Goal: Task Accomplishment & Management: Use online tool/utility

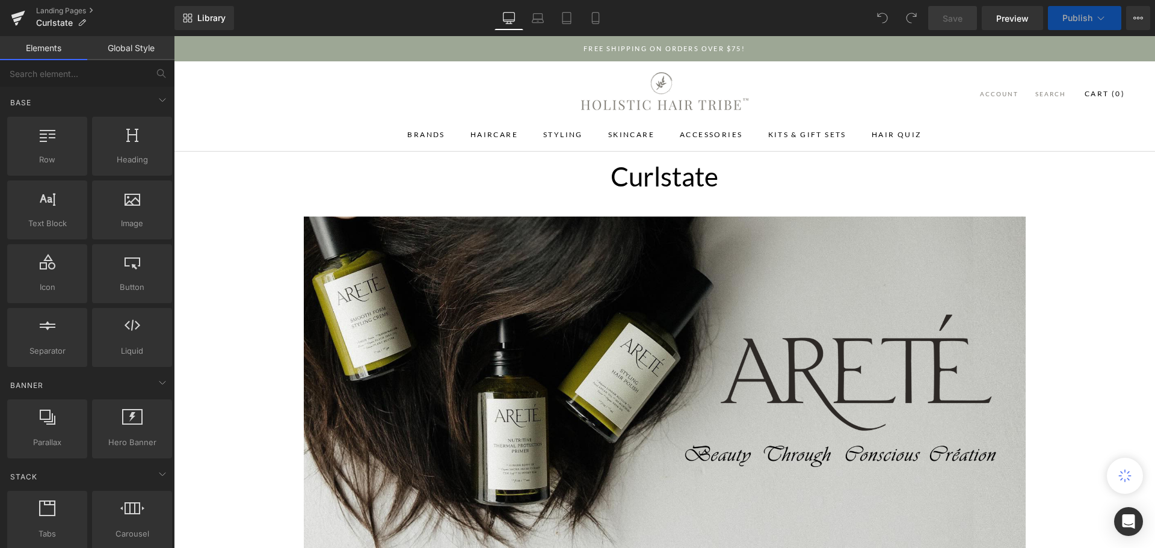
scroll to position [361, 0]
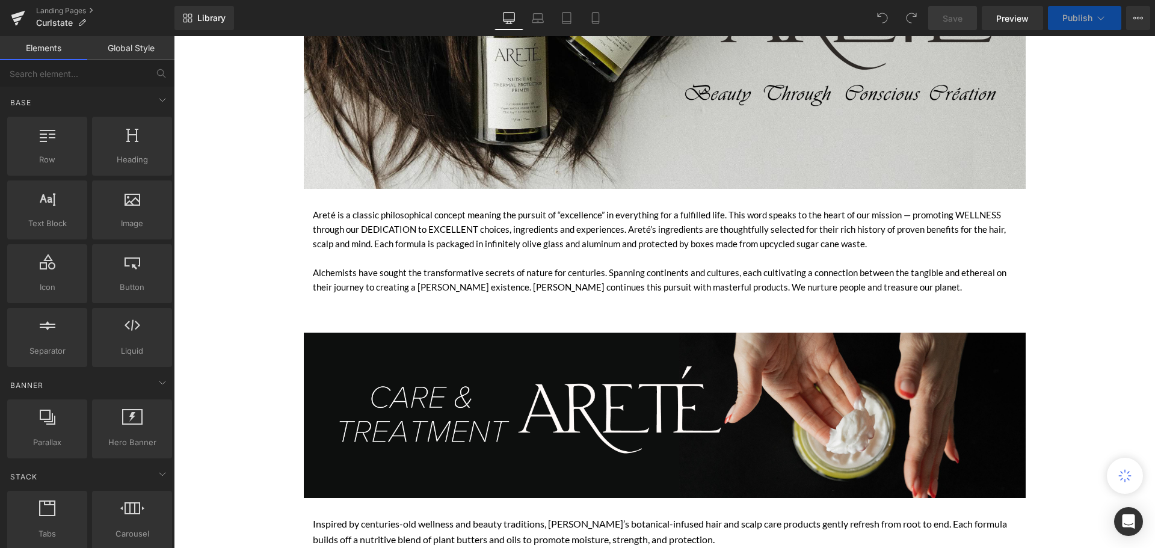
click at [678, 248] on div "Areté is a classic philosophical concept meaning the pursuit of “excellence” in…" at bounding box center [665, 237] width 704 height 58
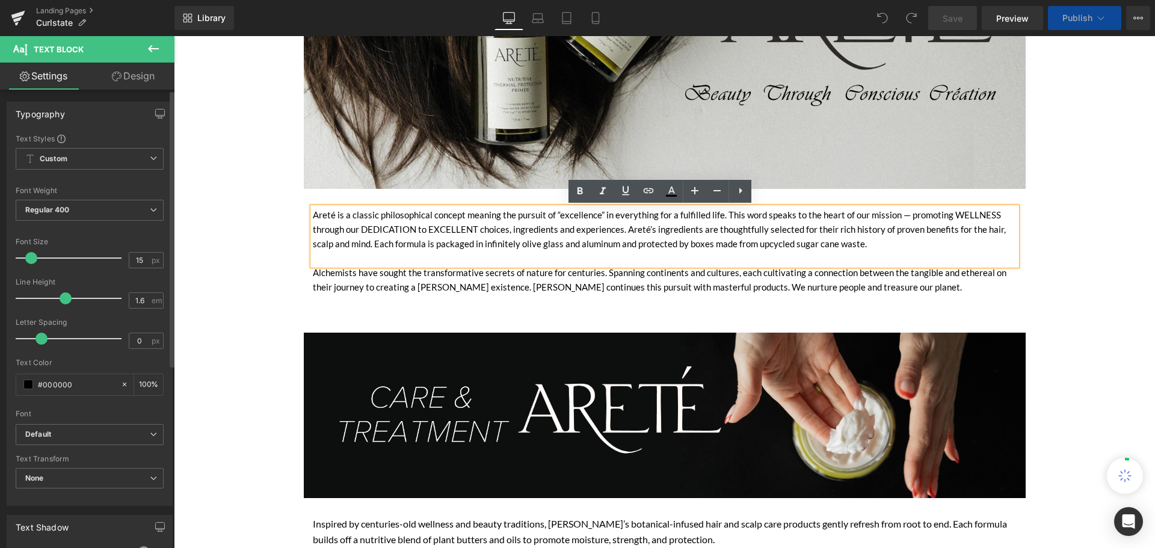
click at [105, 141] on div "Text Styles" at bounding box center [90, 139] width 148 height 10
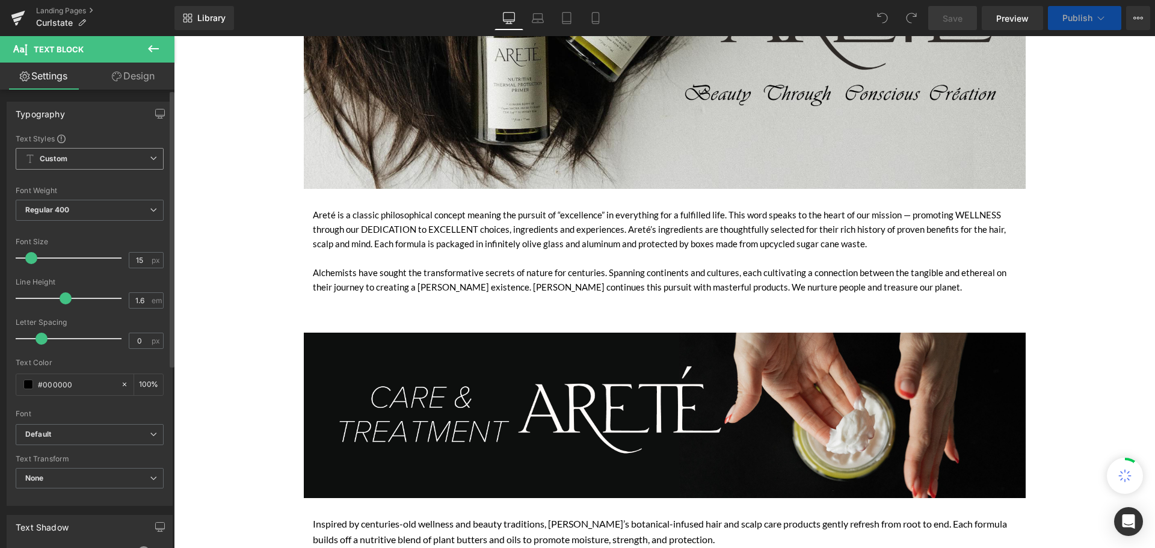
click at [101, 155] on span "Custom Setup Global Style" at bounding box center [90, 159] width 148 height 22
click at [92, 124] on div "Typography" at bounding box center [89, 113] width 165 height 23
click at [80, 201] on span "Regular 400" at bounding box center [90, 210] width 148 height 21
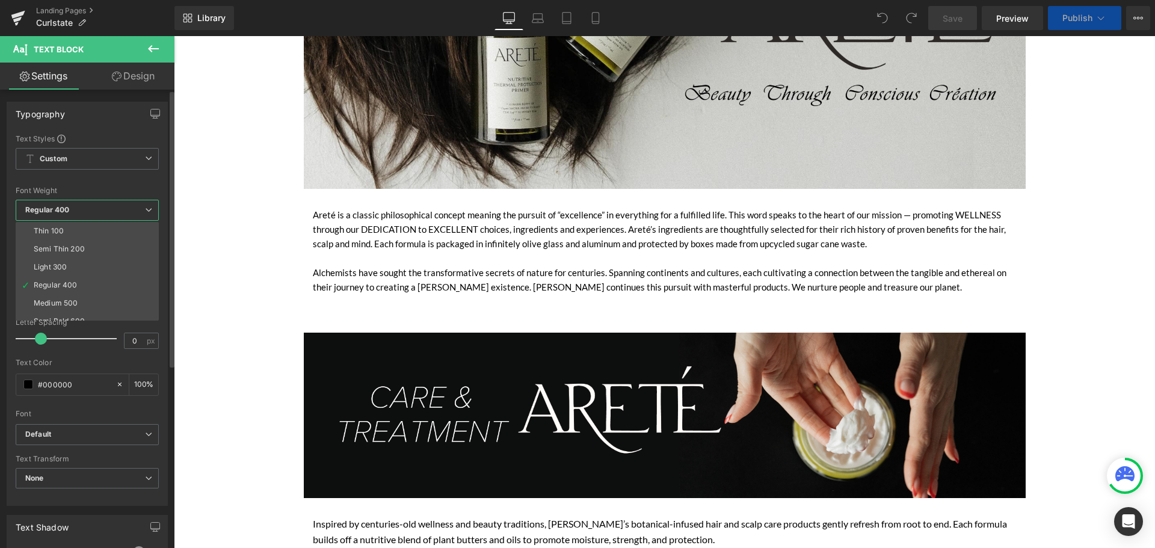
click at [117, 126] on div "Typography Text Styles Custom Custom Setup Global Style Custom Setup Global Sty…" at bounding box center [87, 304] width 161 height 404
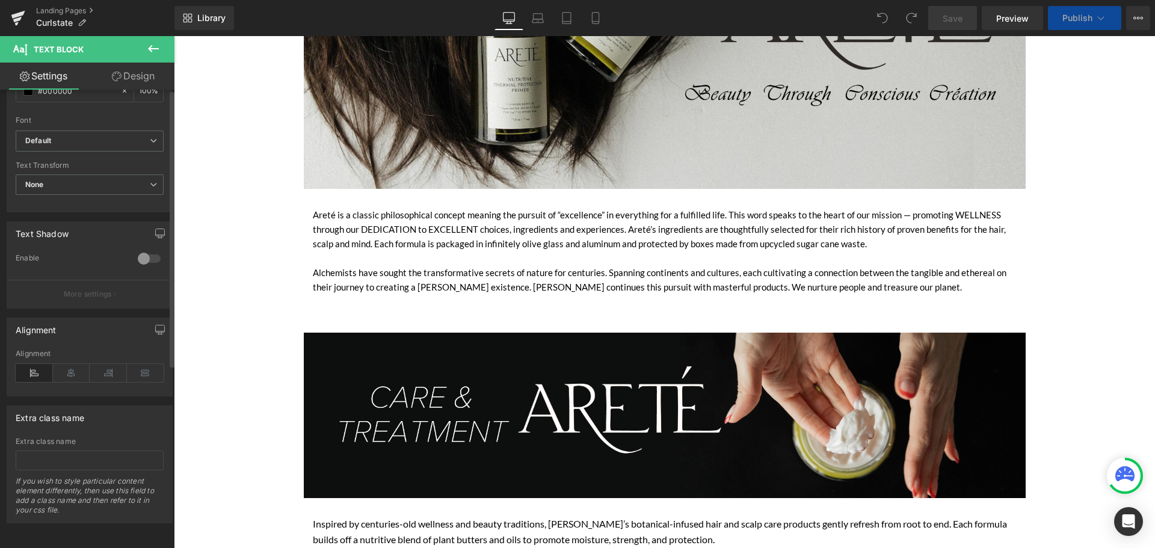
scroll to position [0, 0]
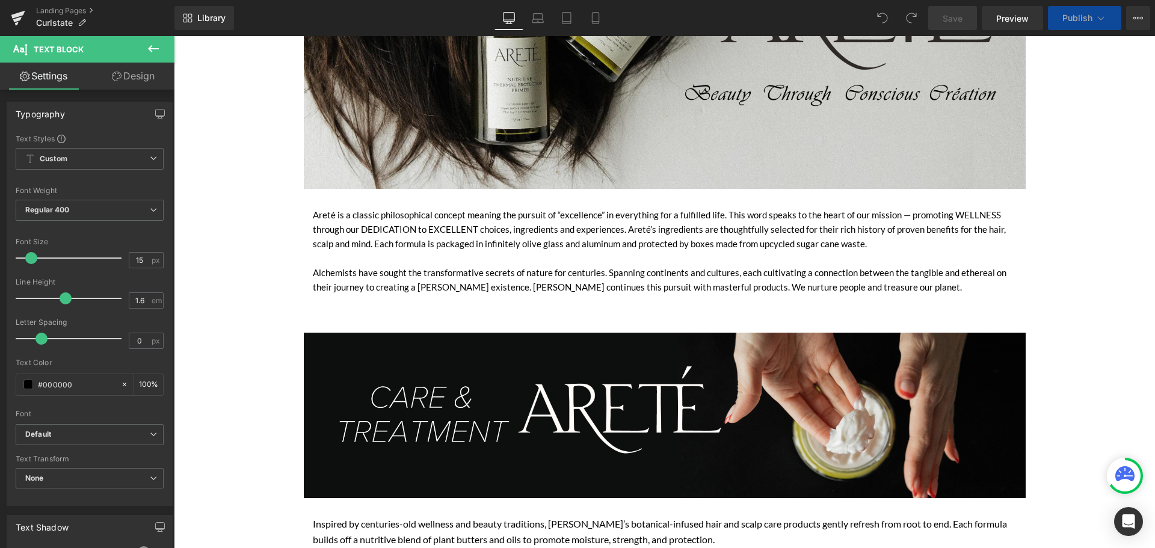
click at [152, 48] on icon at bounding box center [153, 48] width 11 height 7
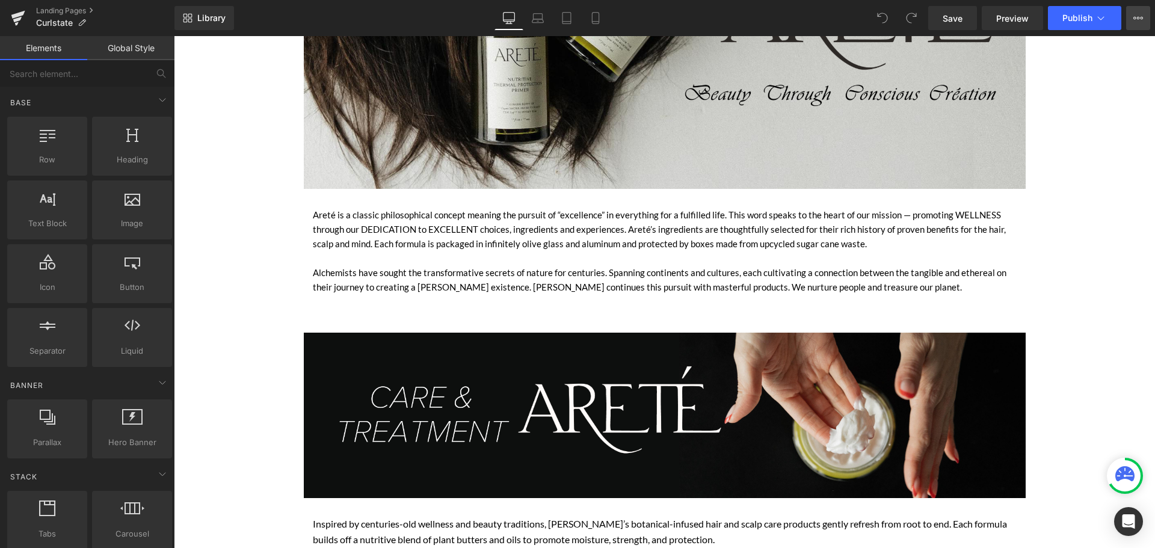
click at [1137, 18] on icon at bounding box center [1139, 18] width 10 height 10
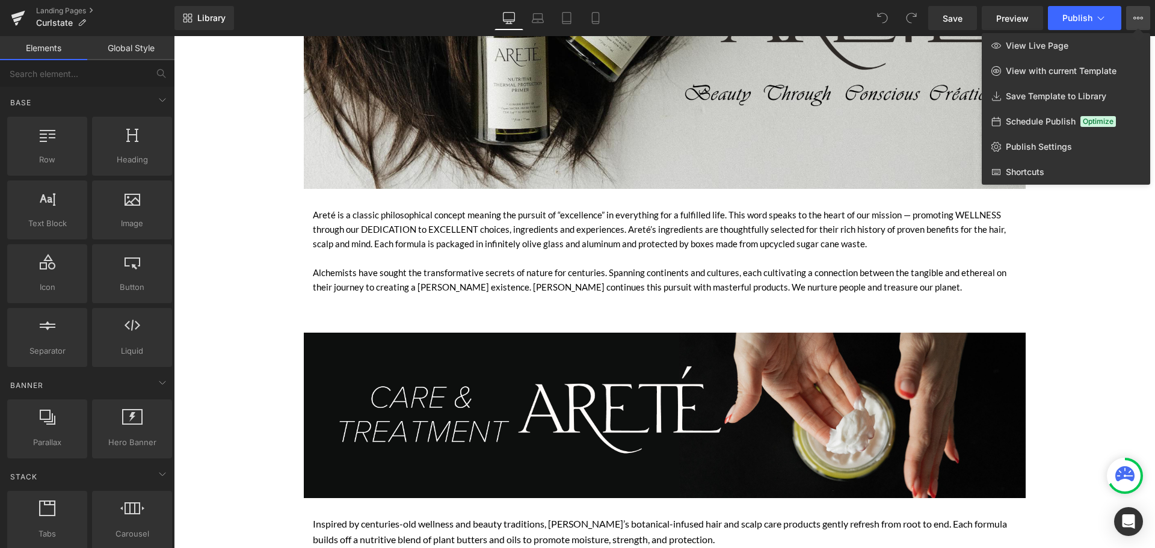
click at [413, 13] on div "Library Desktop Desktop Laptop Tablet Mobile Save Preview Publish Scheduled Vie…" at bounding box center [665, 18] width 981 height 24
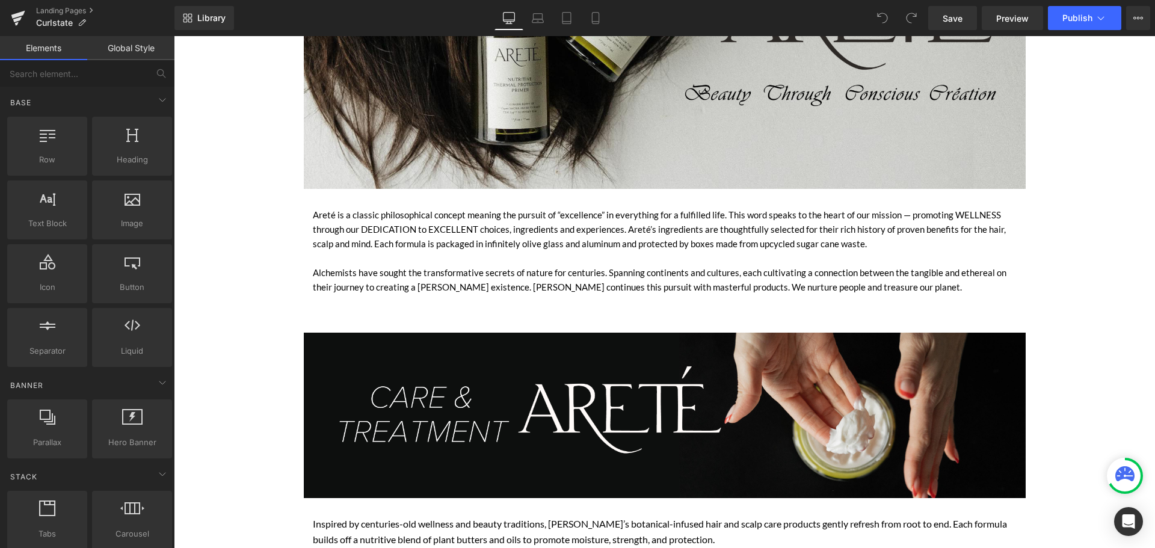
click at [140, 48] on link "Global Style" at bounding box center [130, 48] width 87 height 24
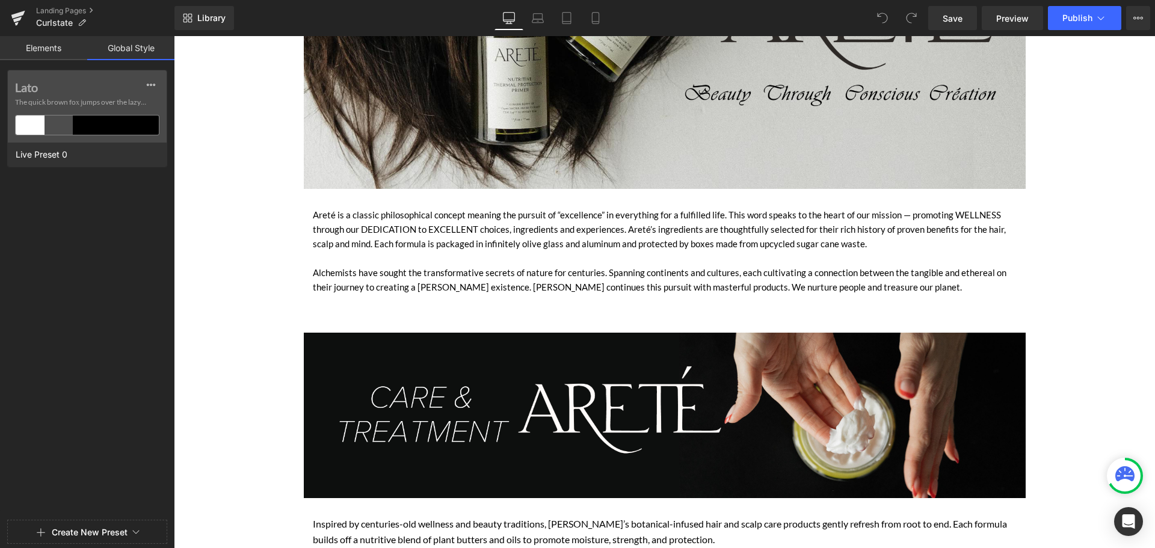
click at [55, 46] on link "Elements" at bounding box center [43, 48] width 87 height 24
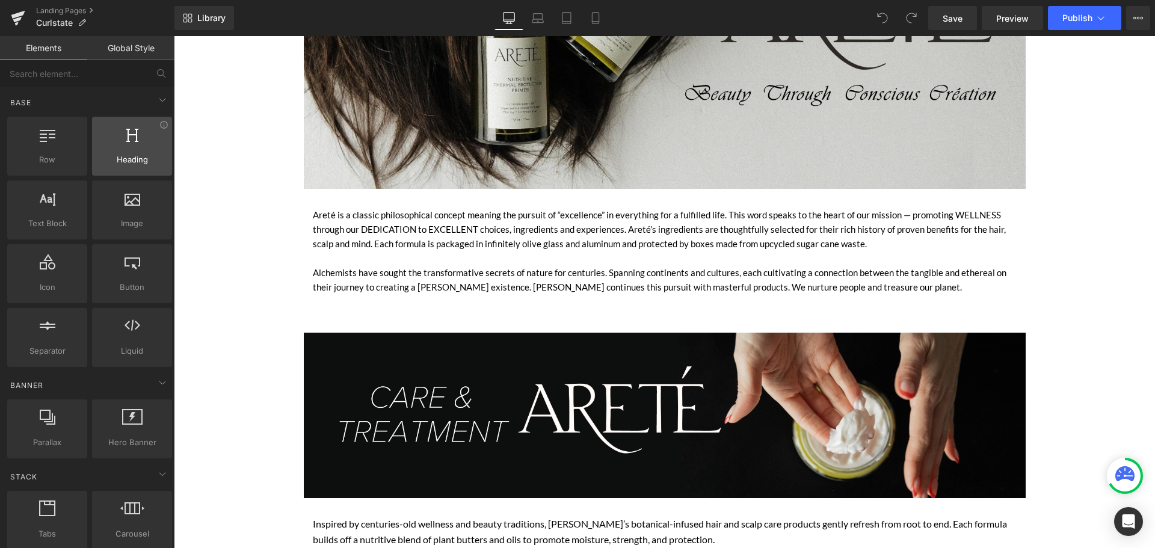
click at [131, 134] on icon at bounding box center [132, 134] width 12 height 16
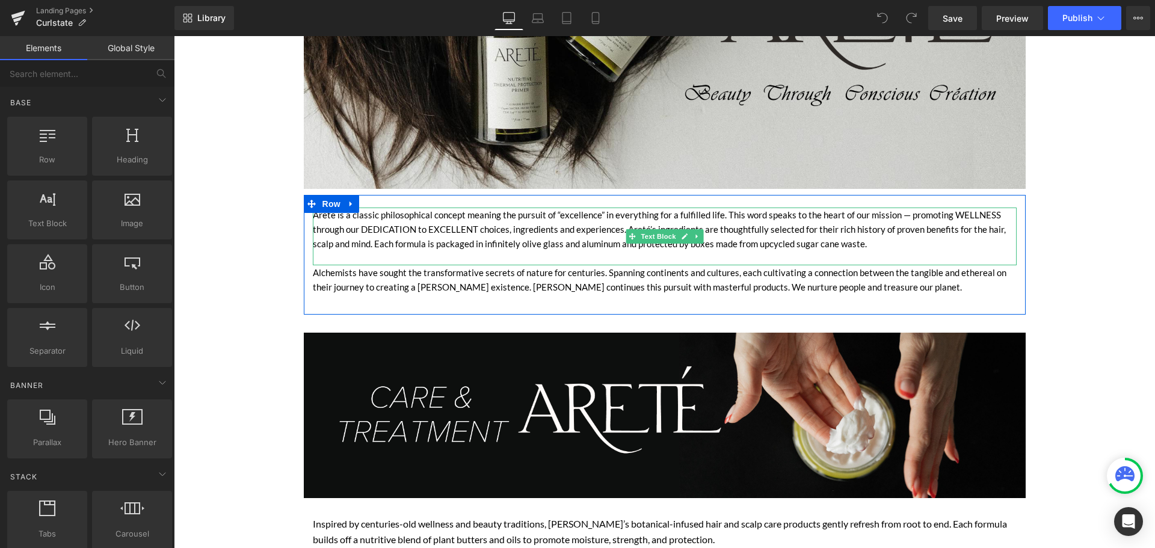
click at [492, 242] on div "Areté is a classic philosophical concept meaning the pursuit of “excellence” in…" at bounding box center [665, 237] width 704 height 58
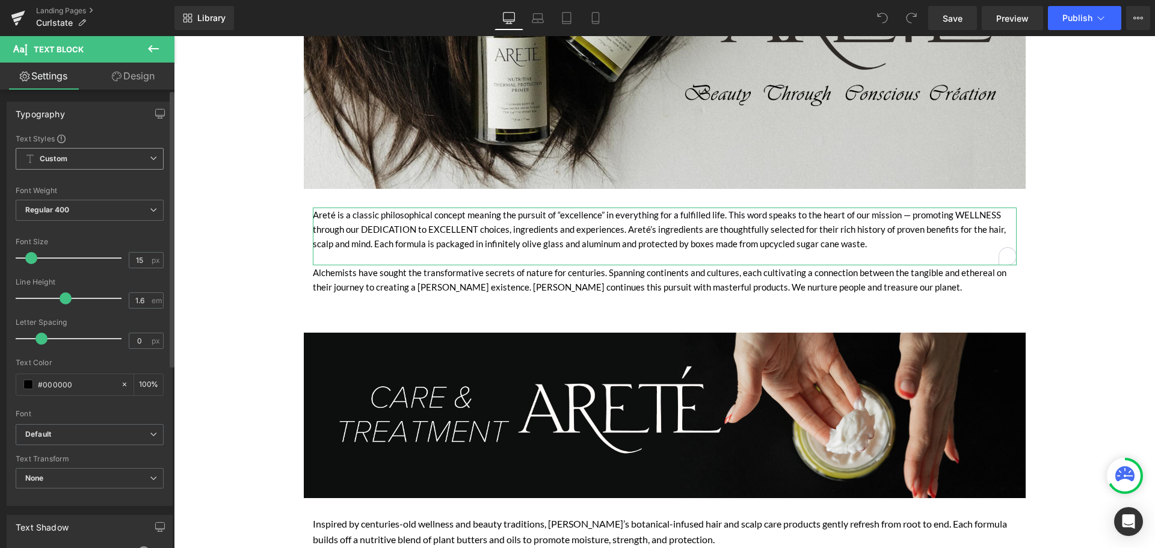
click at [88, 151] on span "Custom Setup Global Style" at bounding box center [90, 159] width 148 height 22
click at [101, 203] on div "Setup Global Style" at bounding box center [87, 207] width 143 height 28
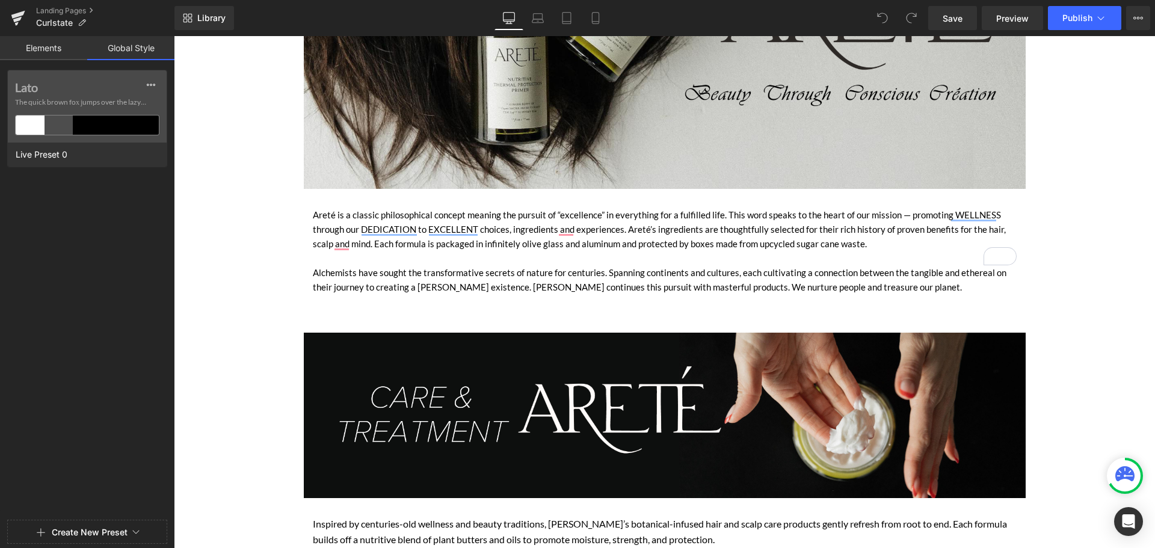
click at [28, 45] on link "Elements" at bounding box center [43, 48] width 87 height 24
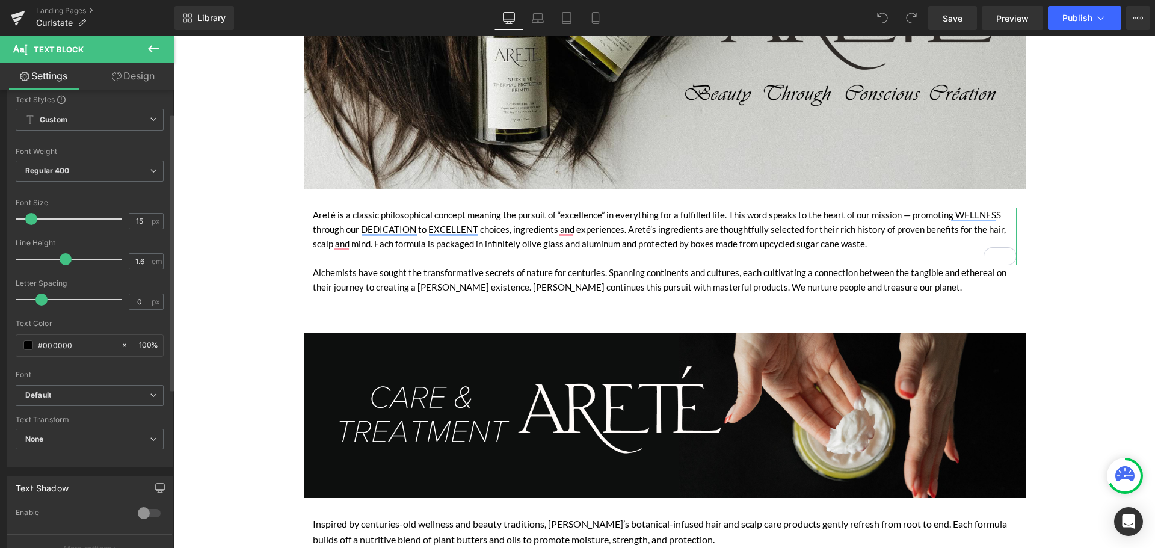
scroll to position [60, 0]
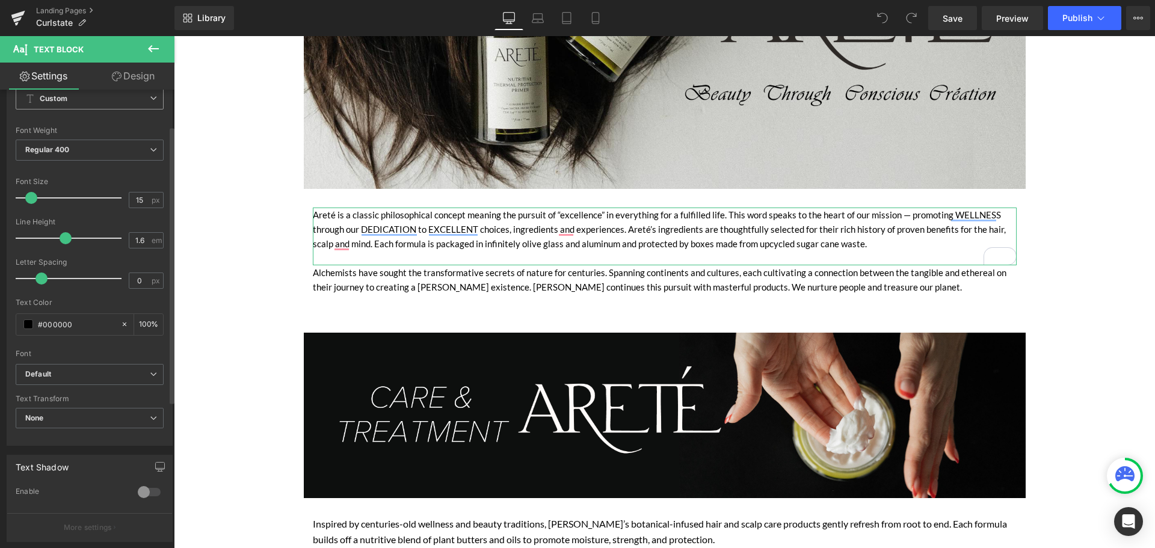
click at [105, 104] on span "Custom Setup Global Style" at bounding box center [90, 99] width 148 height 22
click at [61, 118] on div "Custom" at bounding box center [50, 122] width 27 height 8
click at [78, 151] on span "Regular 400" at bounding box center [90, 150] width 148 height 21
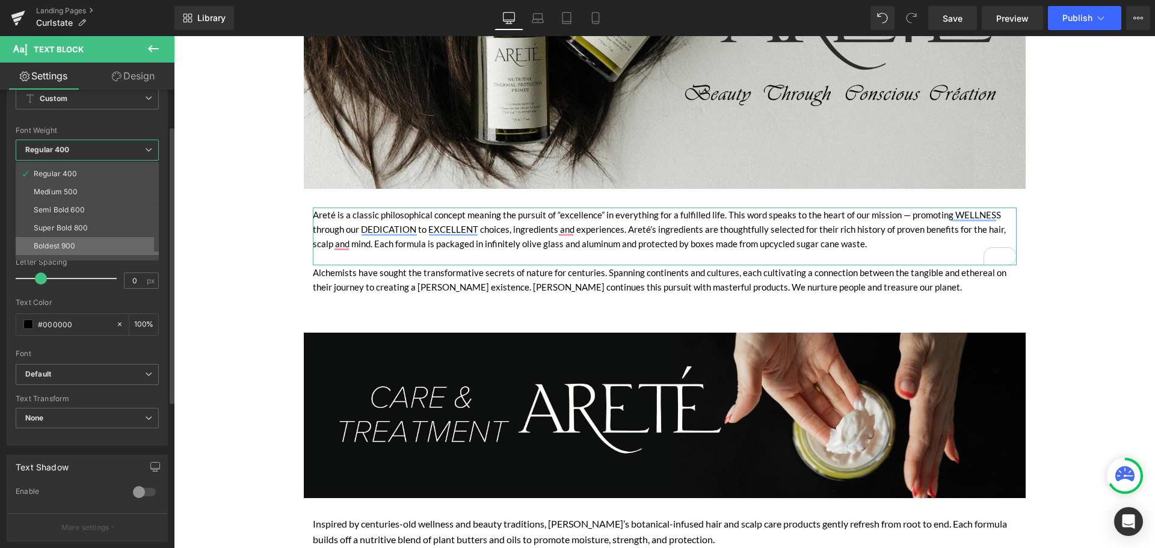
scroll to position [100, 0]
click at [90, 122] on div at bounding box center [87, 120] width 143 height 8
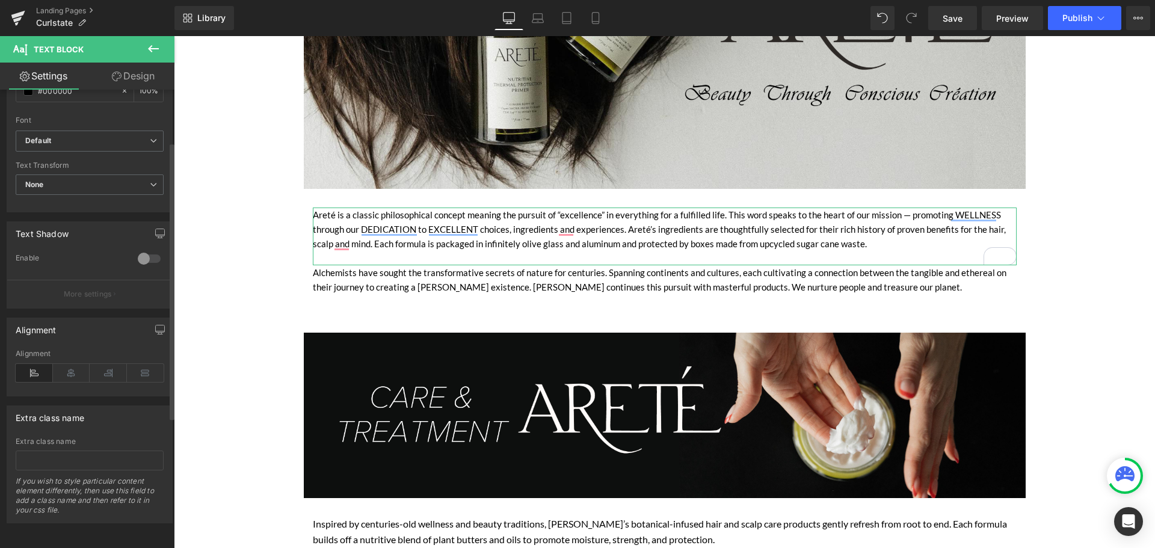
scroll to position [301, 0]
click at [83, 136] on b "Default" at bounding box center [87, 141] width 125 height 10
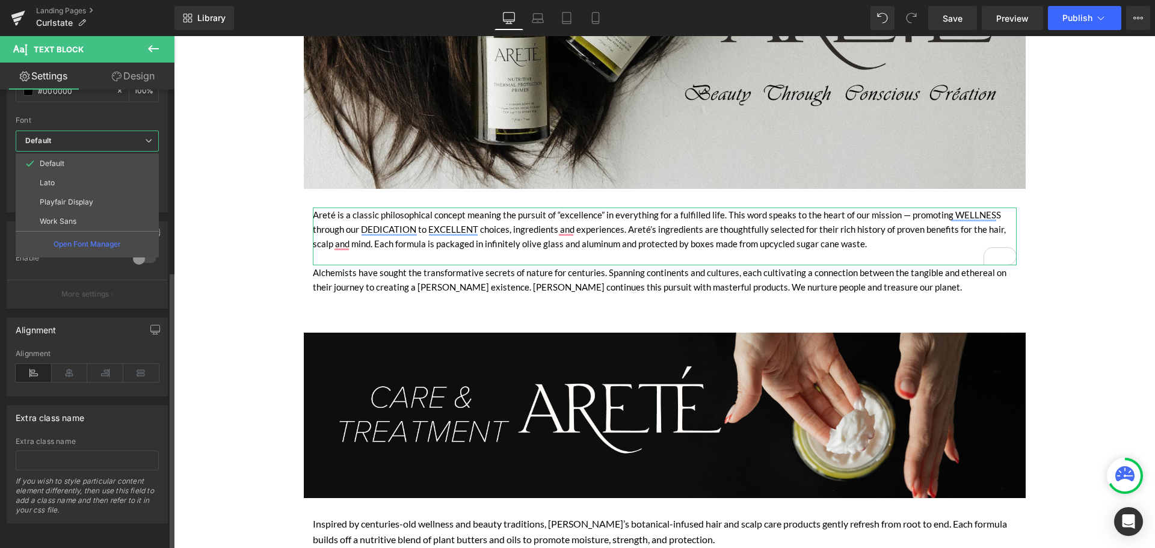
click at [85, 239] on p "Open Font Manager" at bounding box center [87, 244] width 67 height 11
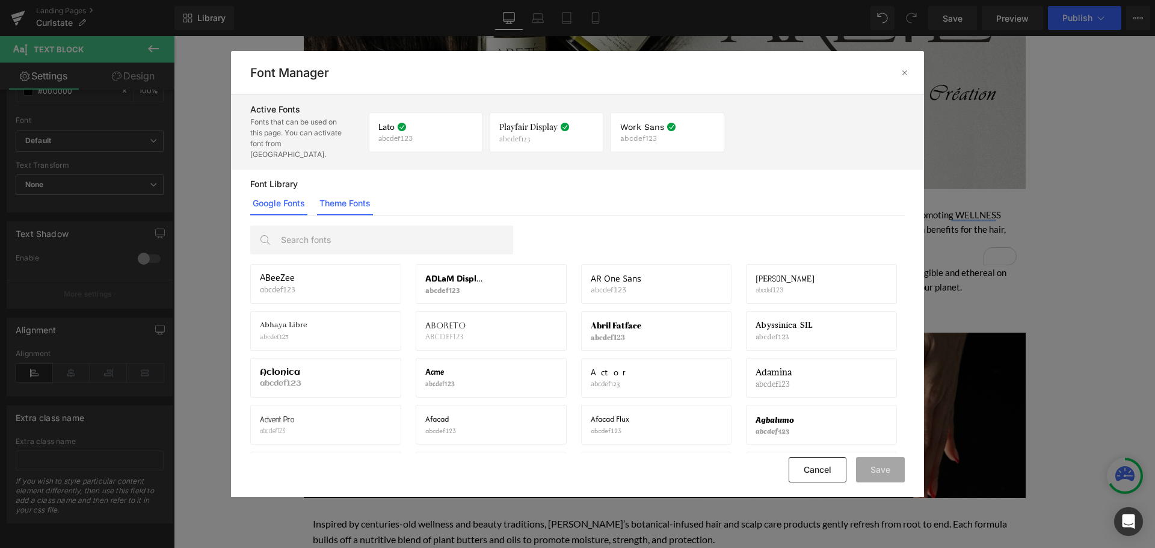
click at [353, 202] on link "Theme Fonts" at bounding box center [345, 203] width 56 height 24
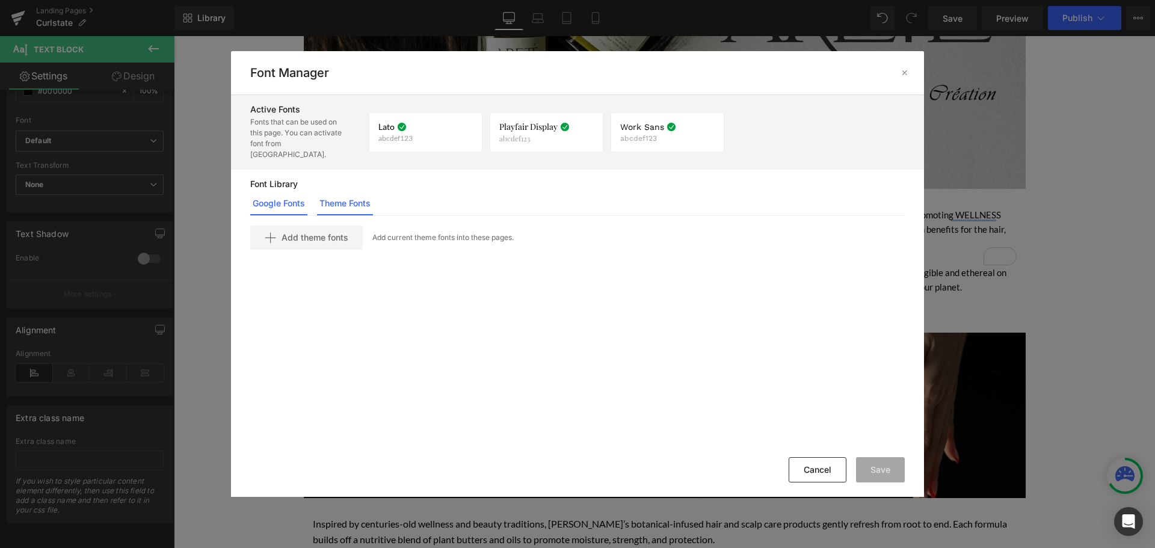
click at [264, 197] on link "Google Fonts" at bounding box center [278, 203] width 57 height 24
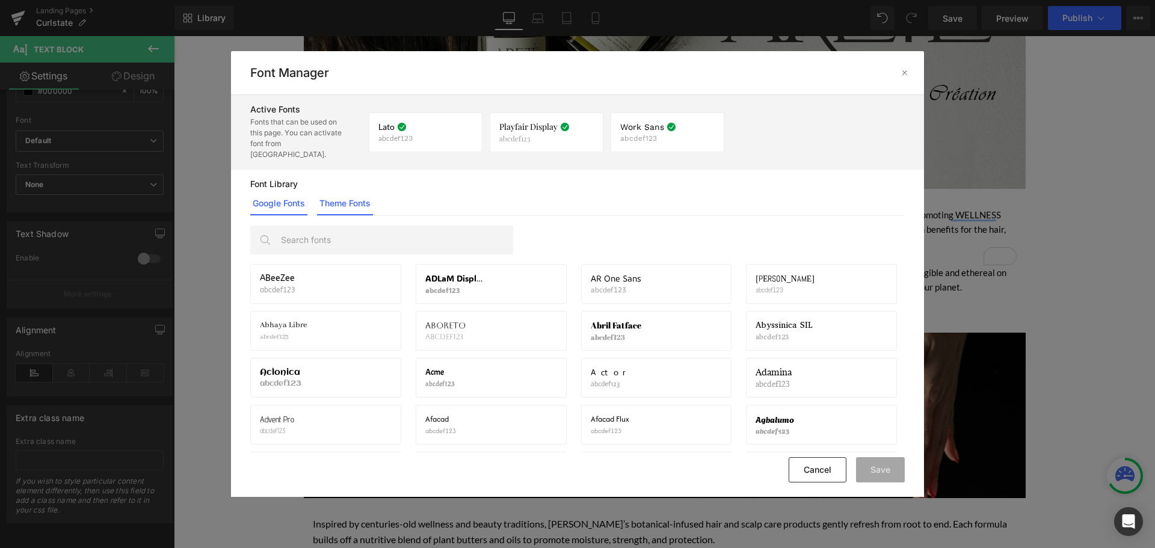
click at [365, 194] on link "Theme Fonts" at bounding box center [345, 203] width 56 height 24
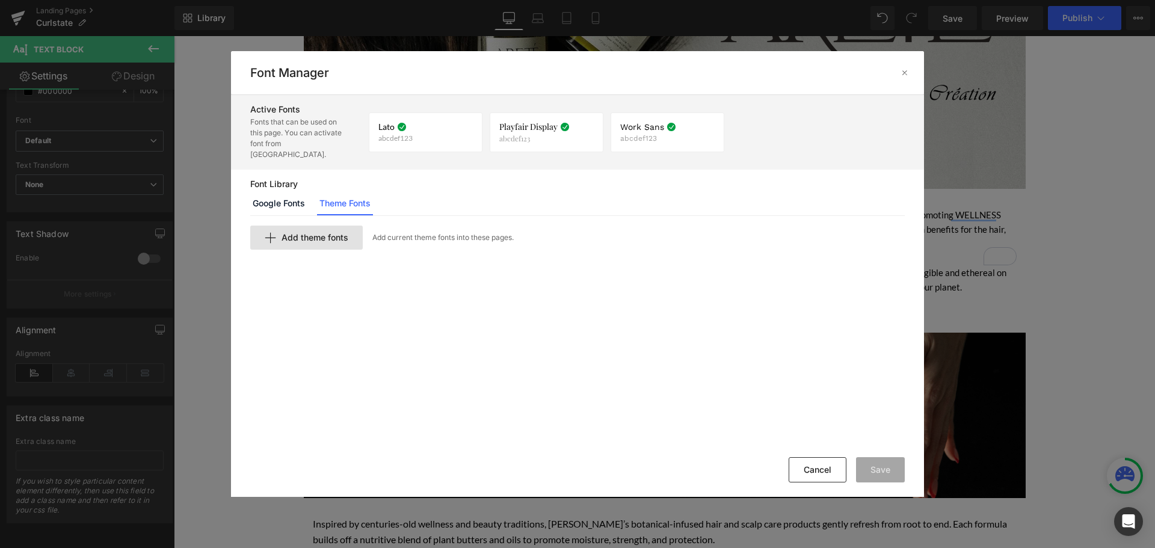
click at [306, 233] on span "Add theme fonts" at bounding box center [315, 238] width 67 height 10
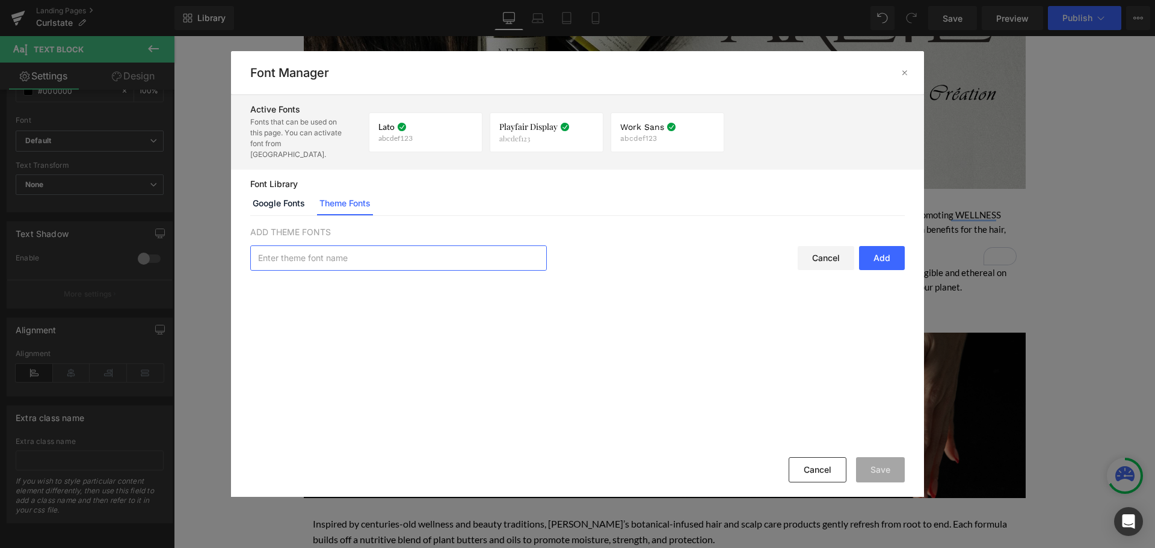
click at [415, 246] on input "text" at bounding box center [398, 258] width 295 height 24
paste input "InterstateLightCompressed"
type input "InterstateLightCompressed"
click at [877, 249] on div "Add" at bounding box center [882, 258] width 46 height 24
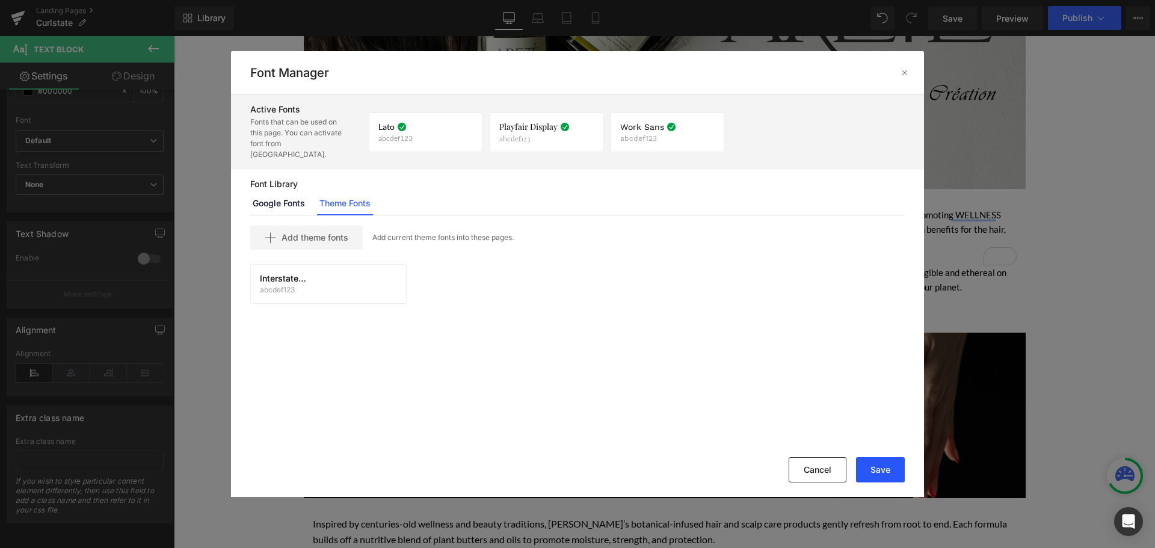
click at [888, 469] on button "Save" at bounding box center [880, 469] width 49 height 25
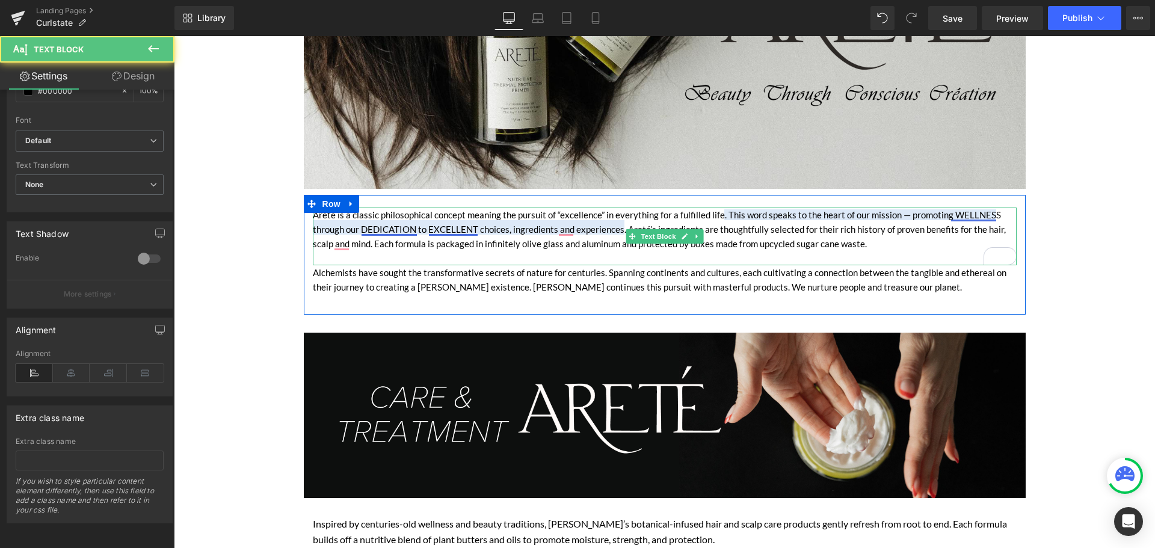
click at [451, 224] on div "Areté is a classic philosophical concept meaning the pursuit of “excellence” in…" at bounding box center [665, 237] width 704 height 58
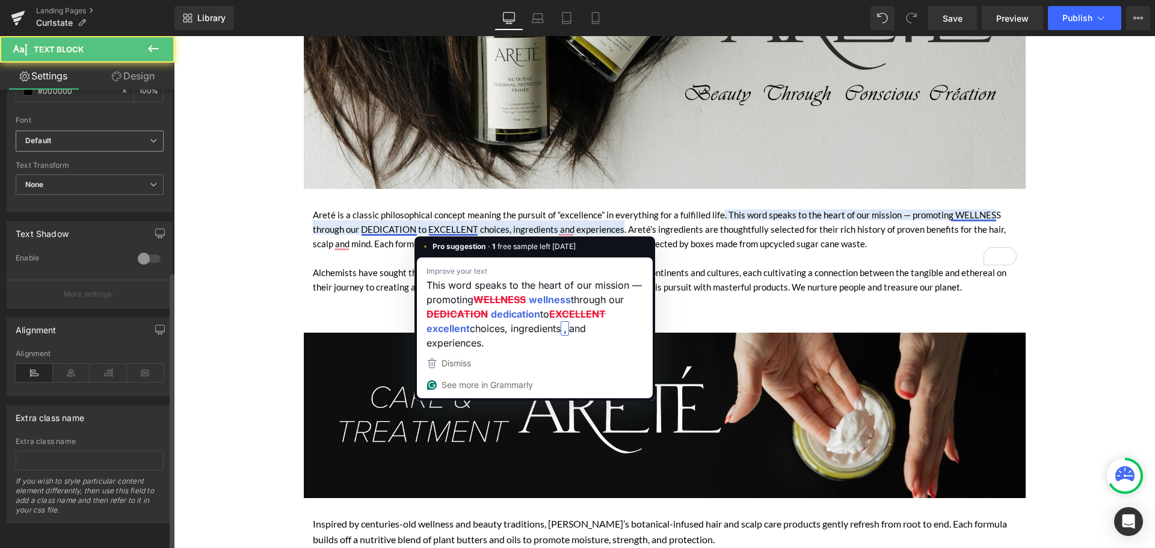
click at [76, 131] on span "Default" at bounding box center [90, 141] width 148 height 21
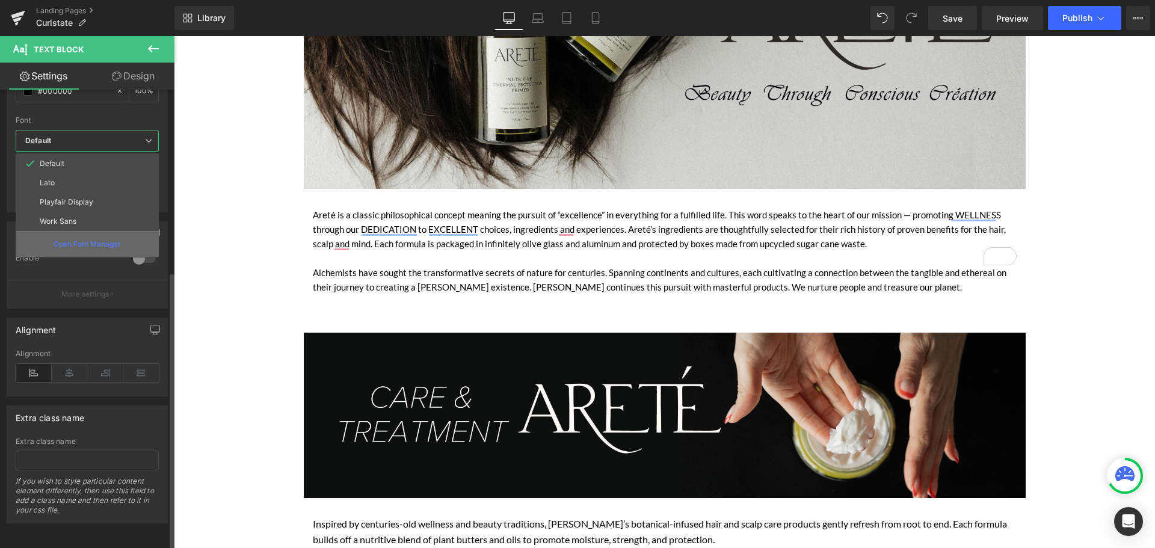
click at [77, 239] on p "Open Font Manager" at bounding box center [87, 244] width 67 height 11
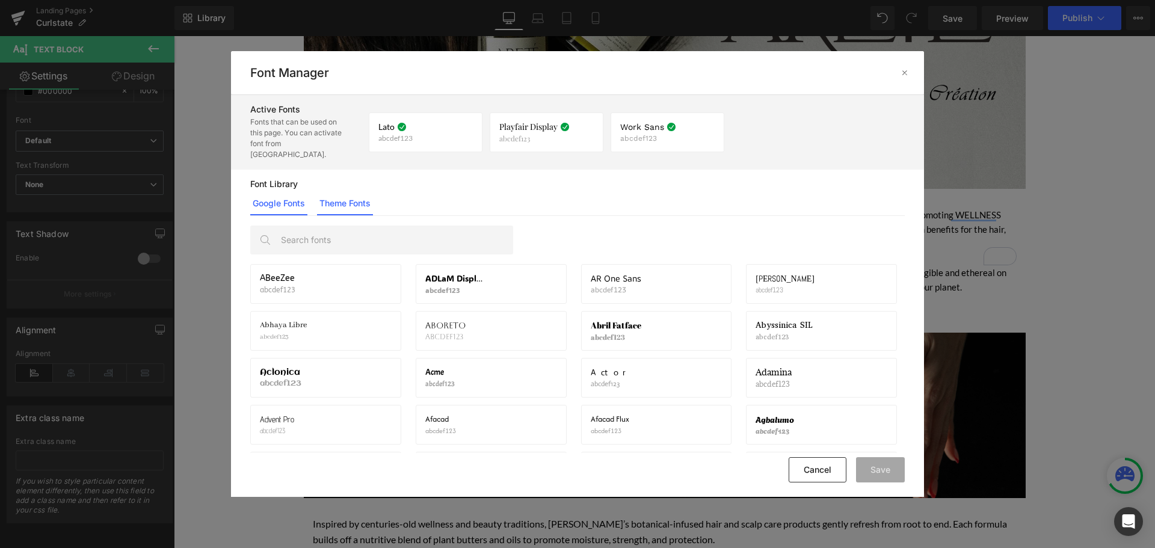
click at [330, 194] on link "Theme Fonts" at bounding box center [345, 203] width 56 height 24
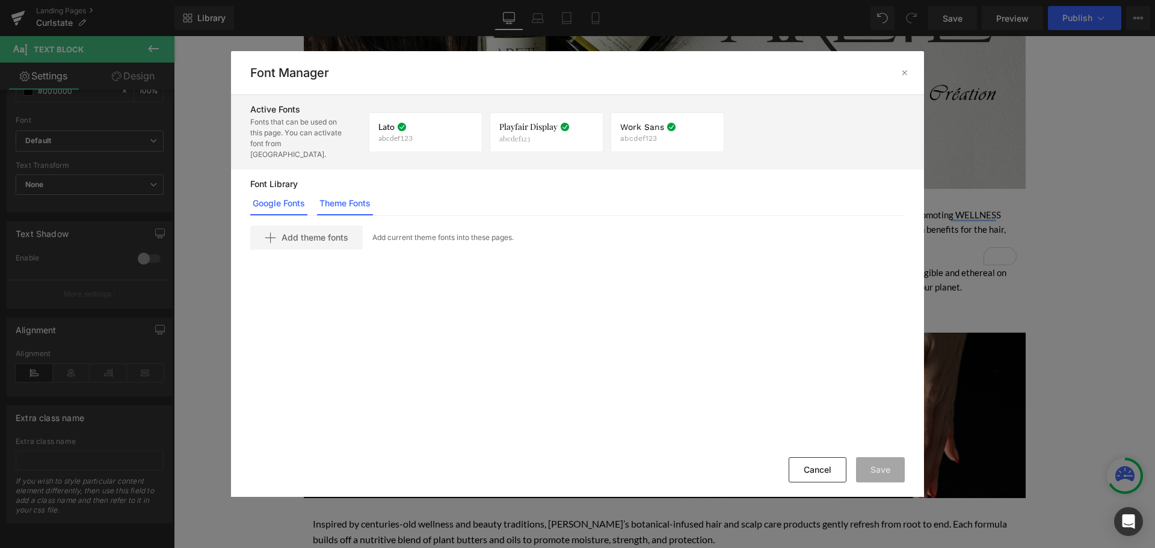
click at [289, 196] on link "Google Fonts" at bounding box center [278, 203] width 57 height 24
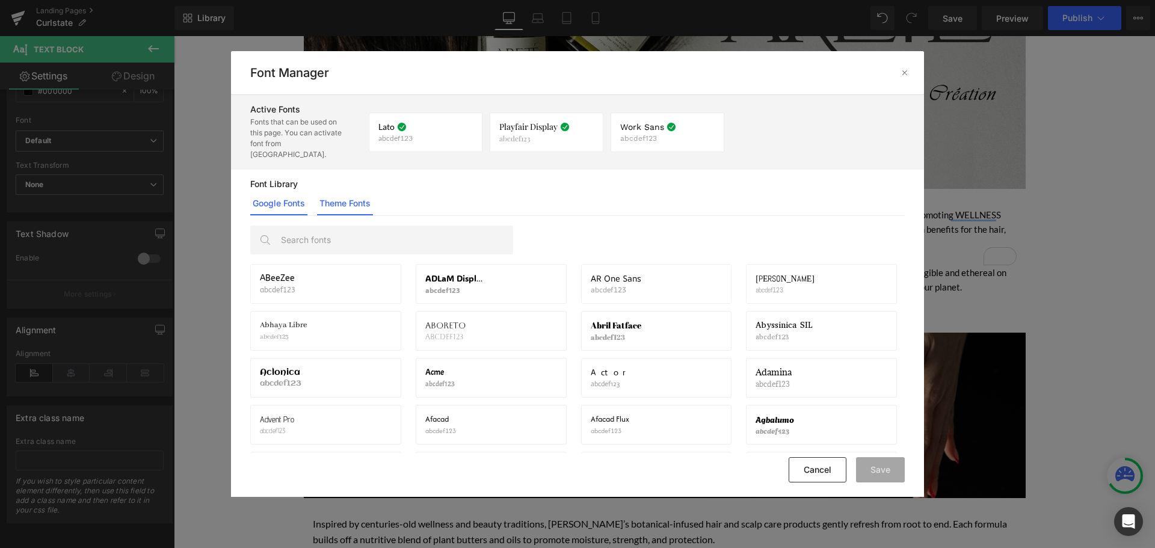
click at [341, 200] on link "Theme Fonts" at bounding box center [345, 203] width 56 height 24
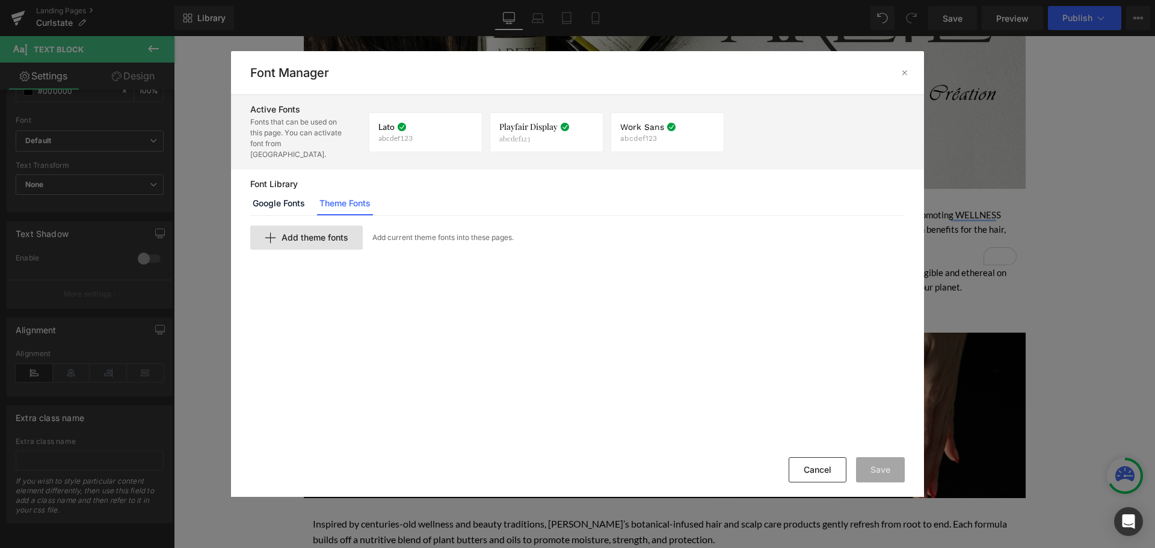
click at [333, 233] on span "Add theme fonts" at bounding box center [315, 238] width 67 height 10
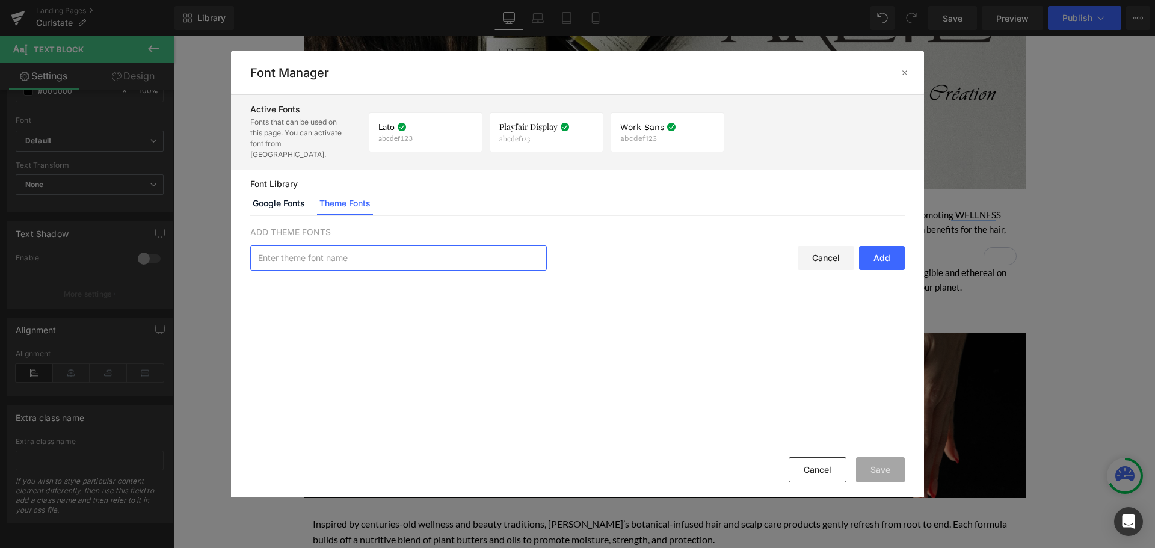
click at [362, 250] on input "text" at bounding box center [398, 258] width 295 height 24
paste input "InterstateLightCompressed"
type input "InterstateLightCompressed"
click at [879, 249] on div "Add" at bounding box center [882, 258] width 46 height 24
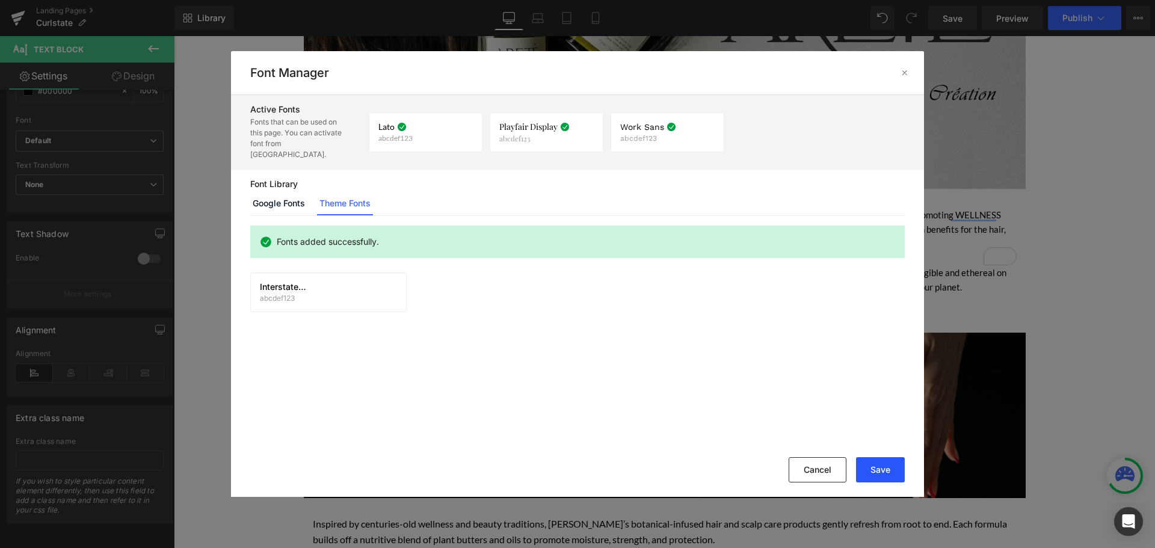
click at [874, 470] on button "Save" at bounding box center [880, 469] width 49 height 25
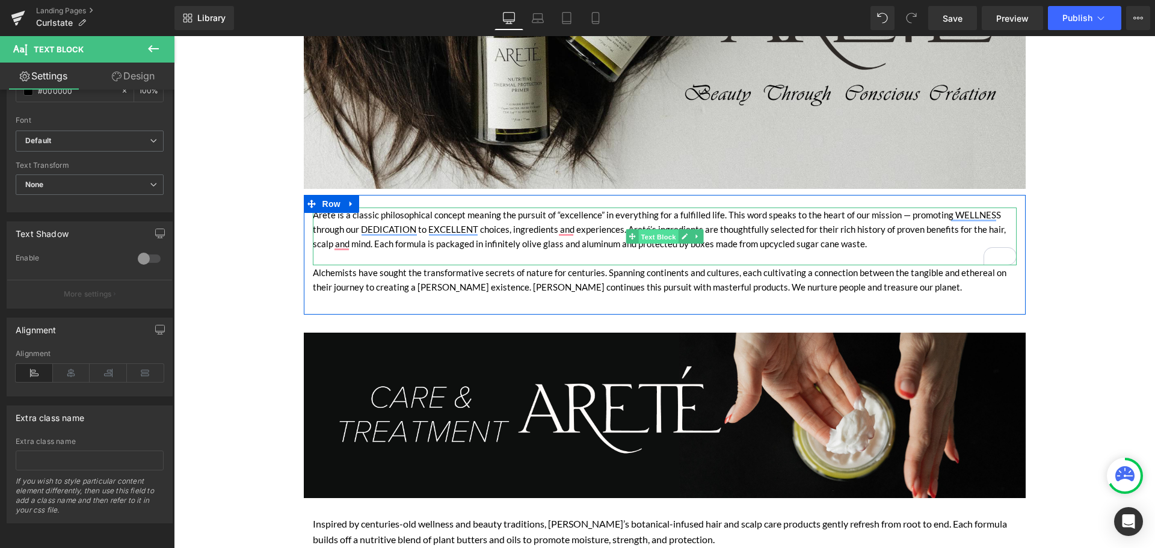
click at [643, 238] on span "Text Block" at bounding box center [658, 236] width 40 height 14
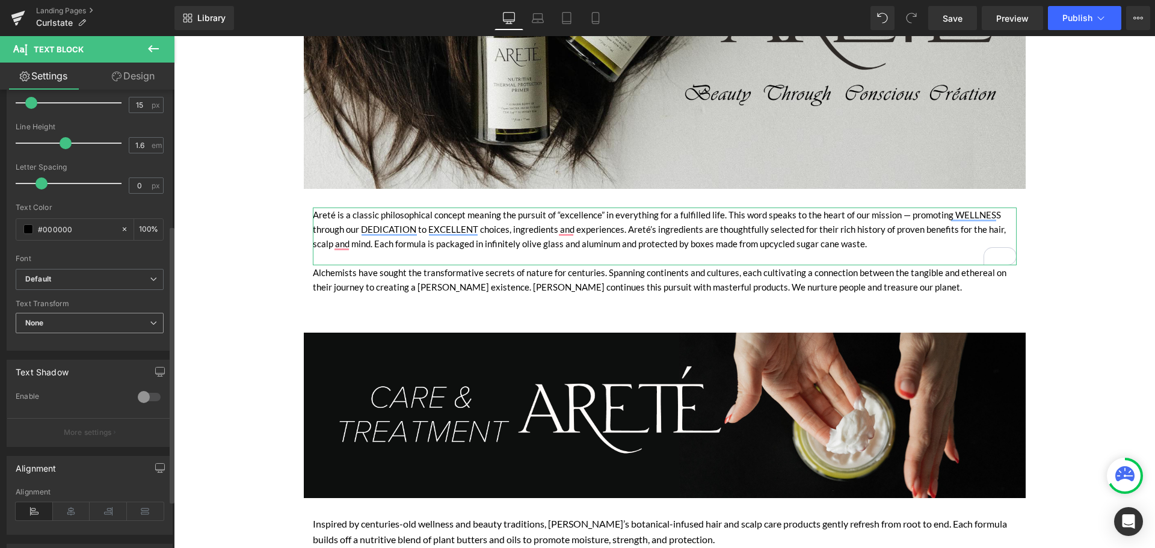
scroll to position [241, 0]
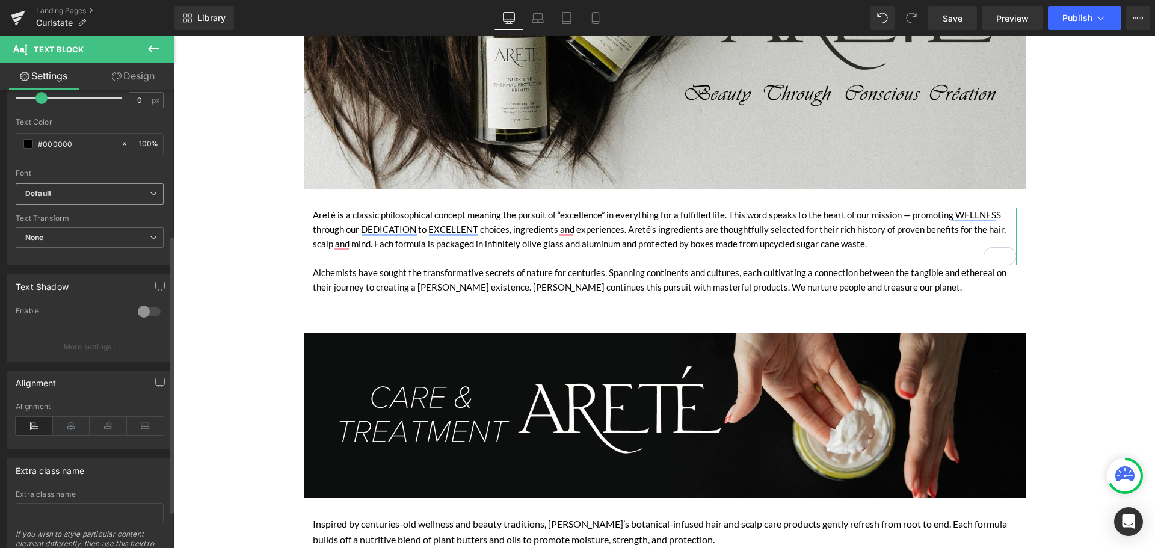
click at [89, 189] on b "Default" at bounding box center [87, 194] width 125 height 10
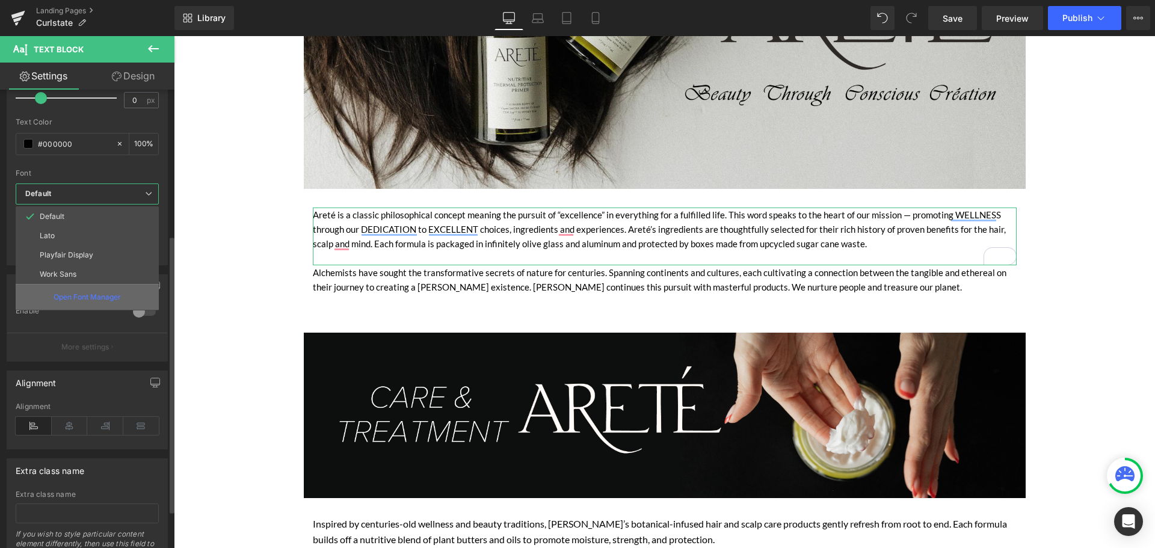
click at [81, 300] on p "Open Font Manager" at bounding box center [87, 297] width 67 height 11
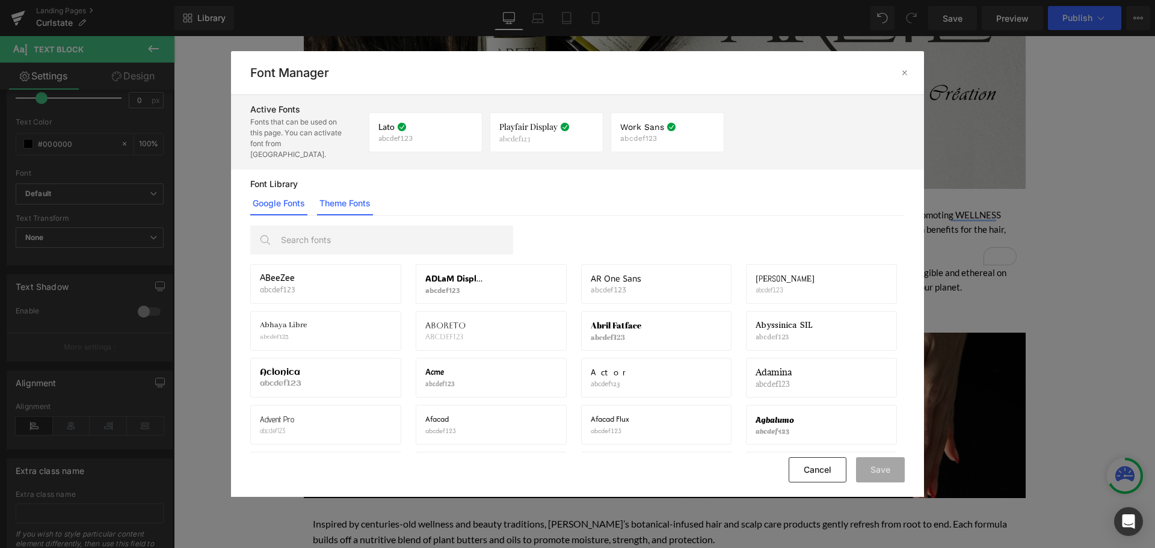
click at [368, 199] on link "Theme Fonts" at bounding box center [345, 203] width 56 height 24
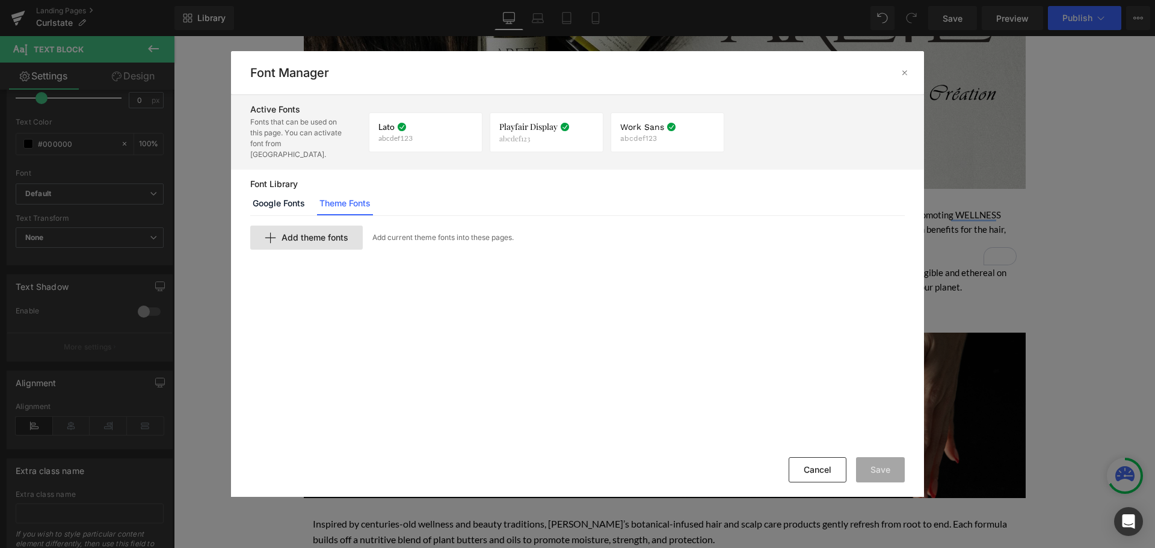
click at [293, 233] on span "Add theme fonts" at bounding box center [315, 238] width 67 height 10
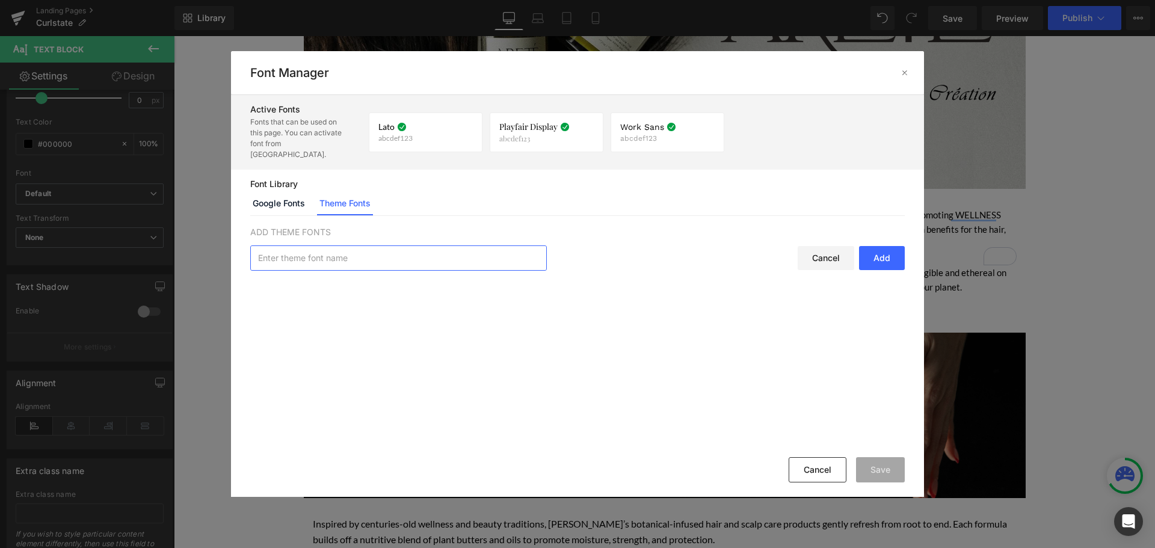
click at [366, 252] on input "text" at bounding box center [398, 258] width 295 height 24
paste input "InterstateLightCompressed"
type input "InterstateLightCompressed"
click at [901, 246] on div "Add" at bounding box center [882, 258] width 46 height 24
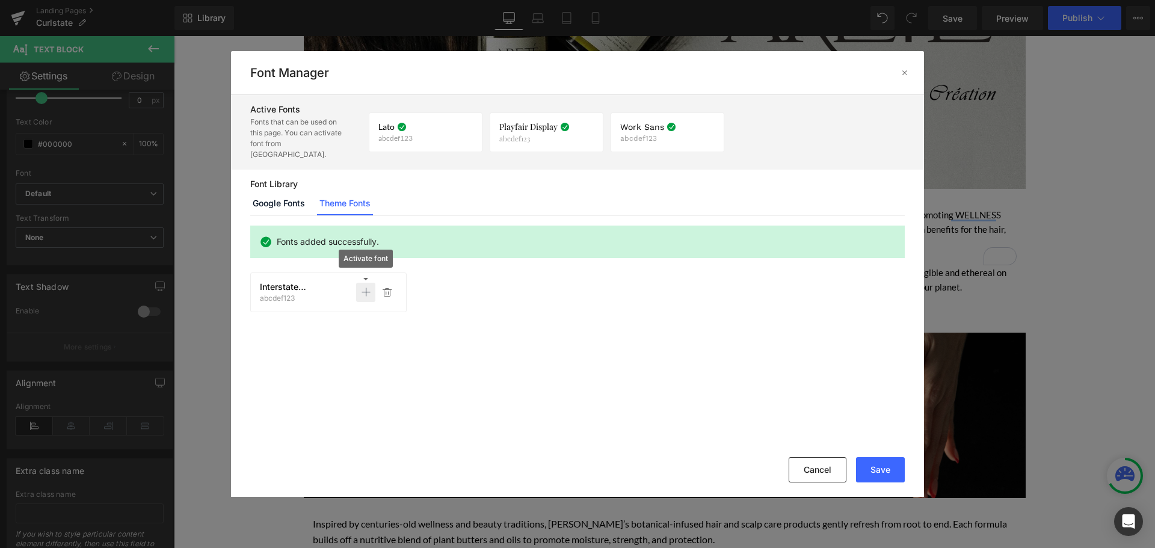
click at [363, 288] on icon at bounding box center [366, 293] width 10 height 10
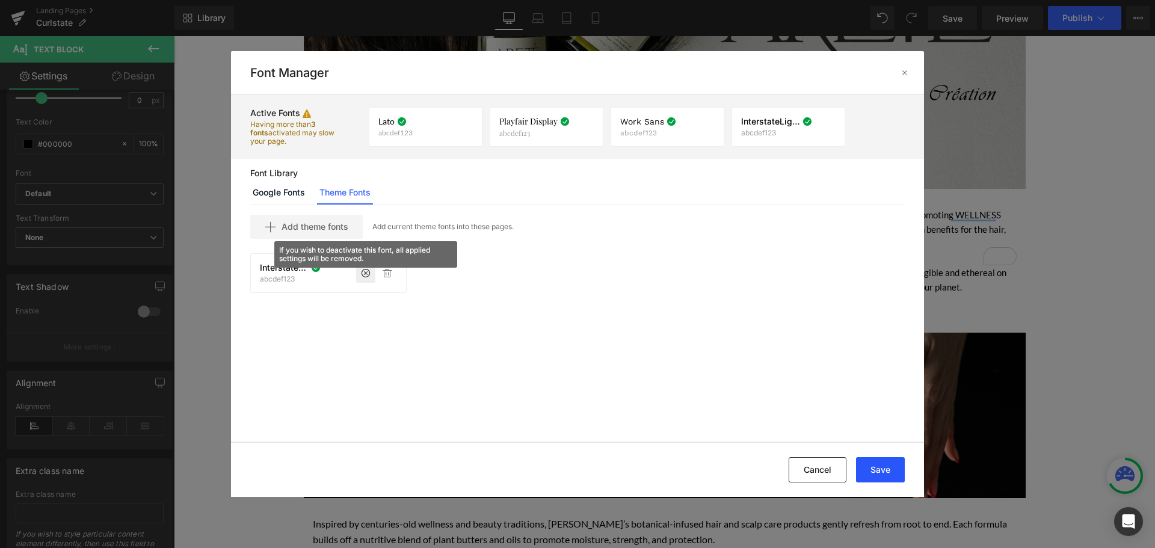
click at [895, 472] on button "Save" at bounding box center [880, 469] width 49 height 25
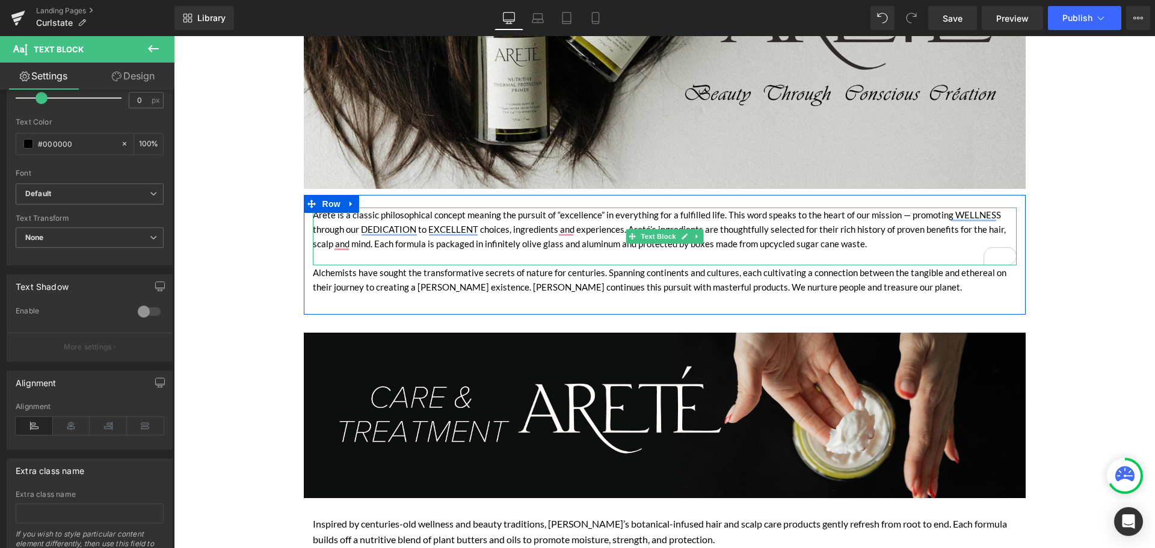
click at [422, 230] on div "Areté is a classic philosophical concept meaning the pursuit of “excellence” in…" at bounding box center [665, 237] width 704 height 58
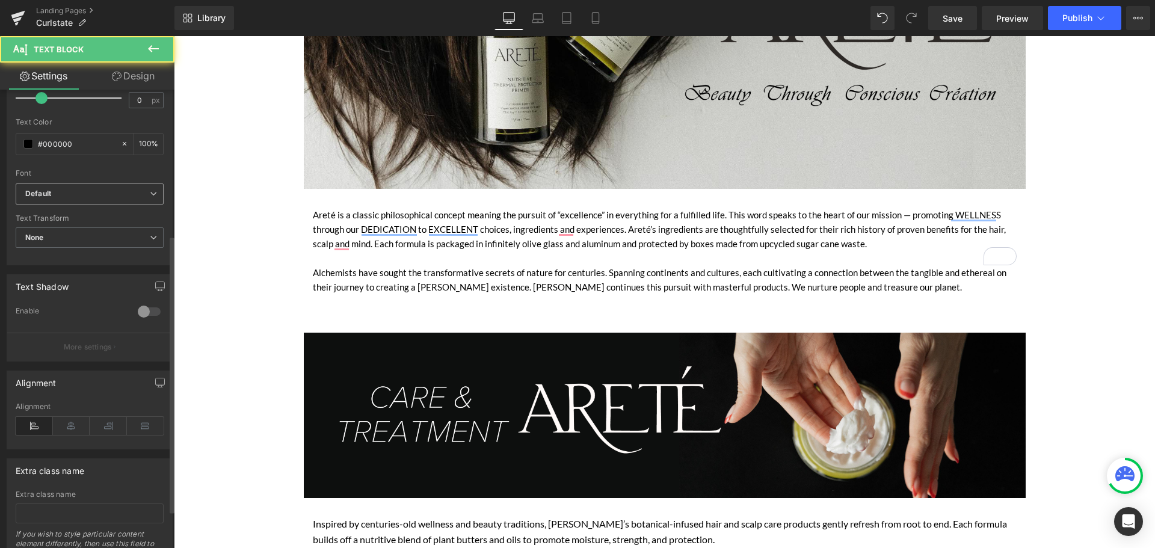
click at [61, 197] on b "Default" at bounding box center [87, 194] width 125 height 10
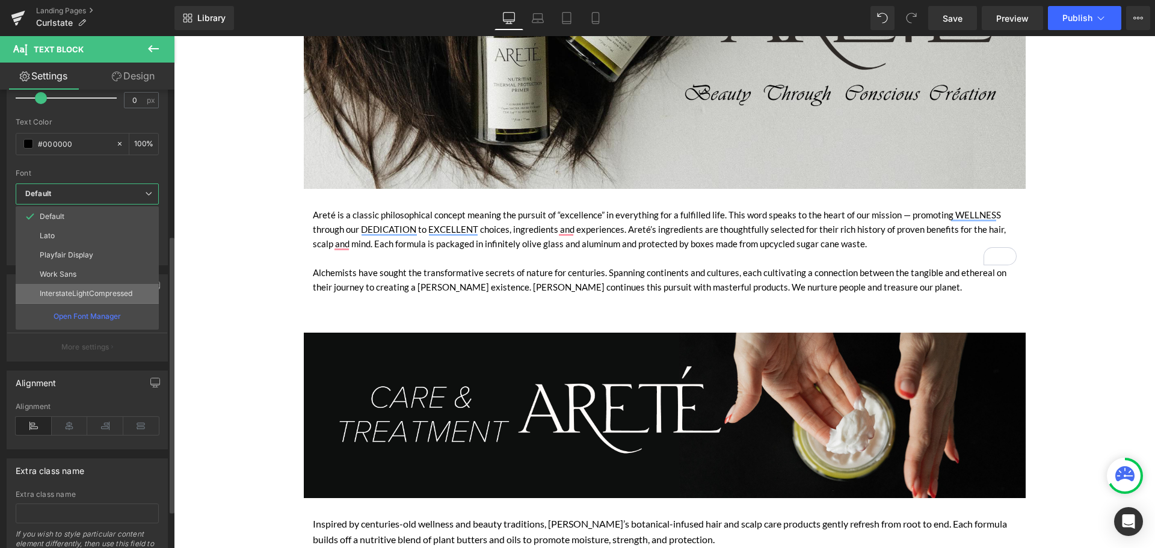
click at [84, 289] on p "InterstateLightCompressed" at bounding box center [86, 293] width 93 height 8
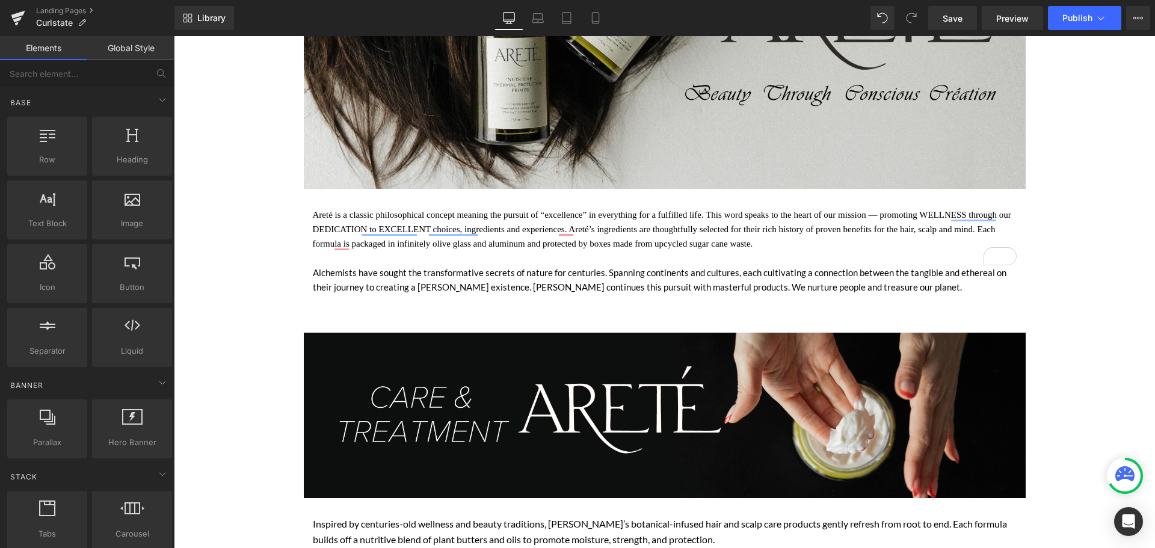
click at [136, 42] on link "Global Style" at bounding box center [130, 48] width 87 height 24
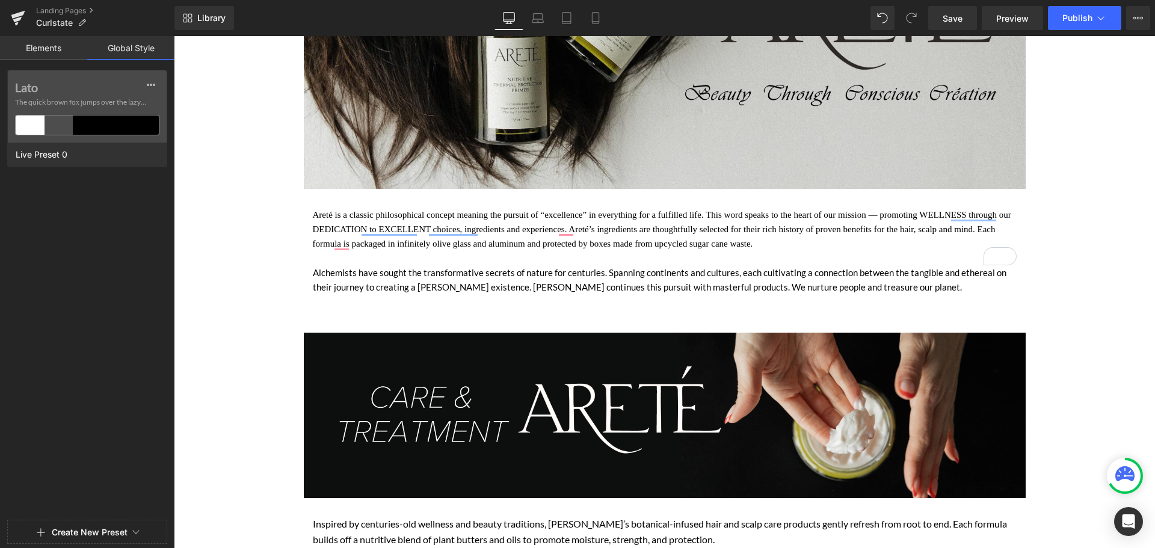
click at [91, 531] on button "Create New Preset" at bounding box center [90, 532] width 76 height 25
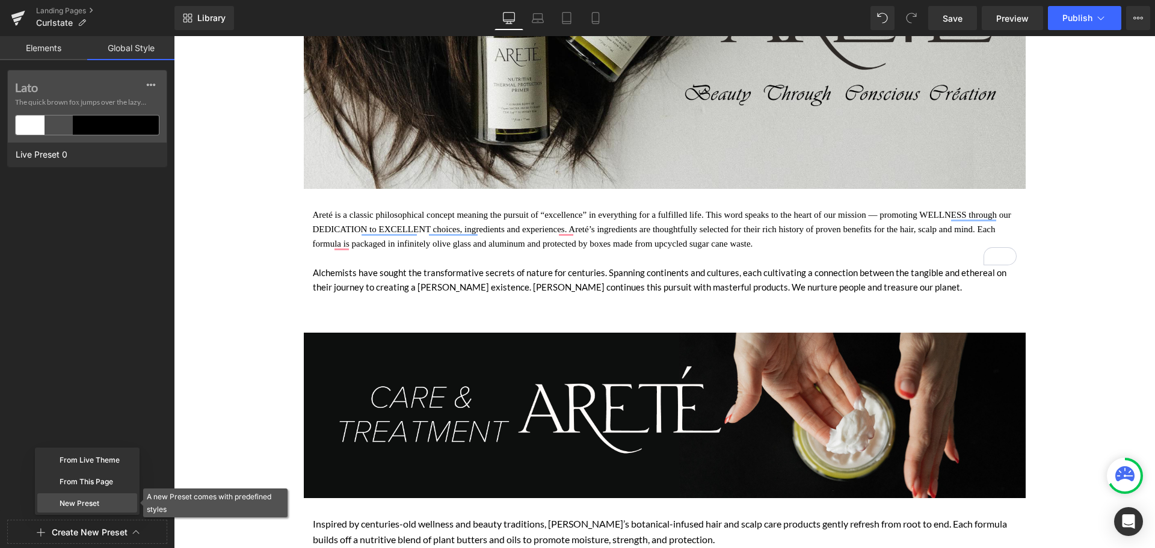
click at [86, 502] on div "New Preset" at bounding box center [87, 502] width 100 height 19
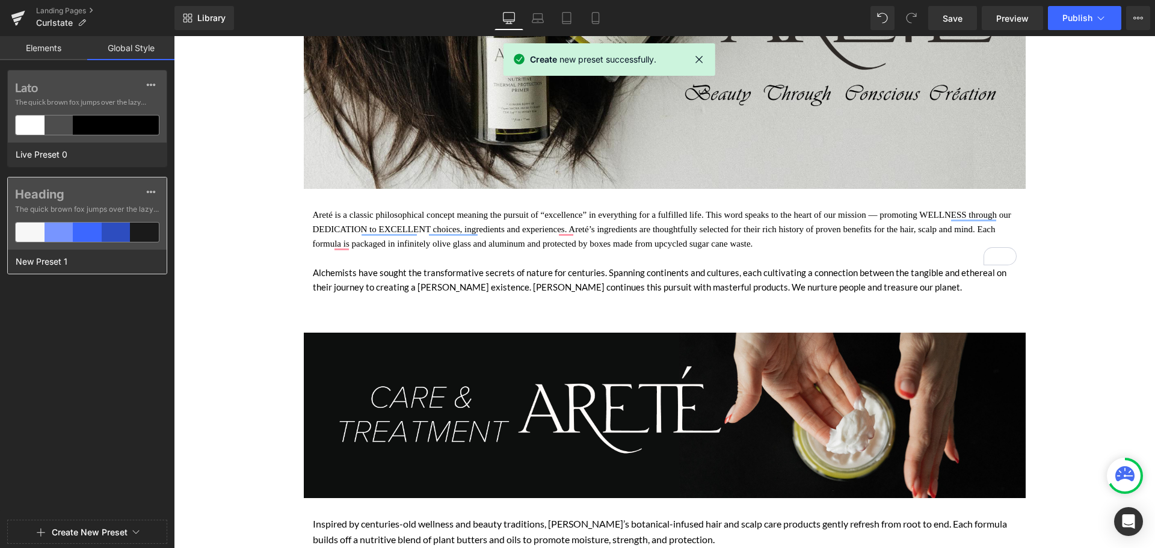
click at [140, 205] on span "The quick brown fox jumps over the lazy..." at bounding box center [87, 209] width 144 height 11
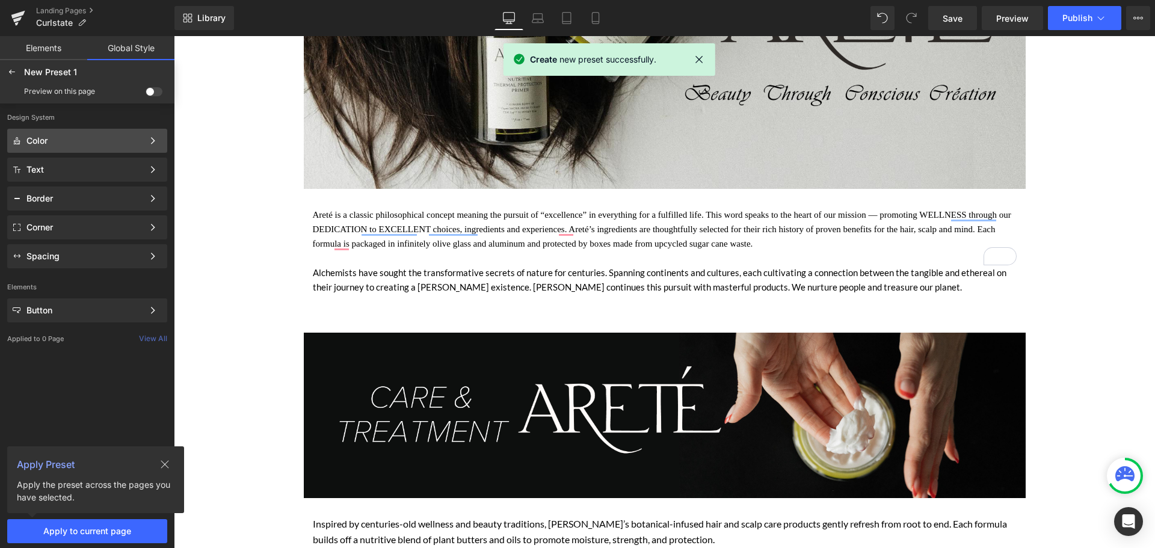
click at [90, 144] on div "Color" at bounding box center [84, 141] width 117 height 10
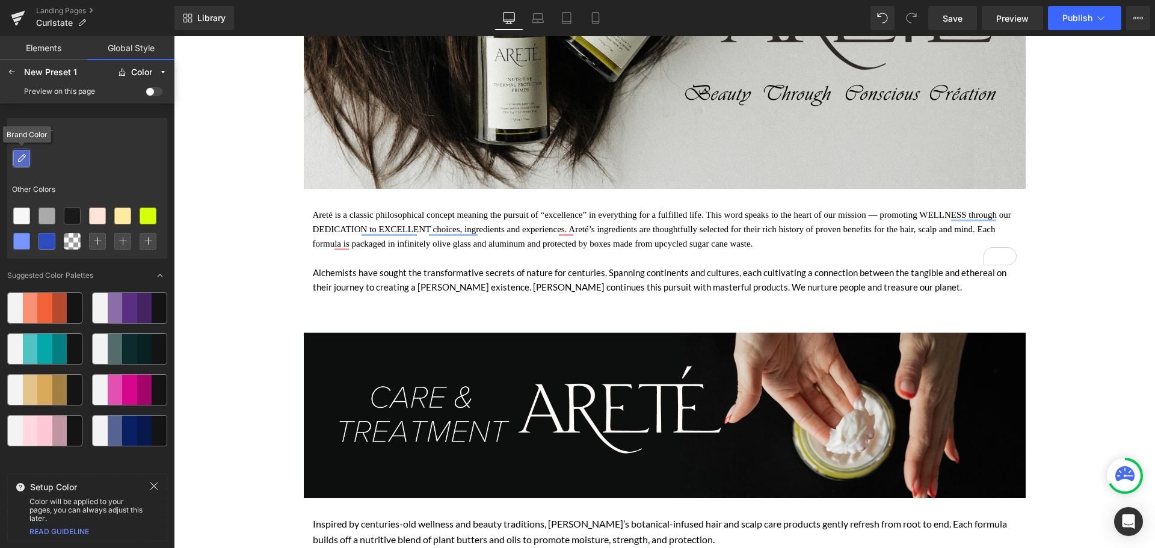
click at [22, 162] on icon at bounding box center [22, 158] width 10 height 10
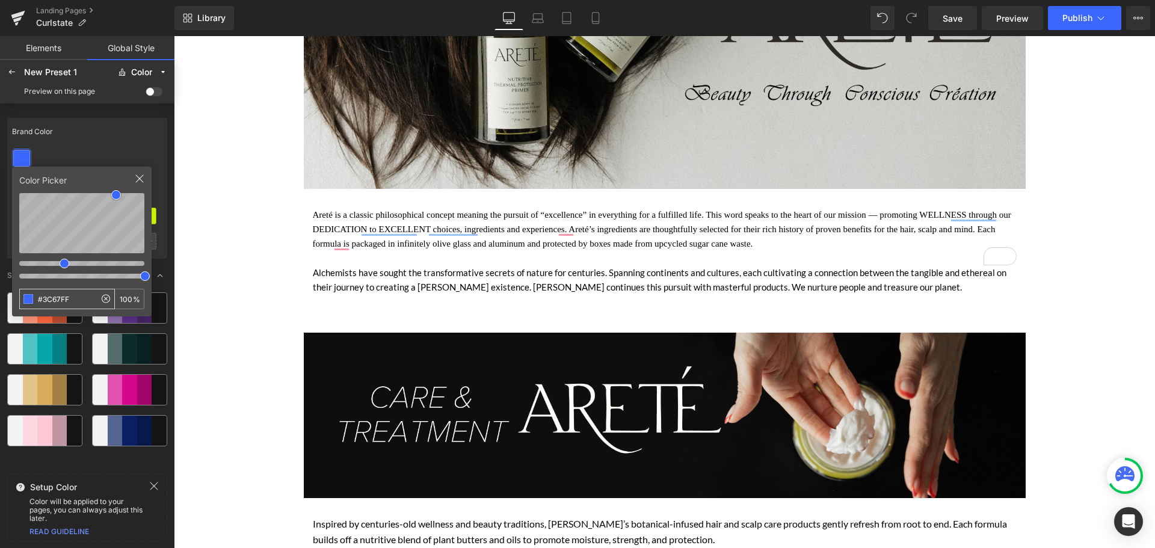
drag, startPoint x: 84, startPoint y: 296, endPoint x: 43, endPoint y: 296, distance: 40.3
click at [43, 296] on input "#3C67FF" at bounding box center [57, 298] width 75 height 19
type input "#f5f3ed"
click at [122, 144] on div "Brand Color" at bounding box center [87, 132] width 160 height 28
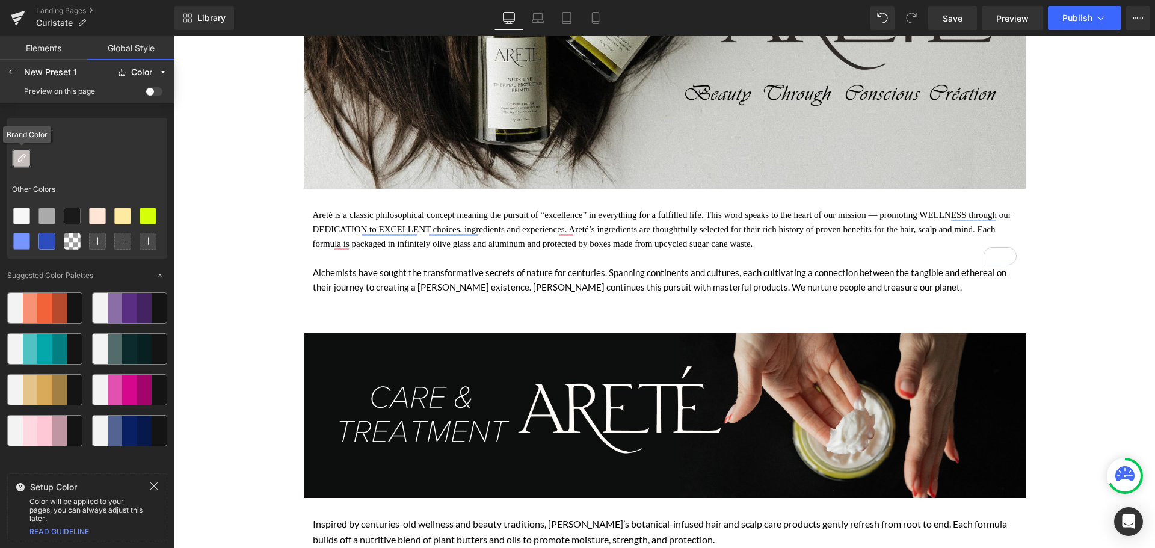
click at [22, 156] on icon at bounding box center [22, 158] width 10 height 10
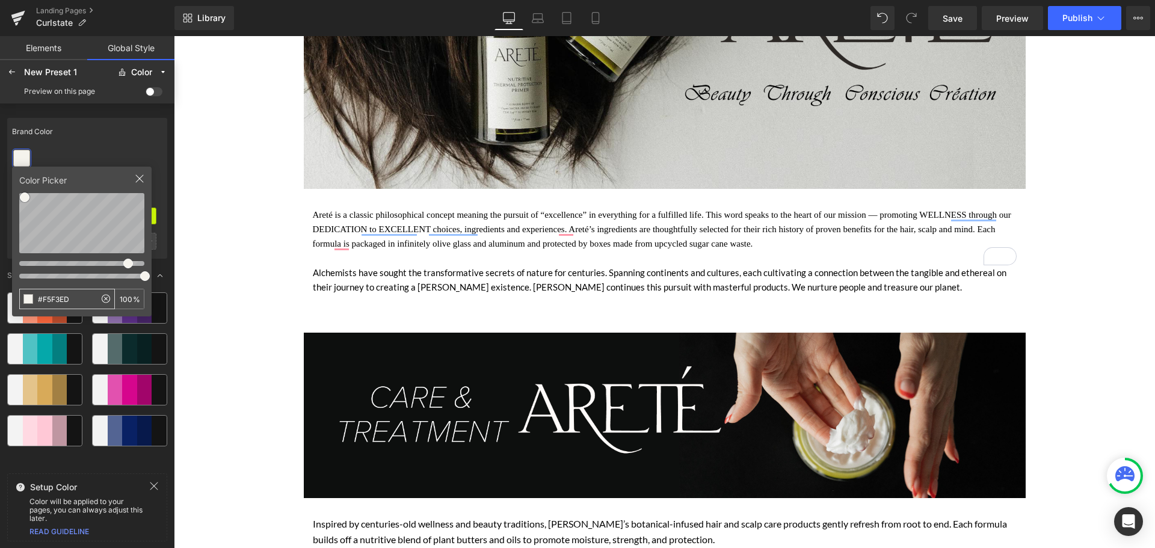
drag, startPoint x: 69, startPoint y: 297, endPoint x: 36, endPoint y: 291, distance: 33.8
click at [36, 291] on input "#F5F3ED" at bounding box center [57, 298] width 75 height 19
type input "9bb8d3"
click at [94, 155] on div at bounding box center [87, 158] width 160 height 25
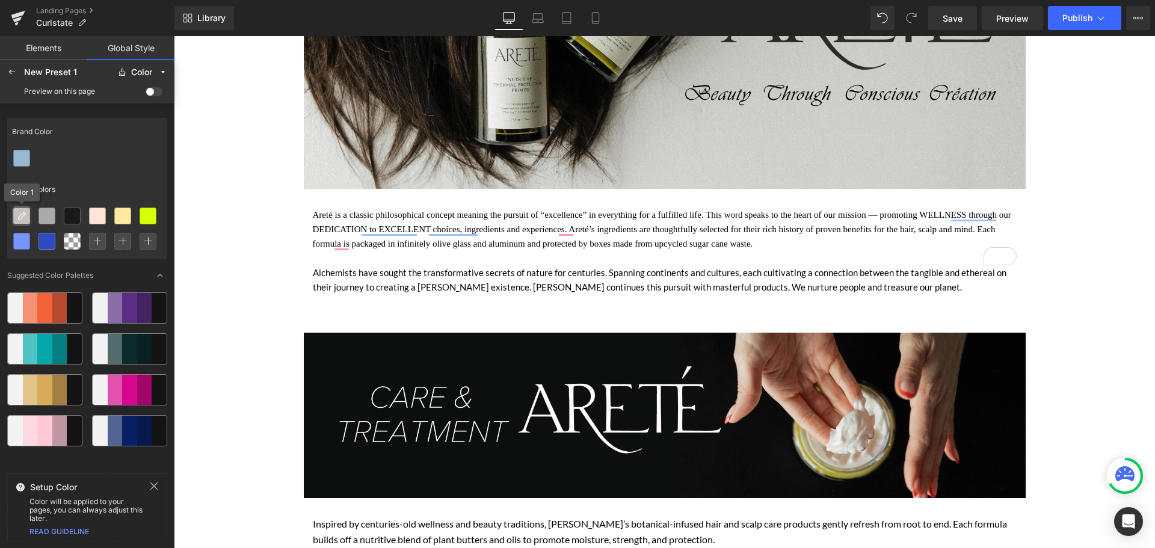
click at [28, 217] on div at bounding box center [22, 216] width 16 height 16
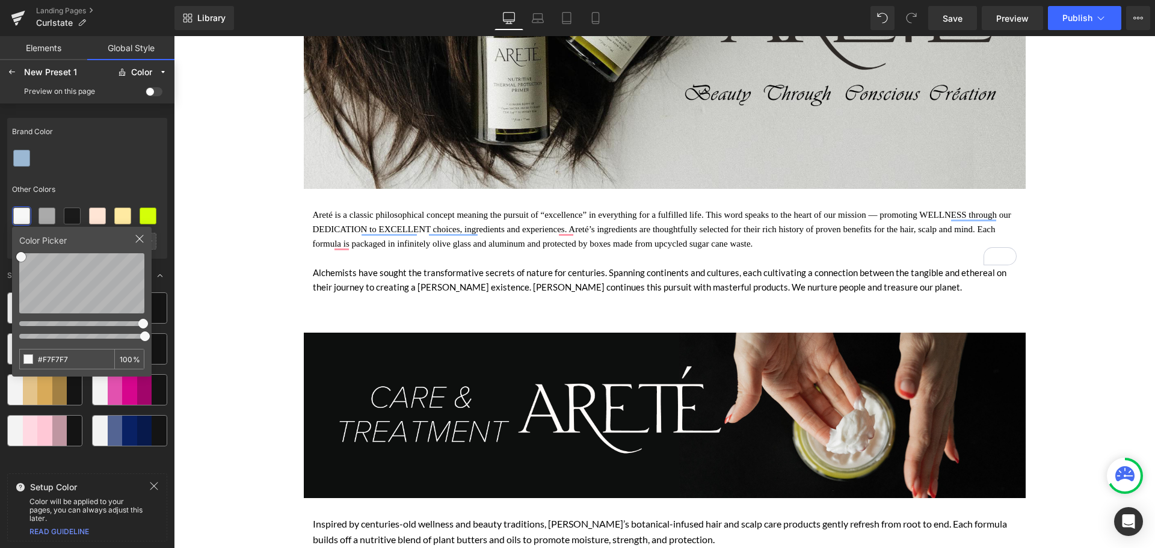
drag, startPoint x: 75, startPoint y: 357, endPoint x: 28, endPoint y: 354, distance: 47.0
click at [28, 354] on div "#F7F7F7 100 %" at bounding box center [81, 359] width 125 height 20
type input "#F5F3ED"
click at [123, 166] on div at bounding box center [87, 158] width 160 height 25
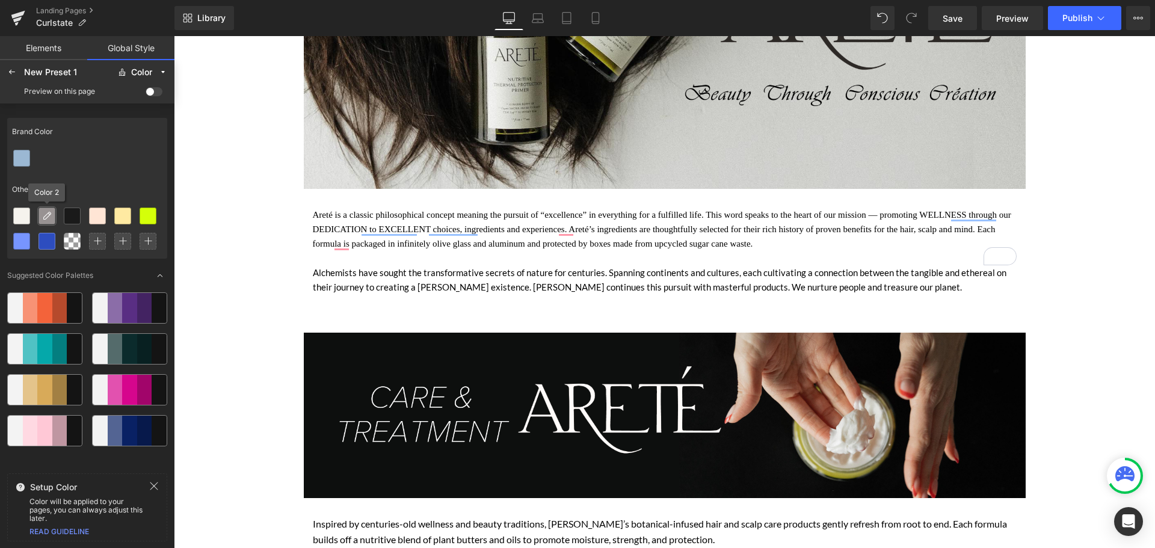
click at [48, 213] on icon at bounding box center [47, 216] width 10 height 10
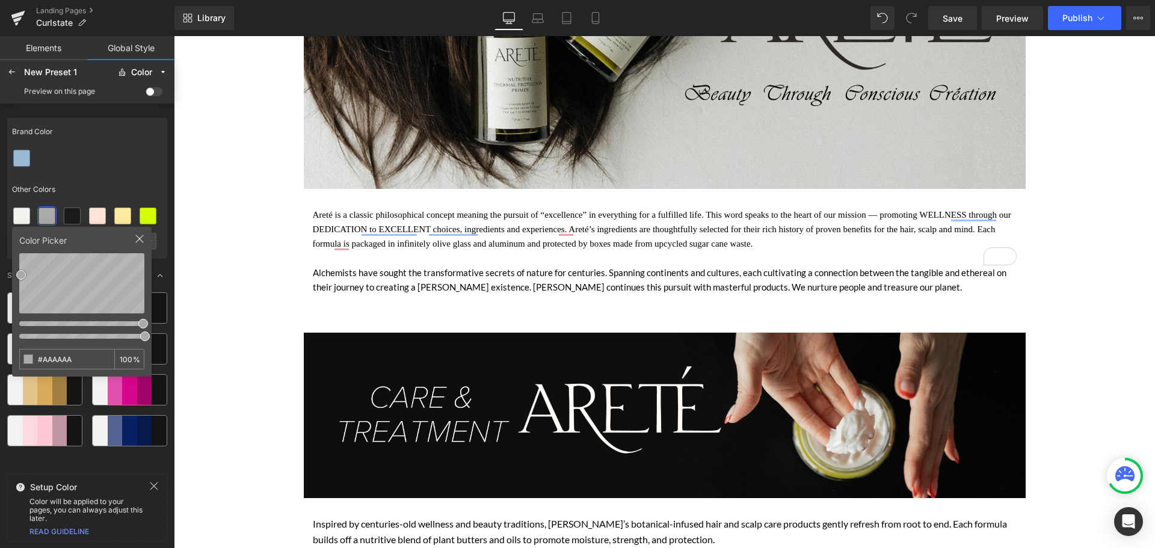
drag, startPoint x: 81, startPoint y: 357, endPoint x: 10, endPoint y: 357, distance: 71.0
click at [10, 357] on div "Brand Color Other Colors Color Picker #AAAAAA 100 % Suggested Color Palettes" at bounding box center [87, 291] width 160 height 356
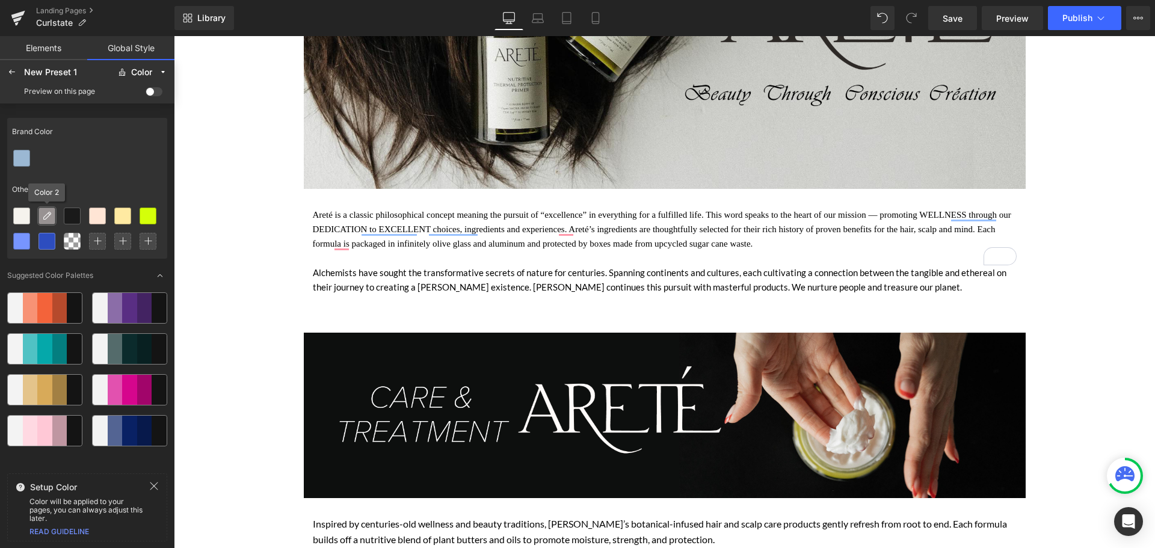
click at [40, 209] on div at bounding box center [47, 216] width 16 height 16
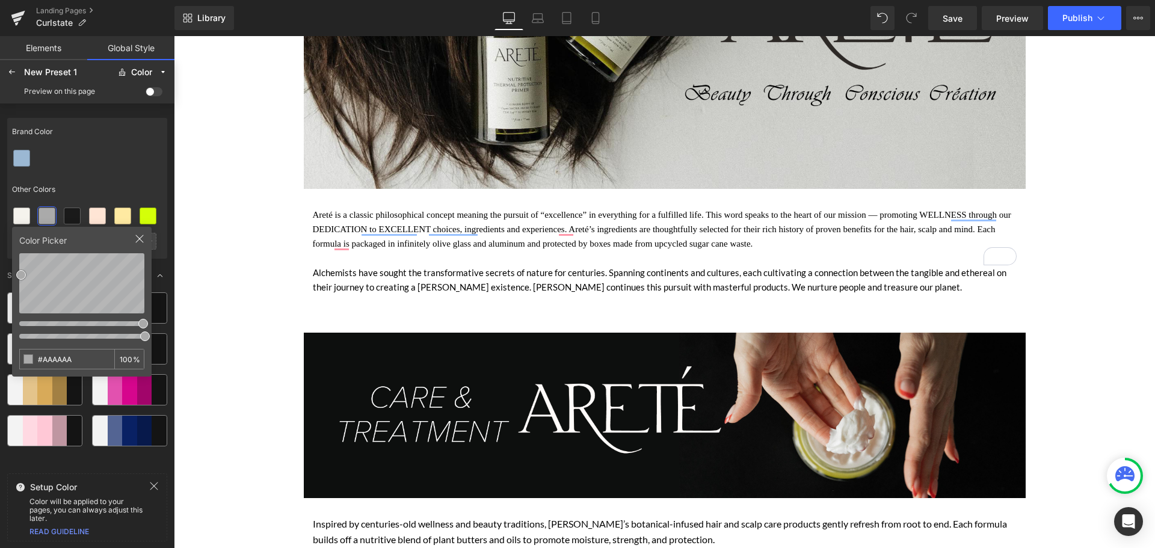
drag, startPoint x: 82, startPoint y: 357, endPoint x: 32, endPoint y: 357, distance: 49.9
click at [32, 357] on div "#AAAAAA 100 %" at bounding box center [81, 359] width 125 height 20
type input "b4ceeb"
click at [73, 215] on icon at bounding box center [72, 216] width 10 height 10
click at [76, 355] on input "#1A1A1A" at bounding box center [57, 359] width 75 height 19
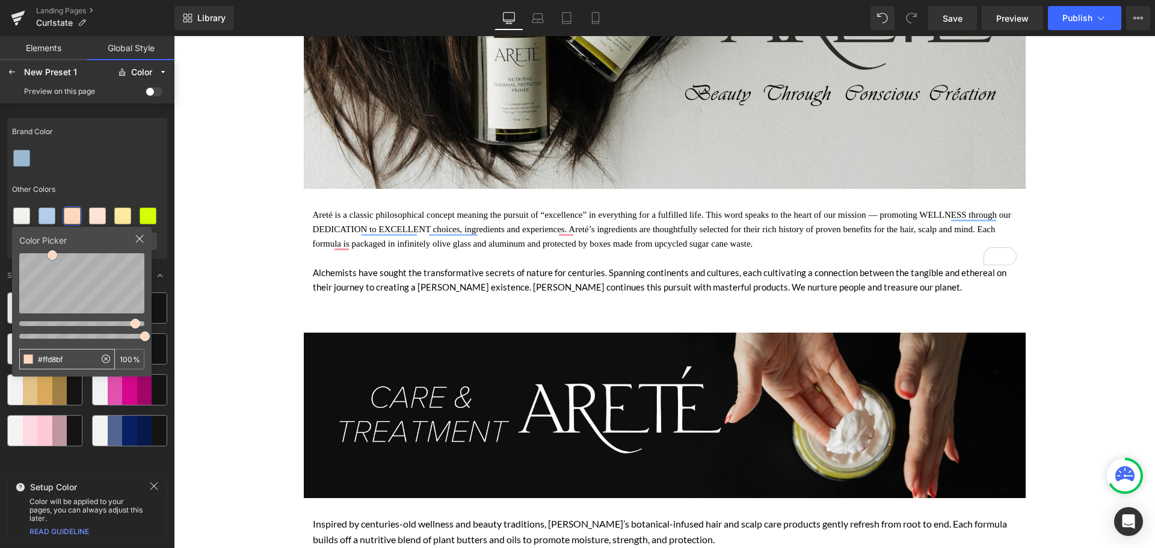
type input "#ffd8bf"
click at [94, 212] on icon at bounding box center [98, 216] width 10 height 10
drag, startPoint x: 76, startPoint y: 361, endPoint x: 41, endPoint y: 361, distance: 34.9
click at [41, 361] on input "#FFE5D5" at bounding box center [57, 359] width 75 height 19
type input "#ed8849"
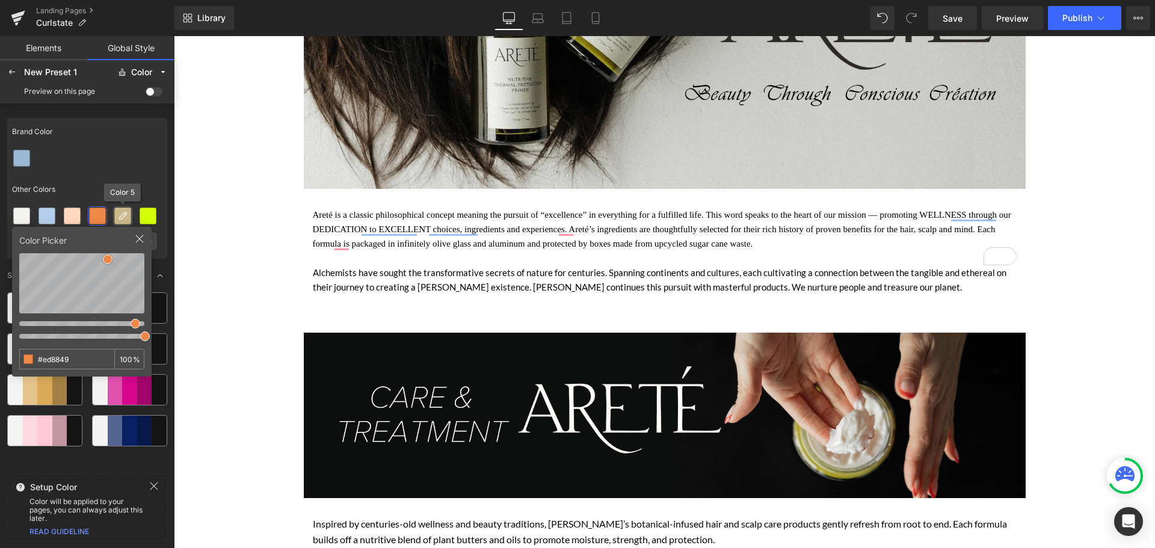
click at [124, 213] on icon at bounding box center [123, 216] width 10 height 10
drag, startPoint x: 87, startPoint y: 356, endPoint x: 43, endPoint y: 359, distance: 44.6
click at [43, 359] on input "#FFEAA2" at bounding box center [57, 359] width 75 height 19
type input "#dc8633"
click at [154, 147] on div at bounding box center [87, 158] width 160 height 25
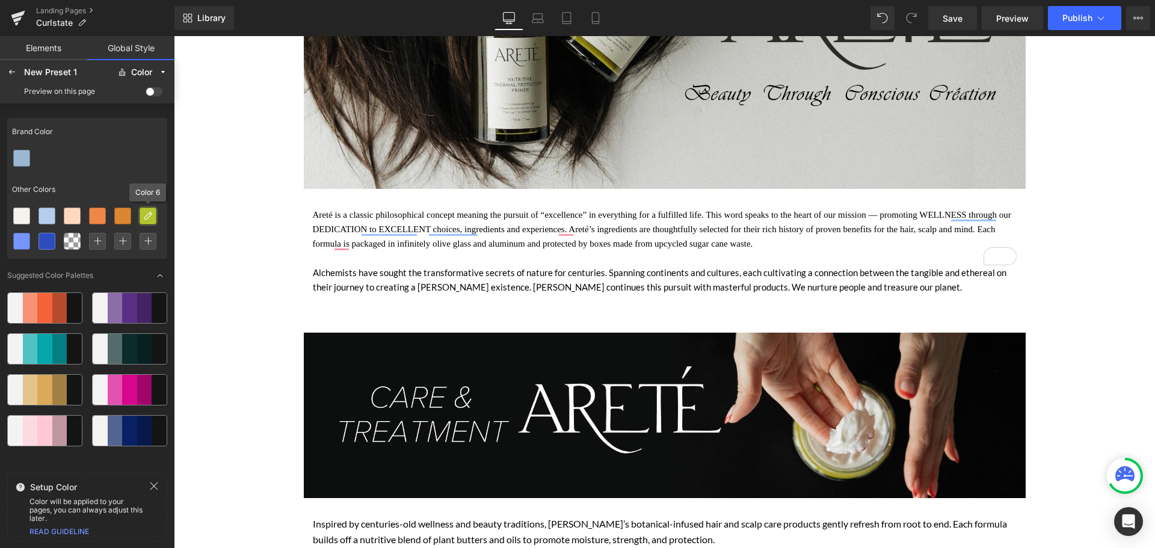
click at [150, 215] on icon at bounding box center [148, 216] width 10 height 10
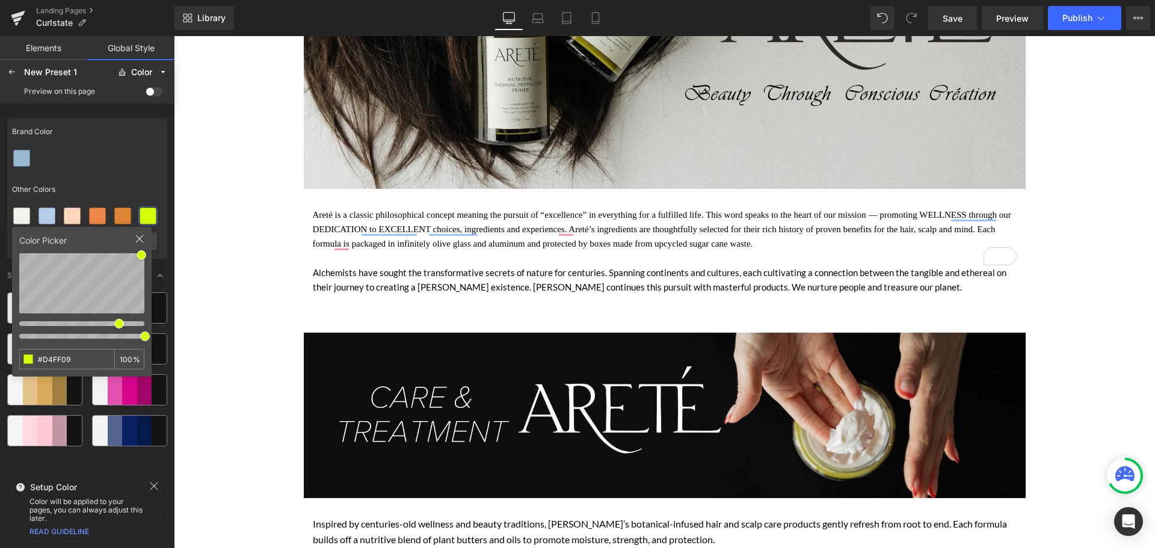
click at [135, 241] on icon at bounding box center [140, 239] width 10 height 10
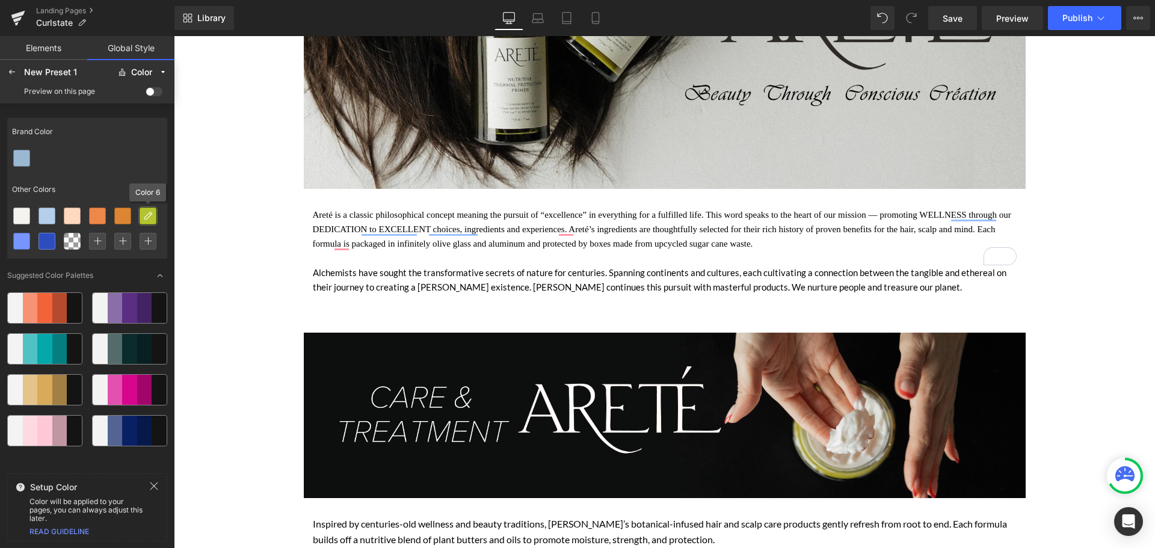
drag, startPoint x: 148, startPoint y: 216, endPoint x: 117, endPoint y: 137, distance: 85.4
click at [117, 137] on div "Brand Color" at bounding box center [87, 132] width 160 height 28
click at [144, 214] on icon at bounding box center [148, 216] width 10 height 10
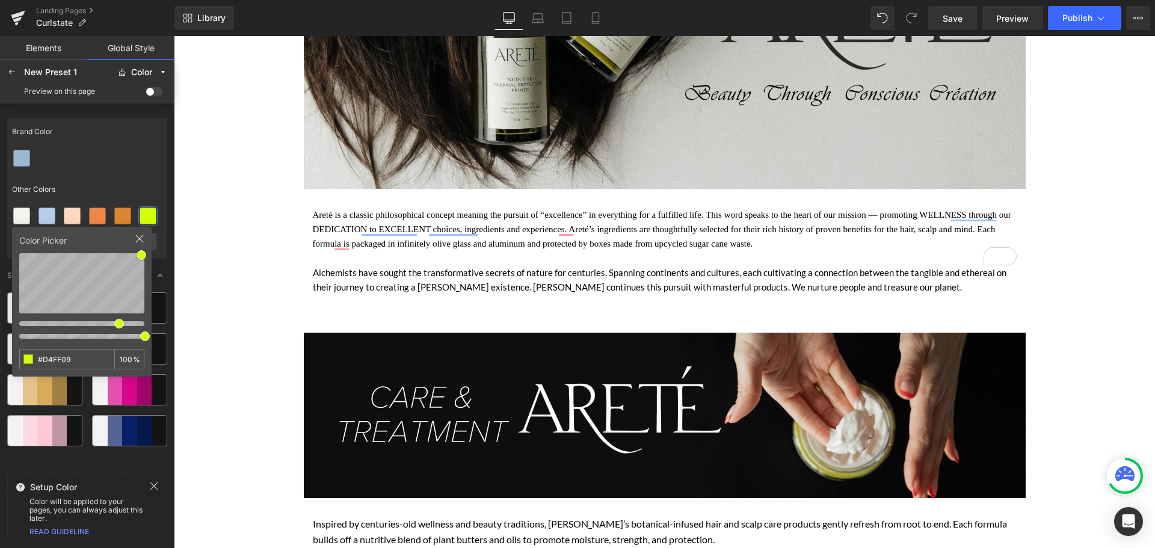
click at [136, 149] on div at bounding box center [87, 158] width 160 height 25
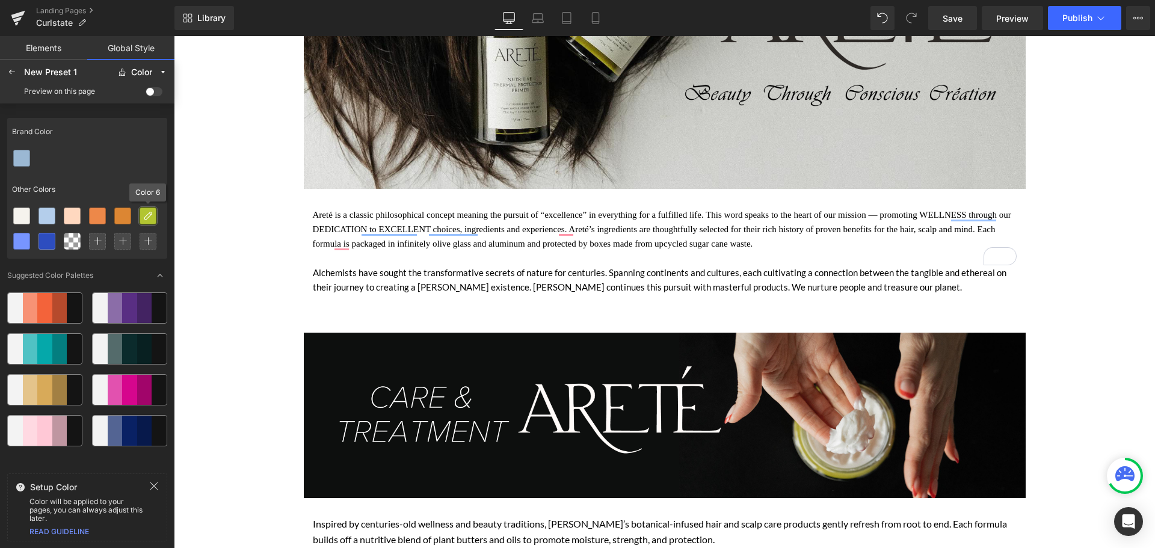
drag, startPoint x: 144, startPoint y: 212, endPoint x: 132, endPoint y: 141, distance: 72.6
click at [132, 141] on div "Brand Color" at bounding box center [87, 132] width 160 height 28
click at [61, 70] on div "New Preset 1" at bounding box center [67, 72] width 87 height 10
click at [12, 75] on icon at bounding box center [12, 72] width 10 height 10
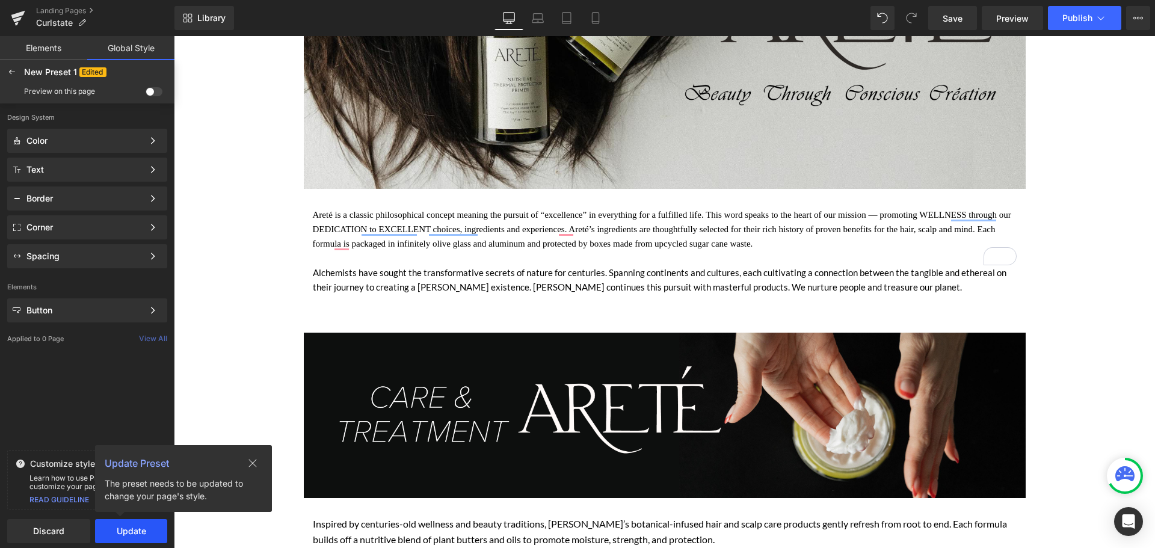
click at [137, 539] on button "Update" at bounding box center [131, 531] width 72 height 24
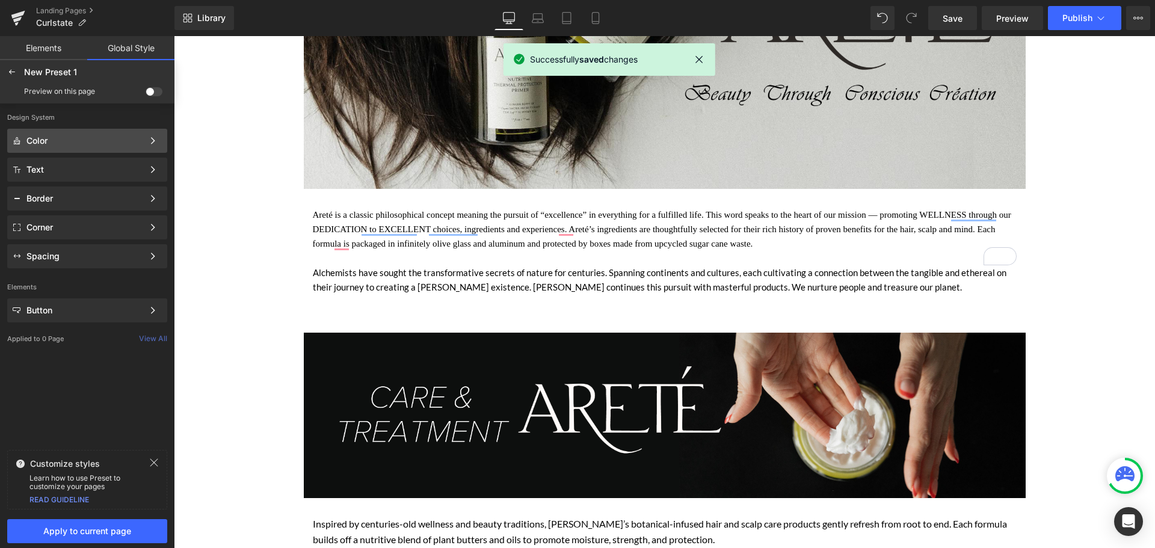
click at [141, 140] on div "Color" at bounding box center [84, 141] width 117 height 10
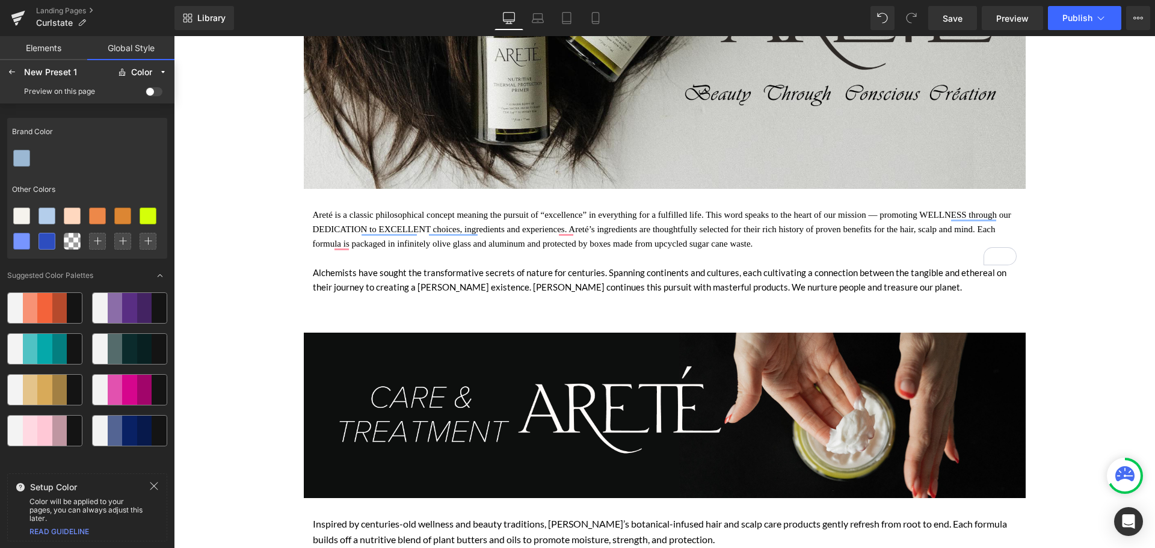
click at [152, 486] on icon at bounding box center [154, 486] width 10 height 10
click at [7, 70] on icon at bounding box center [12, 72] width 10 height 10
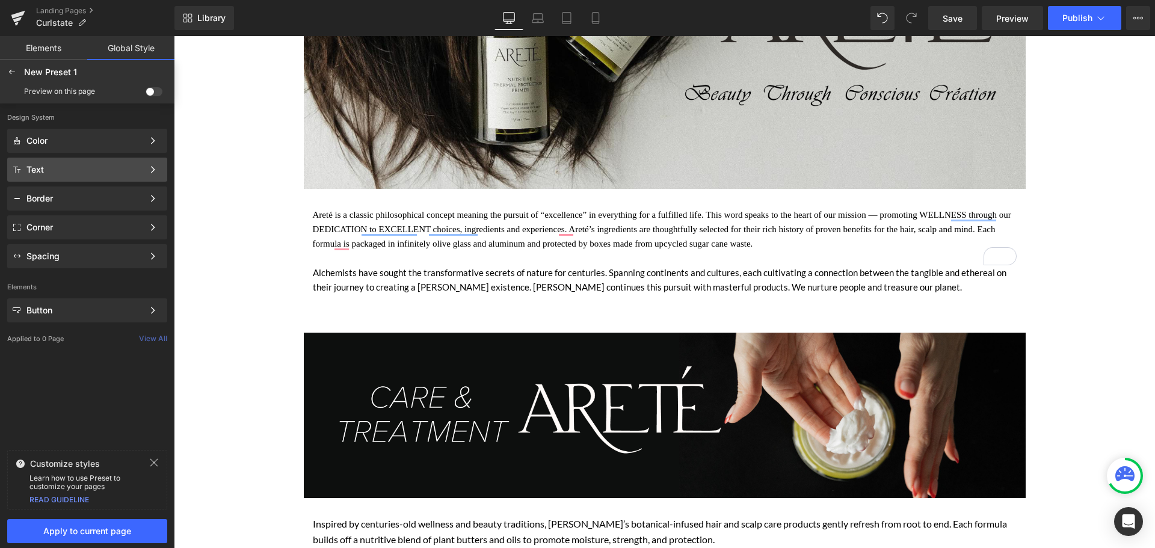
click at [121, 176] on div "Text Color Style Define a color palette and apply it to your pages 1 of 3 Next" at bounding box center [87, 170] width 160 height 24
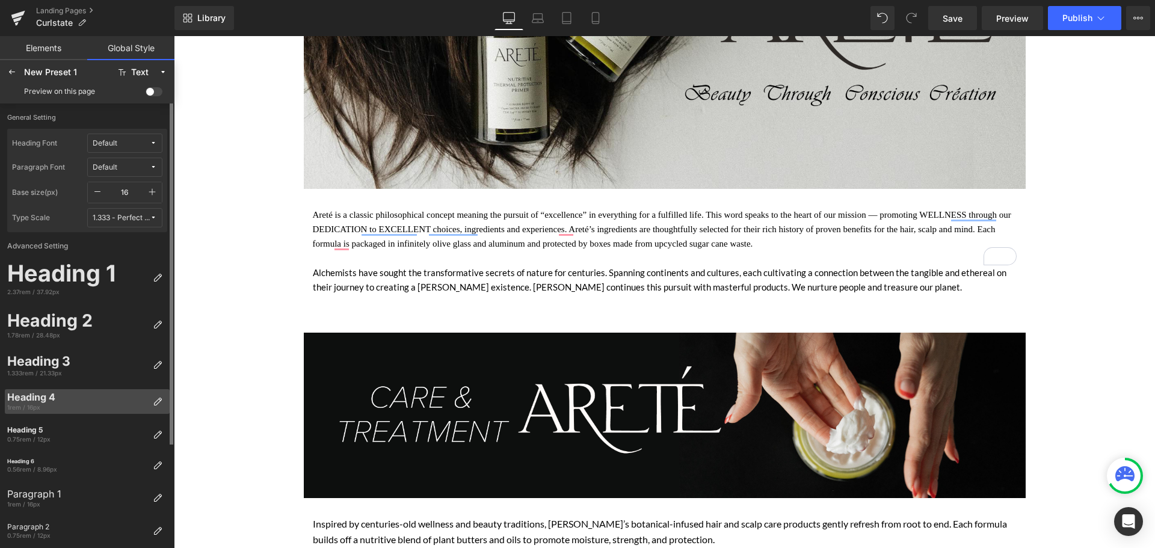
scroll to position [131, 0]
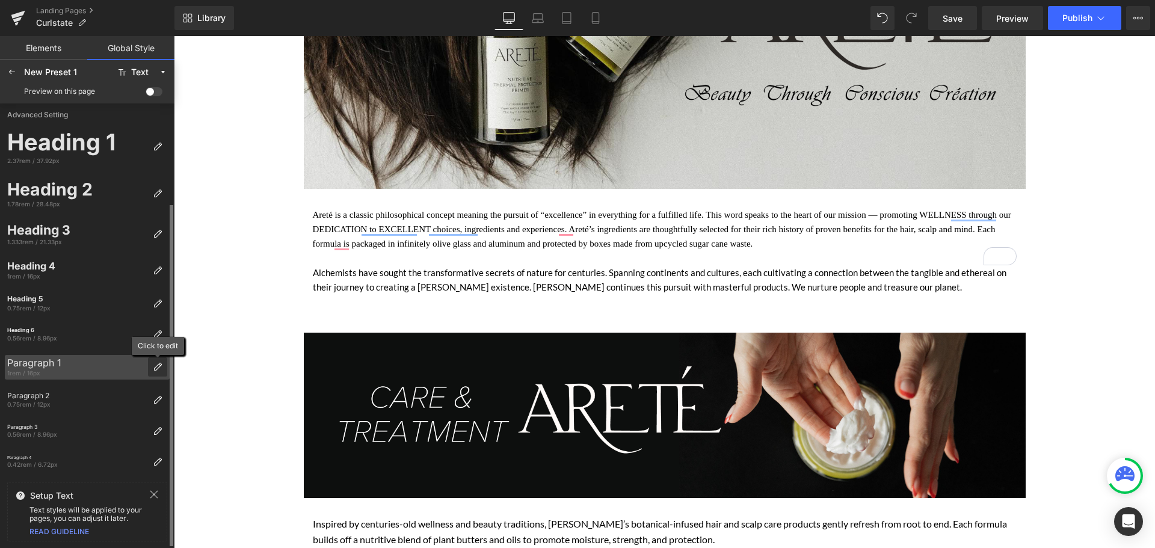
click at [154, 363] on icon at bounding box center [158, 367] width 10 height 10
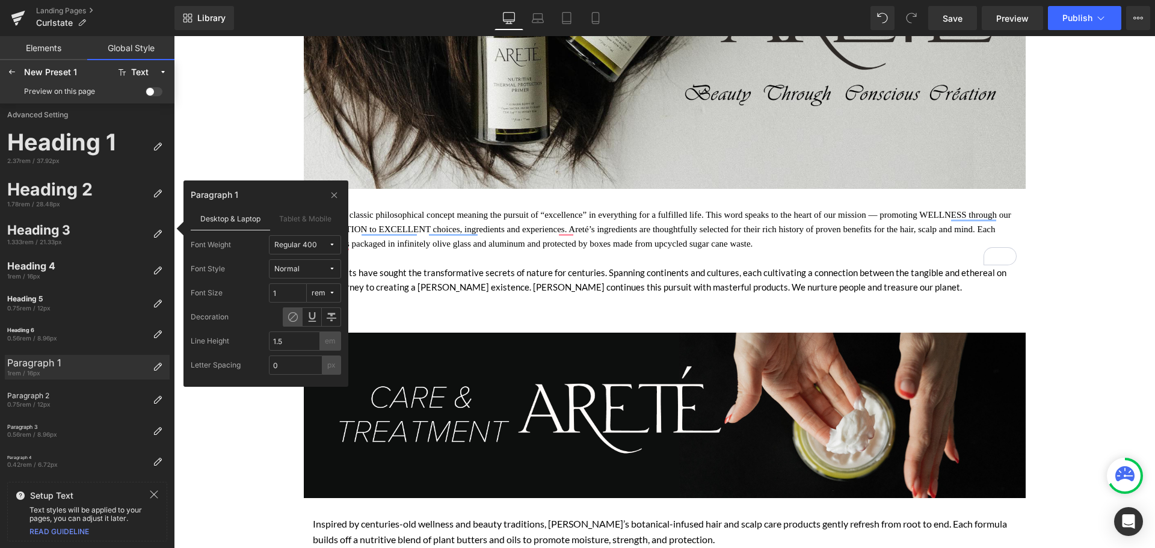
click at [323, 244] on span "Regular 400" at bounding box center [301, 245] width 54 height 9
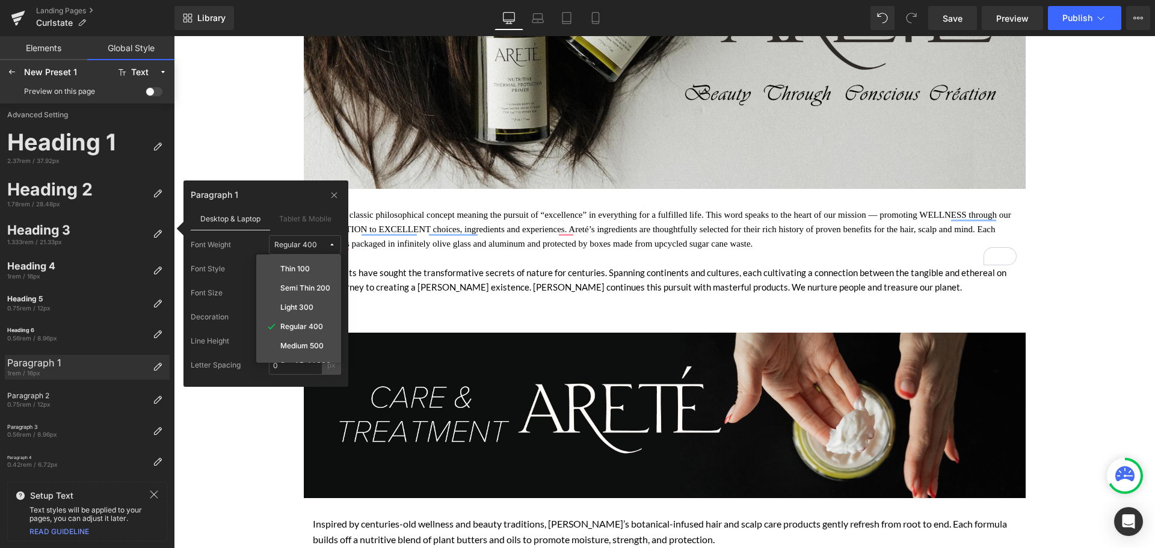
click at [282, 197] on div "Paragraph 1" at bounding box center [266, 197] width 150 height 19
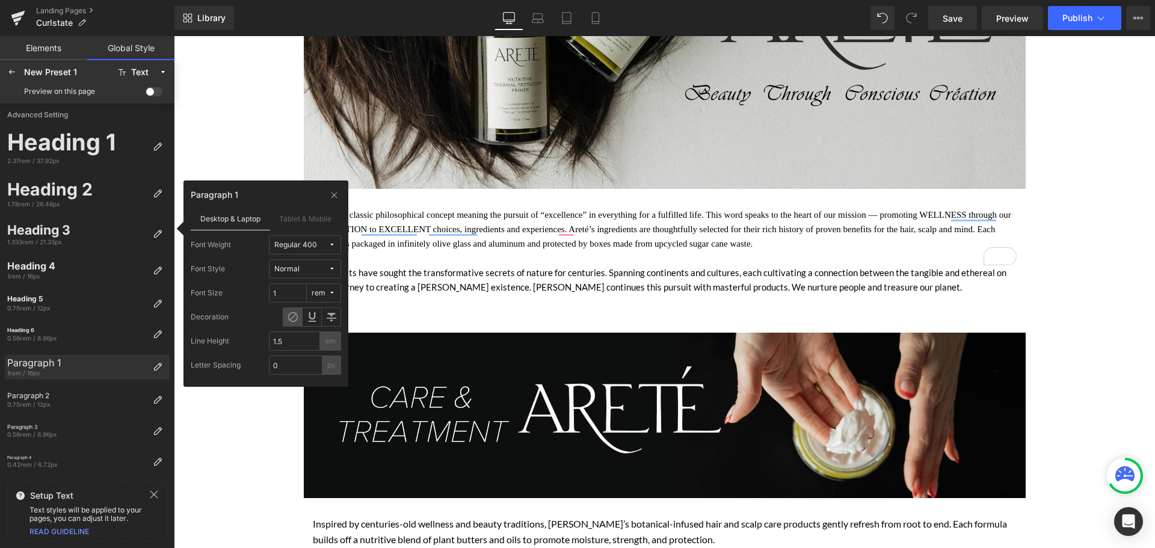
click at [294, 268] on div "Normal" at bounding box center [286, 269] width 25 height 9
click at [227, 286] on div "Font Size 1 rem" at bounding box center [266, 292] width 150 height 19
click at [334, 194] on icon at bounding box center [334, 195] width 9 height 10
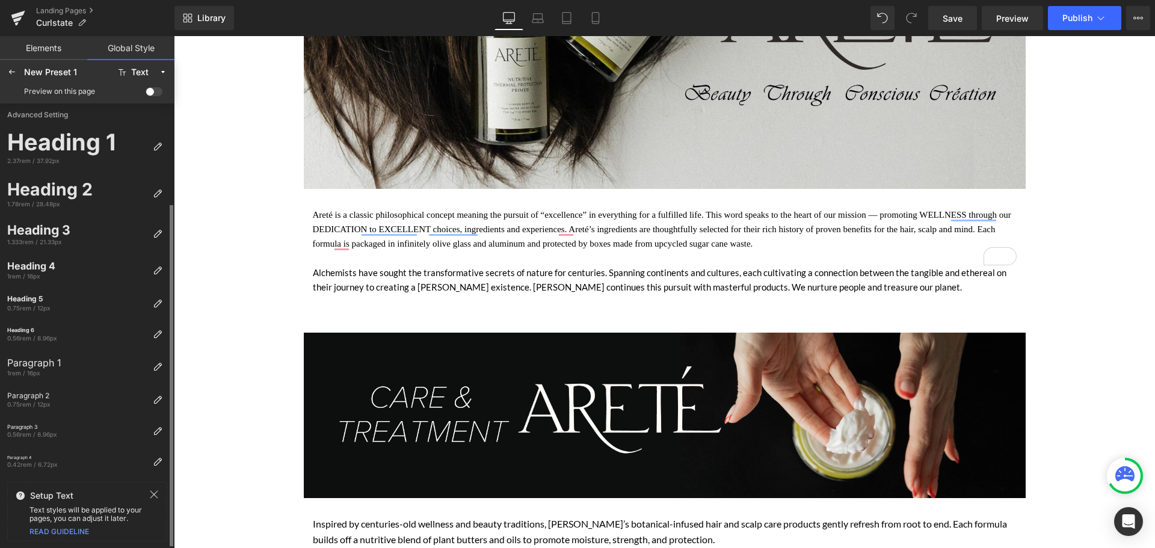
scroll to position [0, 0]
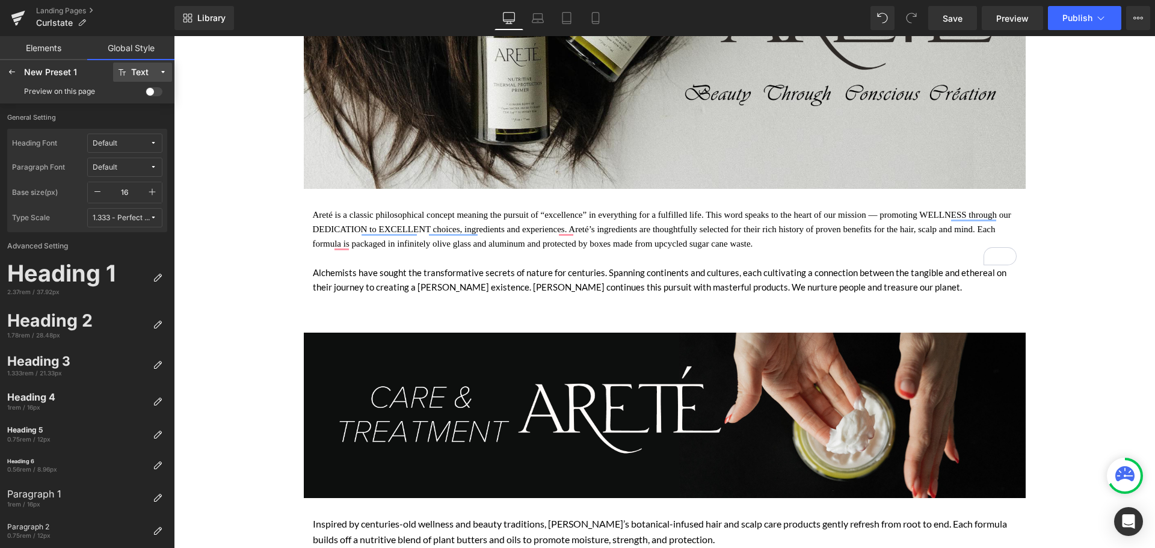
click at [144, 75] on div "Text" at bounding box center [139, 72] width 17 height 9
click at [81, 113] on label "General Setting" at bounding box center [87, 121] width 160 height 16
click at [120, 140] on span "Default" at bounding box center [121, 143] width 57 height 9
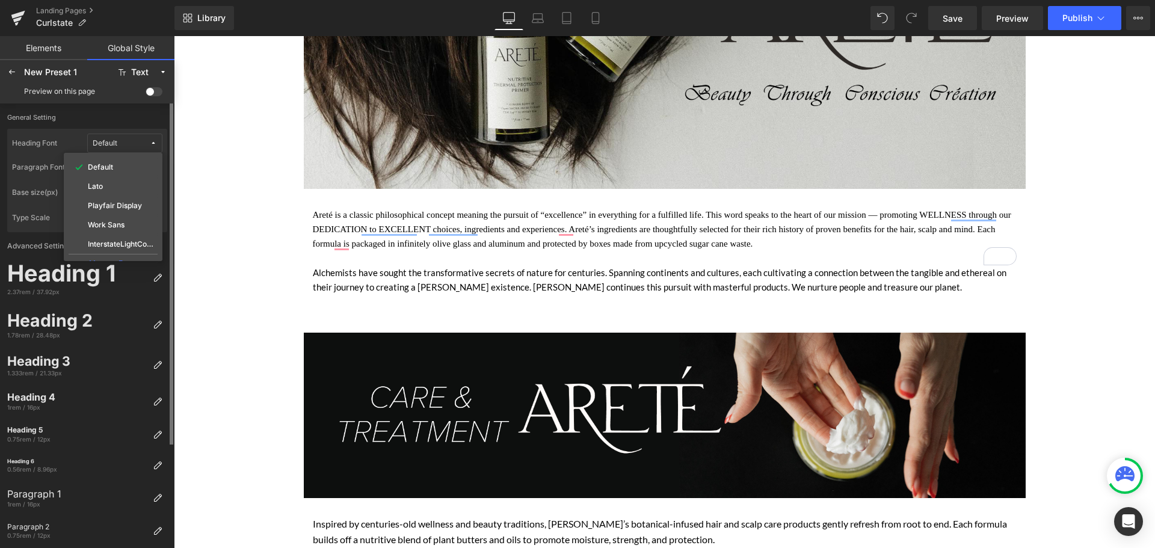
click at [72, 116] on label "General Setting" at bounding box center [87, 121] width 160 height 16
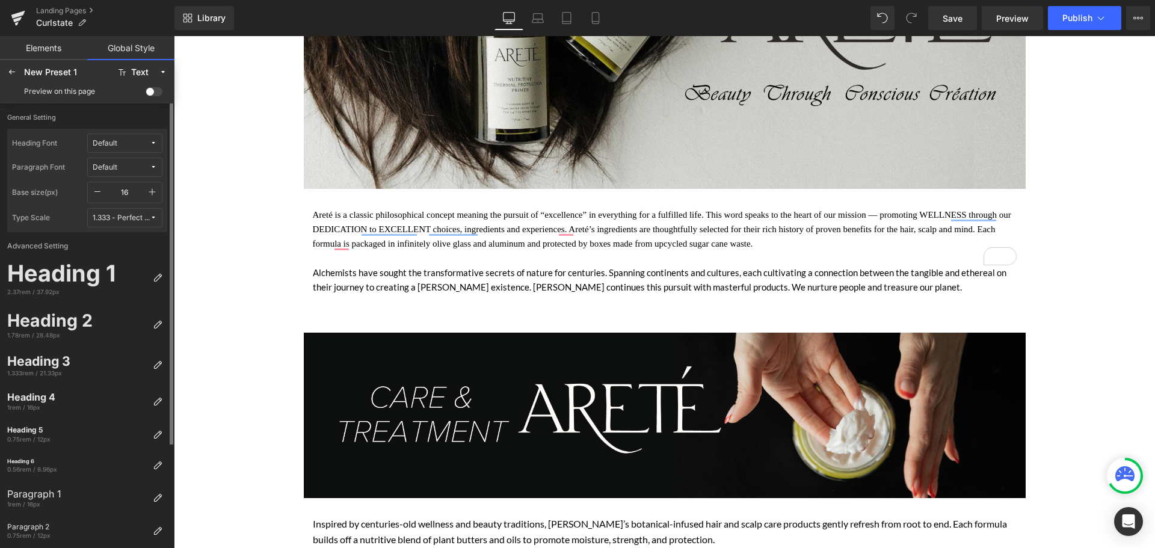
click at [113, 165] on div "Default" at bounding box center [105, 167] width 25 height 9
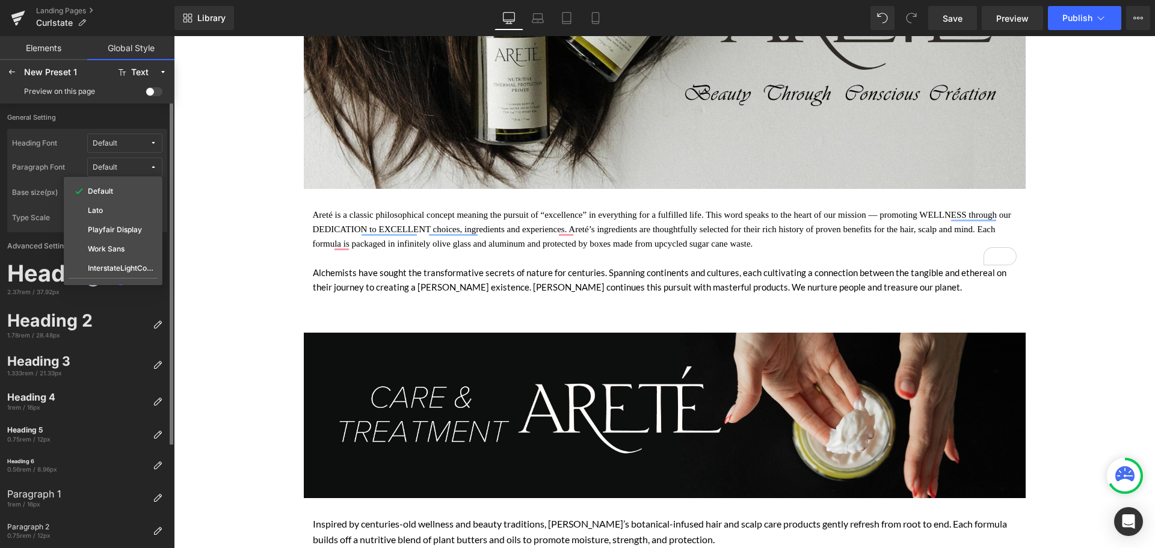
click at [75, 129] on div "Heading Font Default Paragraph Font Default Default Lato Playfair Display Work …" at bounding box center [87, 181] width 160 height 104
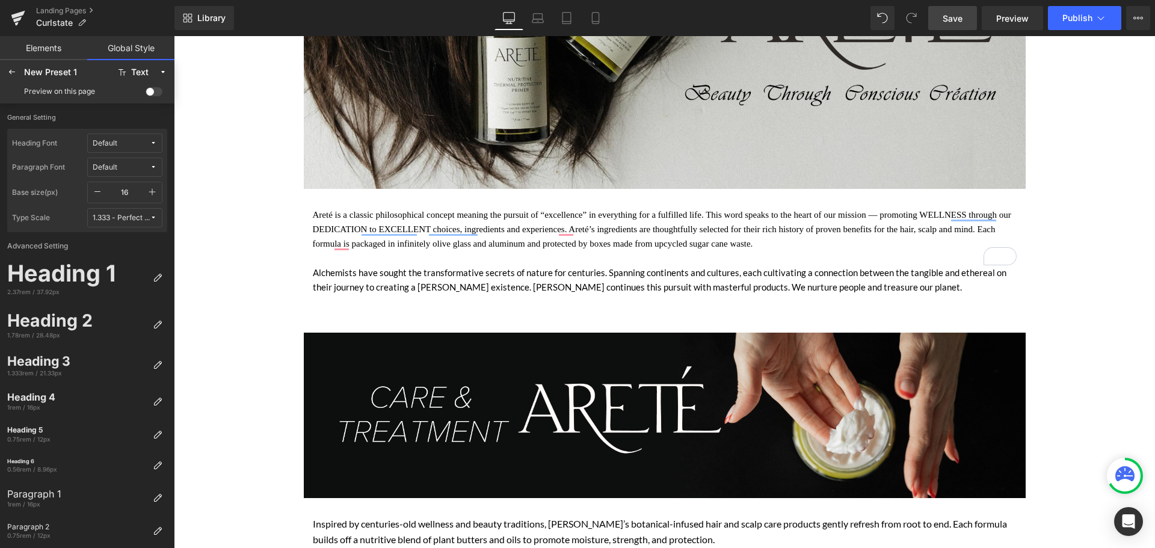
click at [957, 14] on span "Save" at bounding box center [953, 18] width 20 height 13
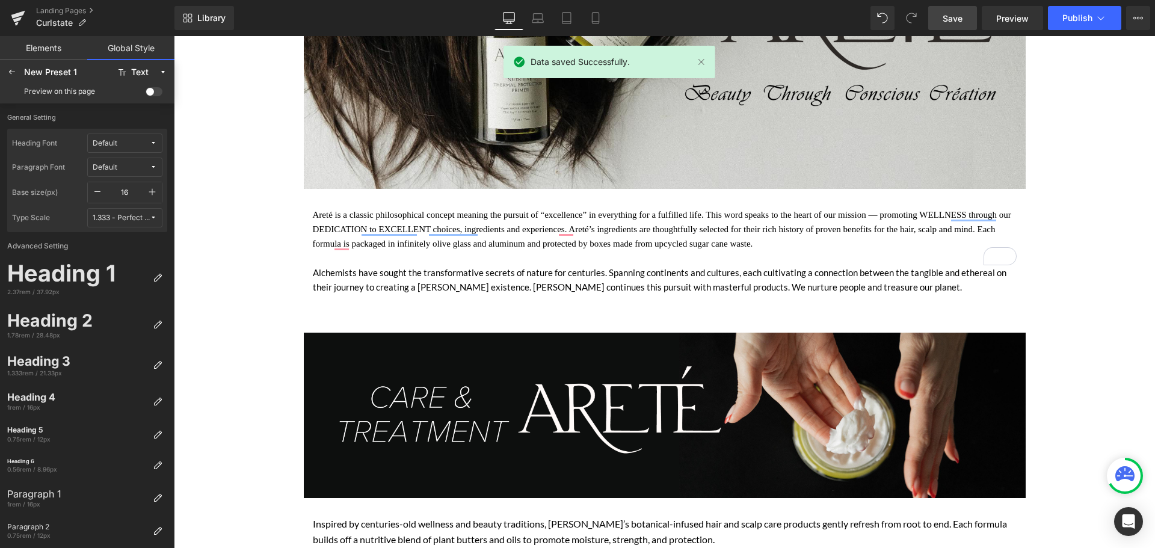
click at [51, 45] on link "Elements" at bounding box center [43, 48] width 87 height 24
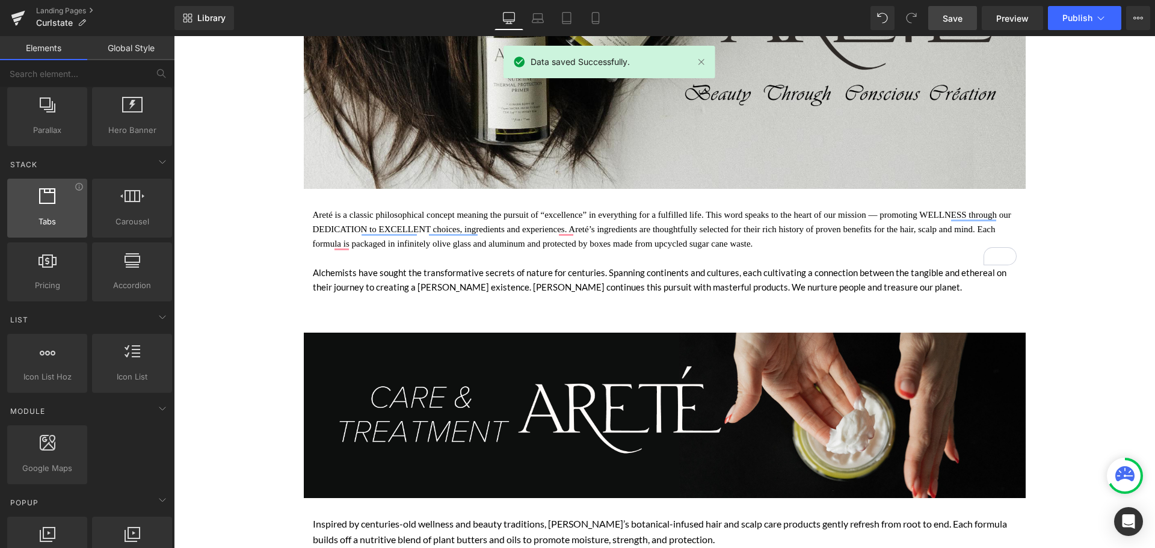
scroll to position [361, 0]
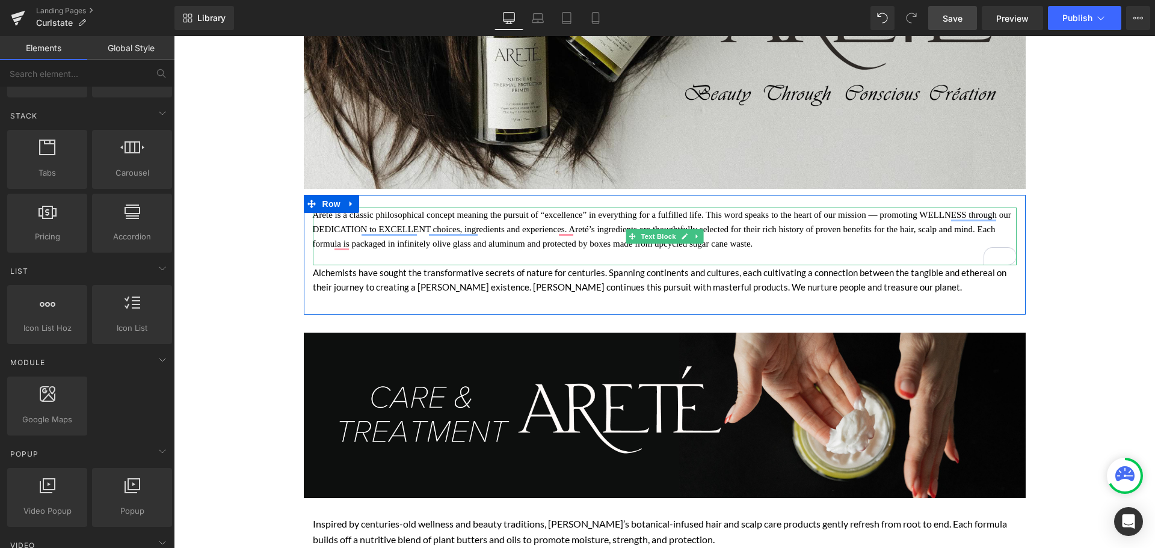
click at [491, 230] on div "Areté is a classic philosophical concept meaning the pursuit of “excellence” in…" at bounding box center [665, 237] width 704 height 58
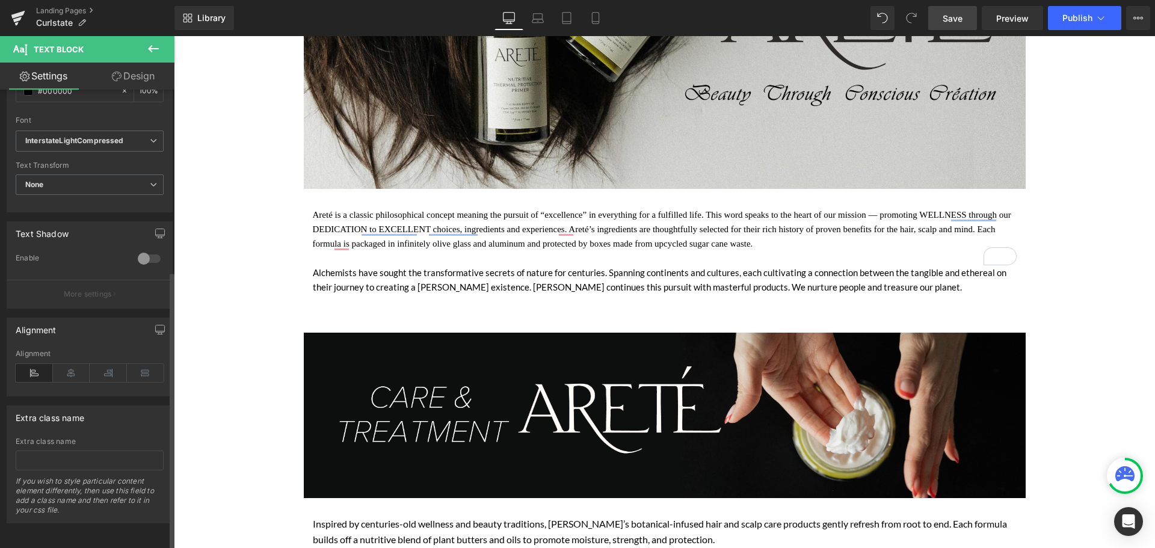
scroll to position [120, 0]
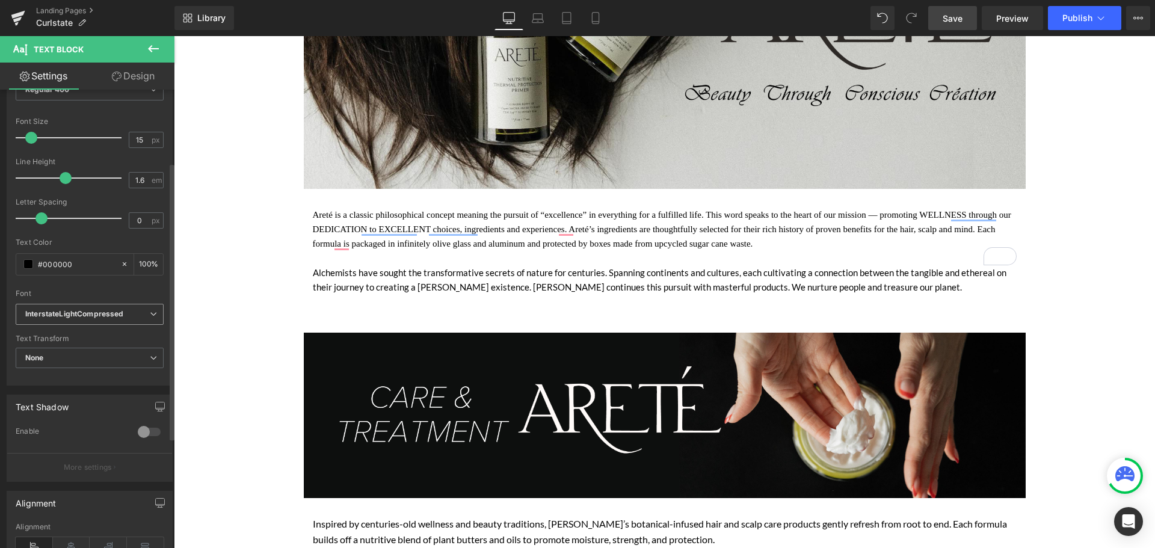
click at [114, 308] on span "InterstateLightCompressed" at bounding box center [90, 314] width 148 height 21
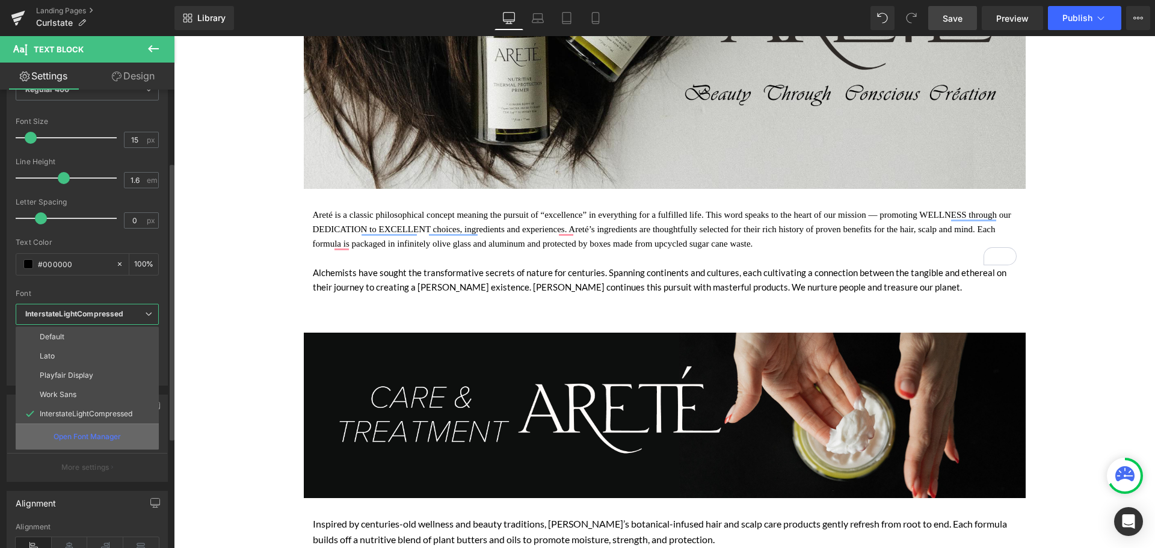
click at [82, 435] on p "Open Font Manager" at bounding box center [87, 436] width 67 height 11
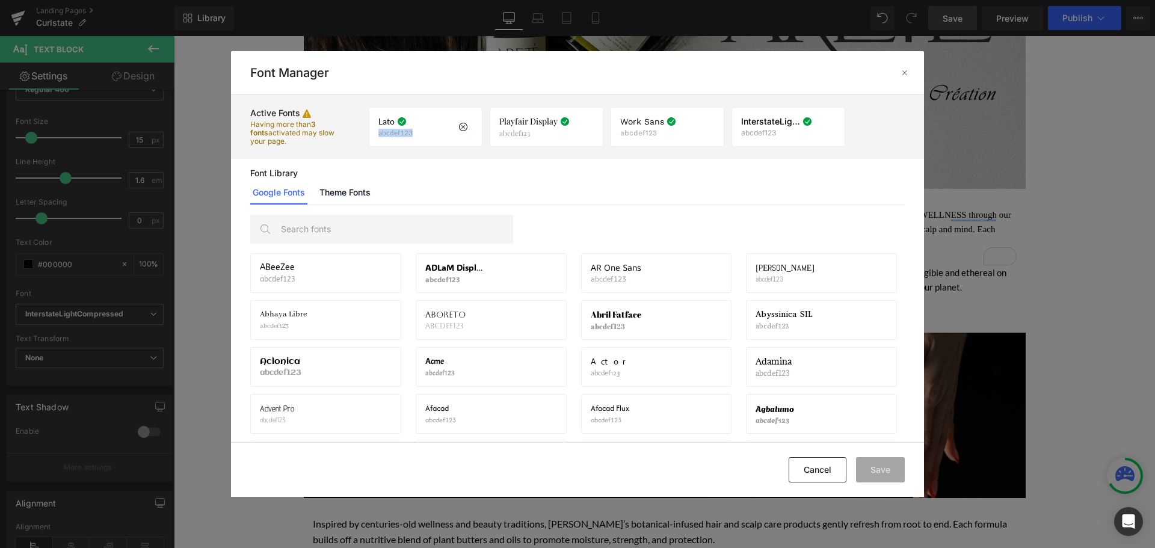
drag, startPoint x: 427, startPoint y: 127, endPoint x: 406, endPoint y: 116, distance: 24.5
click at [406, 116] on div "Lato abcdef123 If you wish to deactivate this font, all applied settings will b…" at bounding box center [426, 127] width 114 height 40
click at [514, 190] on div "Google Fonts Theme Fonts" at bounding box center [577, 193] width 655 height 24
click at [496, 220] on input "text" at bounding box center [394, 229] width 238 height 28
click at [350, 193] on link "Theme Fonts" at bounding box center [345, 193] width 56 height 24
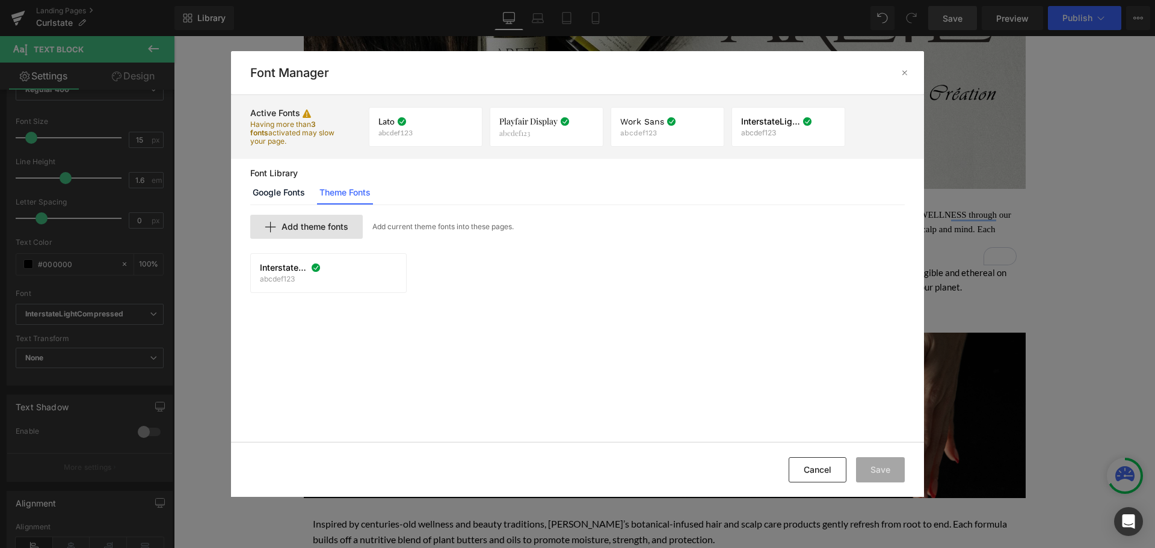
click at [289, 216] on div "Add theme fonts" at bounding box center [306, 227] width 113 height 24
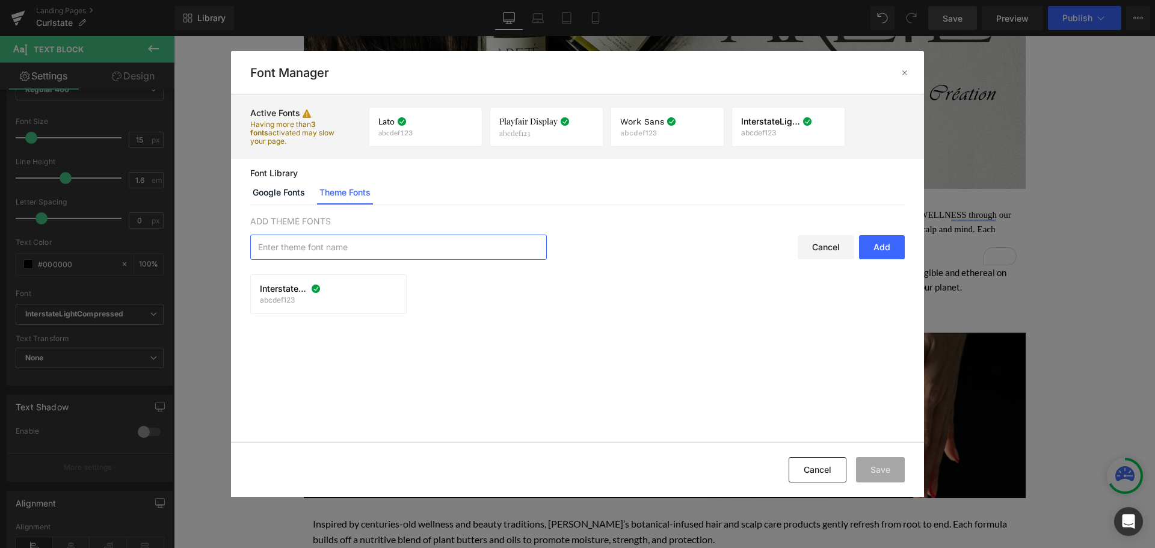
click at [329, 240] on input "text" at bounding box center [398, 247] width 295 height 24
paste input "gyst-medium-italic"
type input "gyst-medium-italic"
click at [889, 244] on div "Add" at bounding box center [882, 247] width 46 height 24
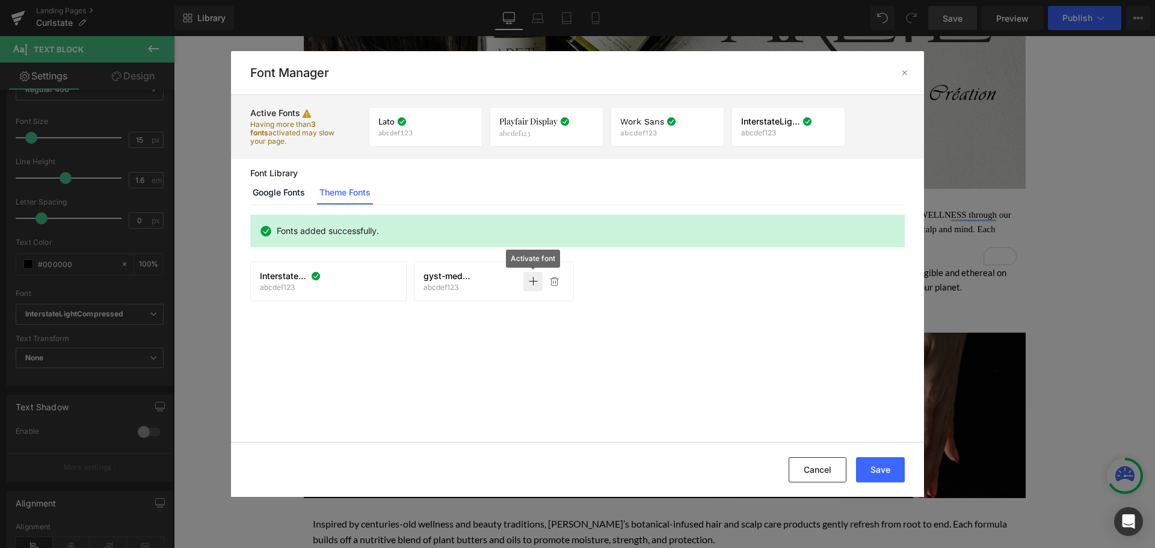
click at [537, 282] on icon at bounding box center [533, 282] width 10 height 10
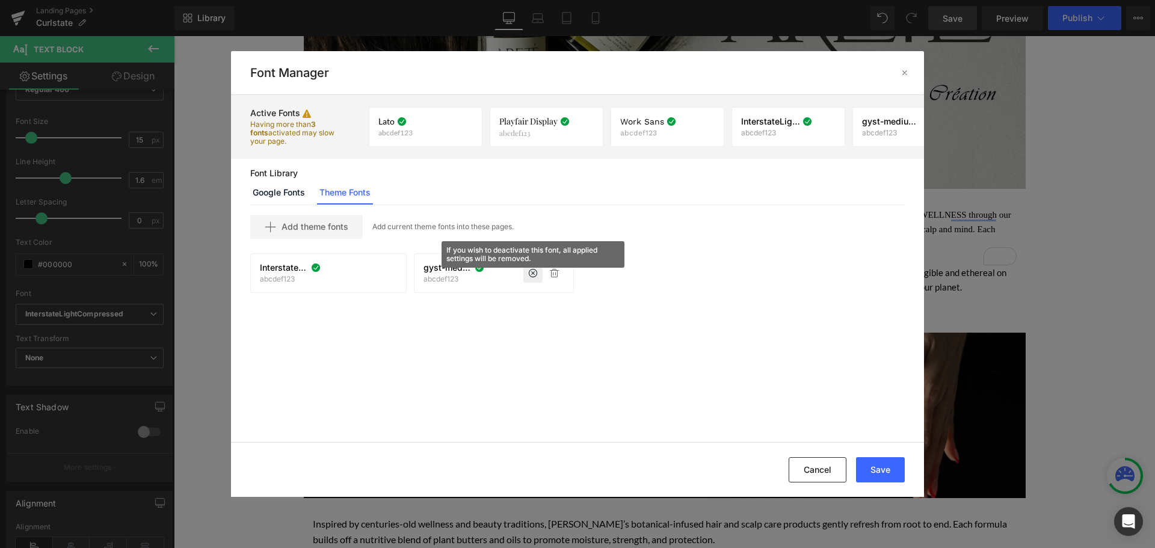
click at [910, 469] on div "Cancel Save" at bounding box center [577, 469] width 693 height 55
click at [889, 468] on button "Save" at bounding box center [880, 469] width 49 height 25
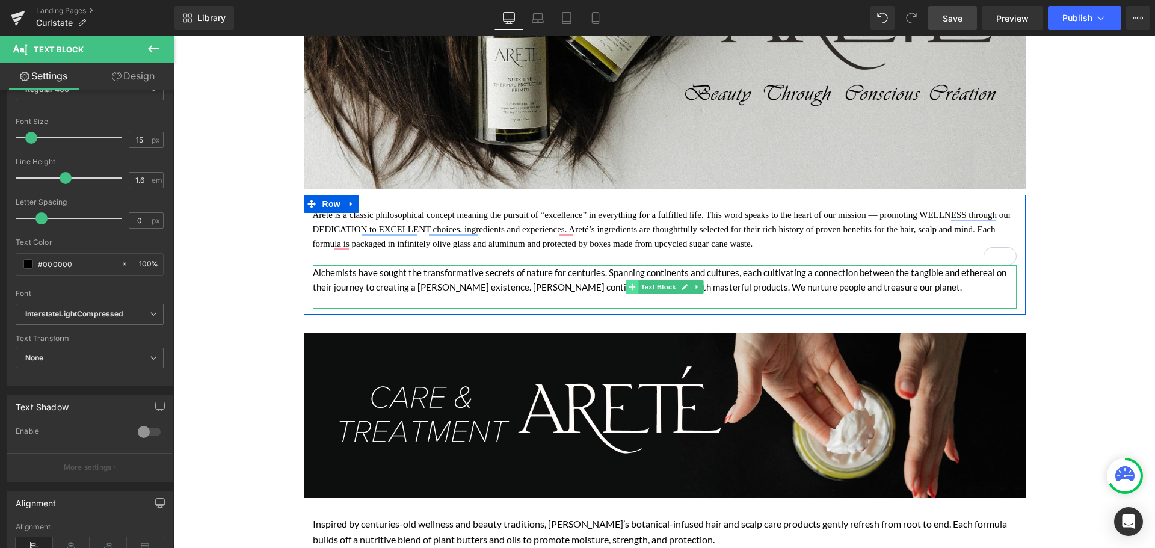
click at [632, 285] on span at bounding box center [632, 287] width 13 height 14
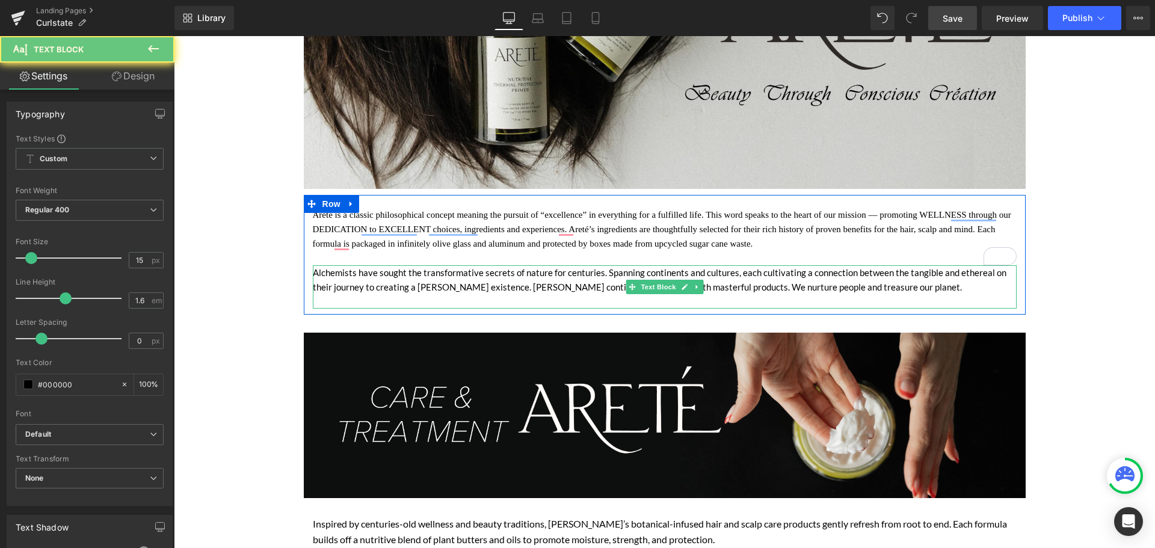
click at [573, 276] on div "Alchemists have sought the transformative secrets of nature for centuries. Span…" at bounding box center [665, 286] width 704 height 43
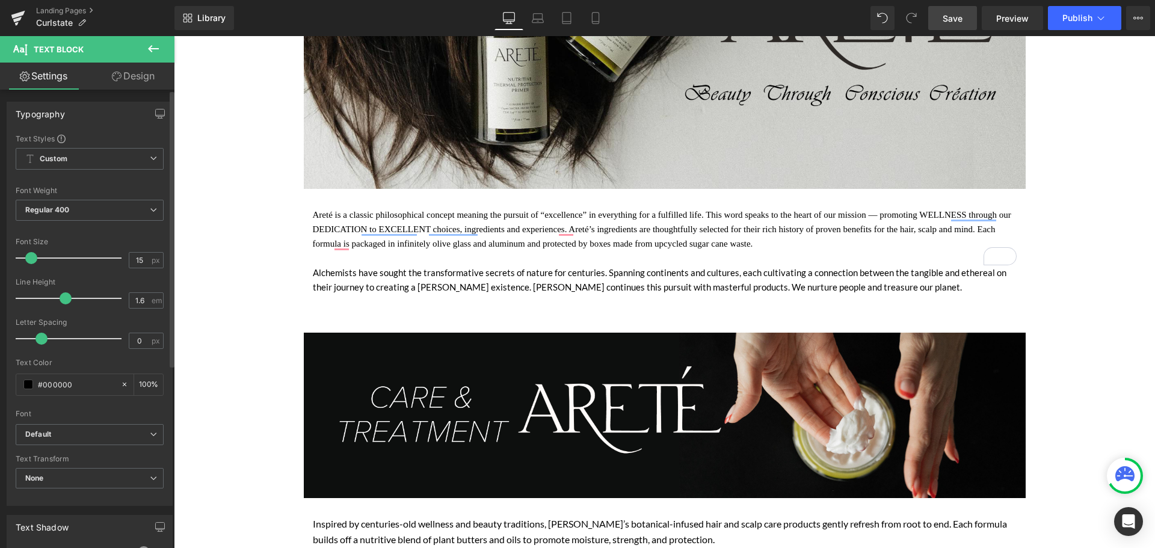
click at [92, 197] on div "Font Weight Regular 400 Thin 100 Semi Thin 200 Light 300 Regular 400 Medium 500…" at bounding box center [90, 211] width 148 height 48
click at [72, 430] on b "Default" at bounding box center [87, 435] width 125 height 10
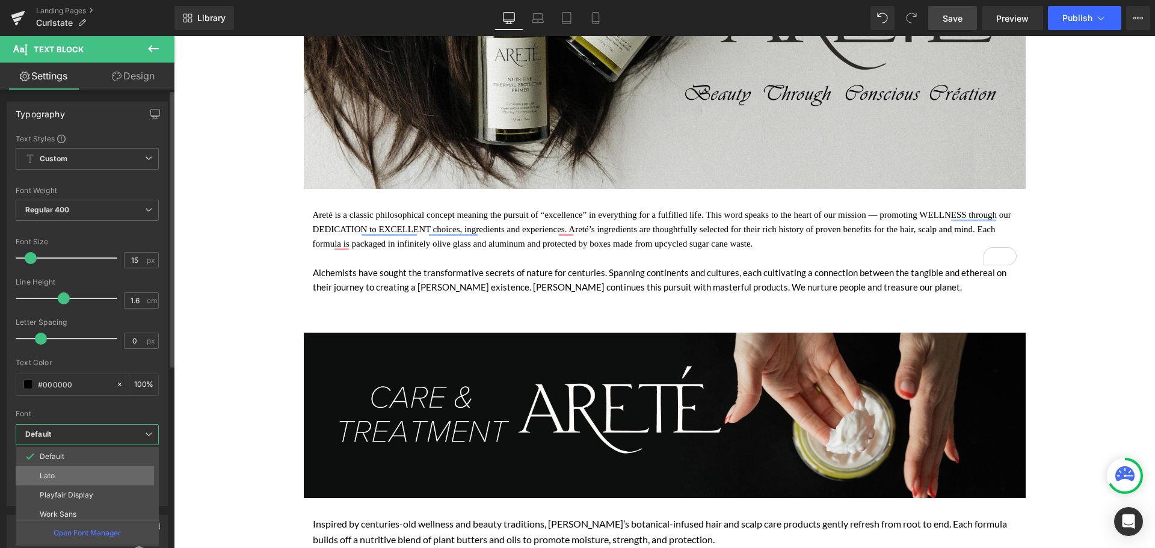
scroll to position [43, 0]
click at [85, 510] on p "gyst-medium-italic" at bounding box center [73, 509] width 66 height 8
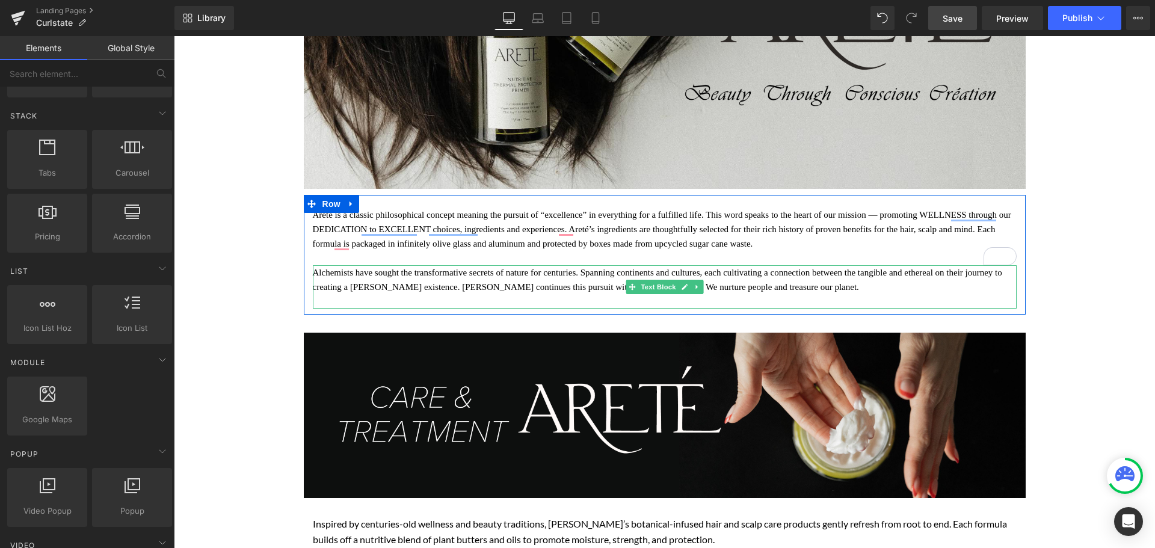
click at [386, 286] on div "Alchemists have sought the transformative secrets of nature for centuries. Span…" at bounding box center [665, 286] width 704 height 43
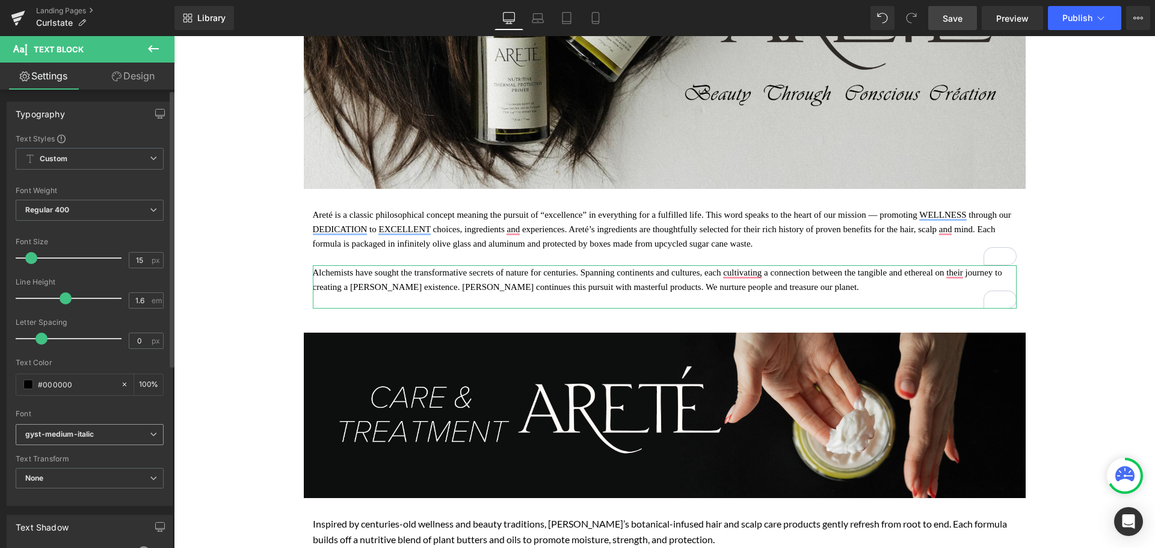
click at [87, 425] on span "gyst-medium-italic" at bounding box center [90, 434] width 148 height 21
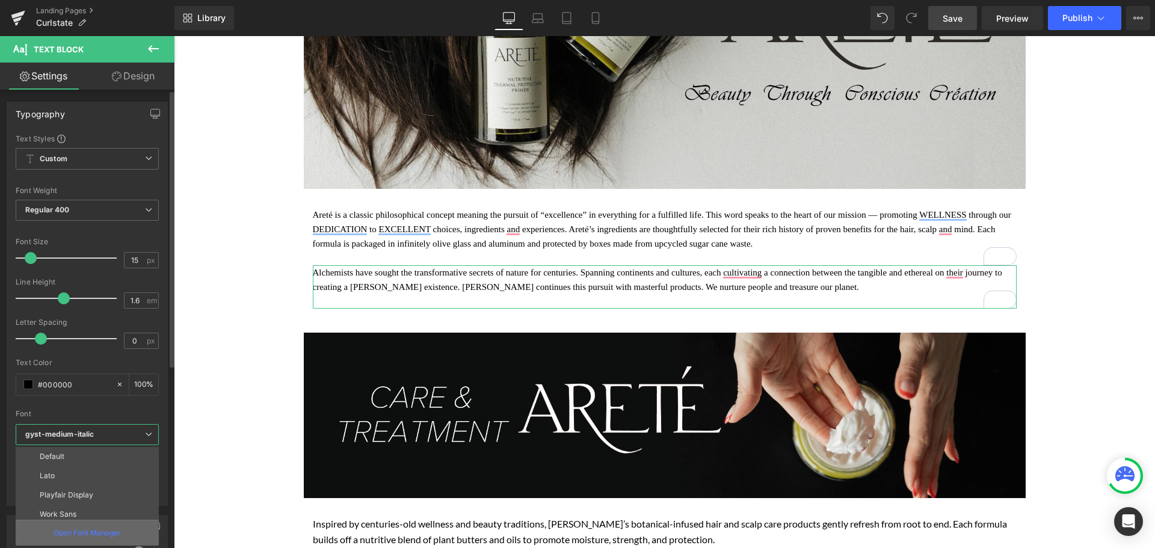
click at [88, 526] on div "Open Font Manager" at bounding box center [87, 533] width 143 height 26
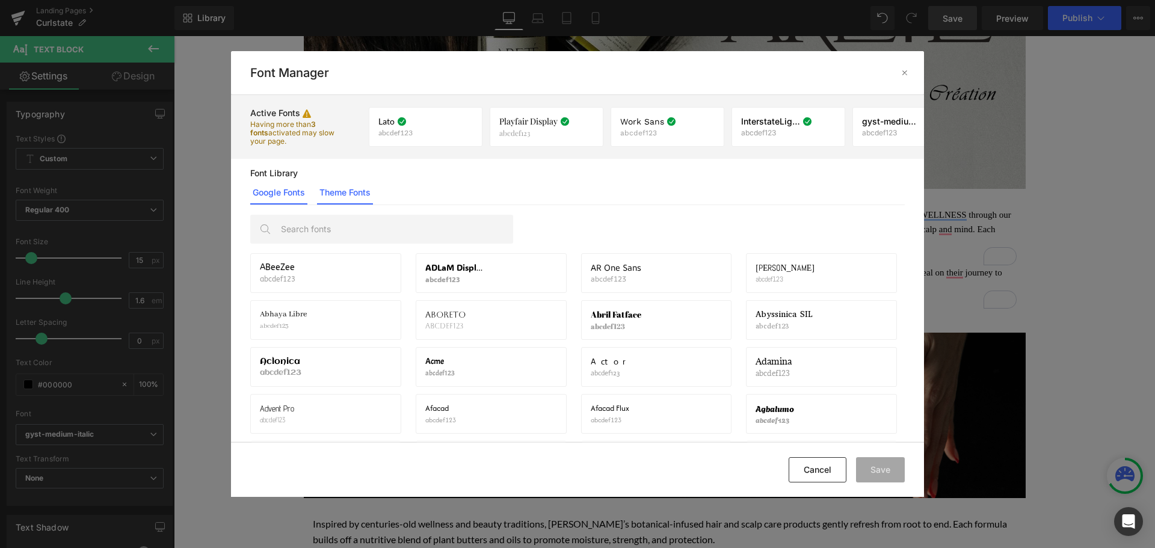
click at [365, 184] on link "Theme Fonts" at bounding box center [345, 193] width 56 height 24
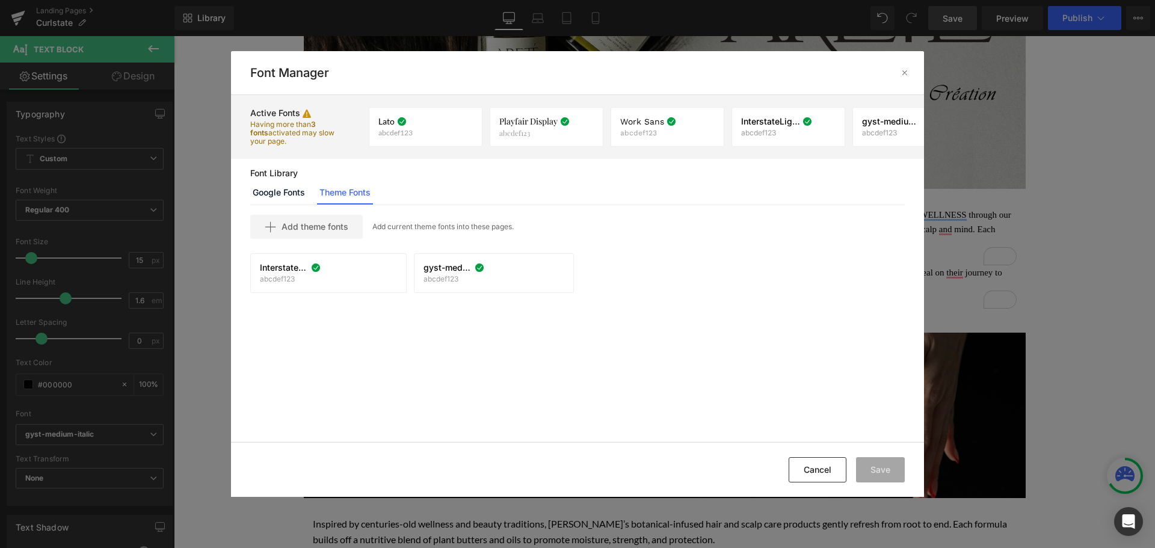
click at [267, 175] on p "Font Library" at bounding box center [577, 173] width 655 height 10
click at [277, 187] on link "Google Fonts" at bounding box center [278, 193] width 57 height 24
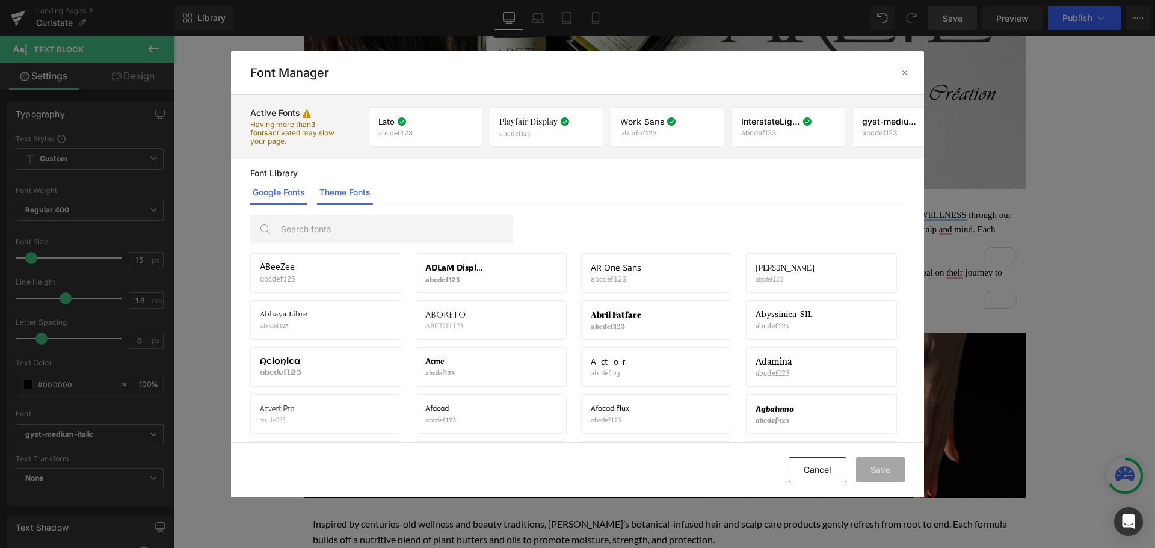
click at [362, 196] on link "Theme Fonts" at bounding box center [345, 193] width 56 height 24
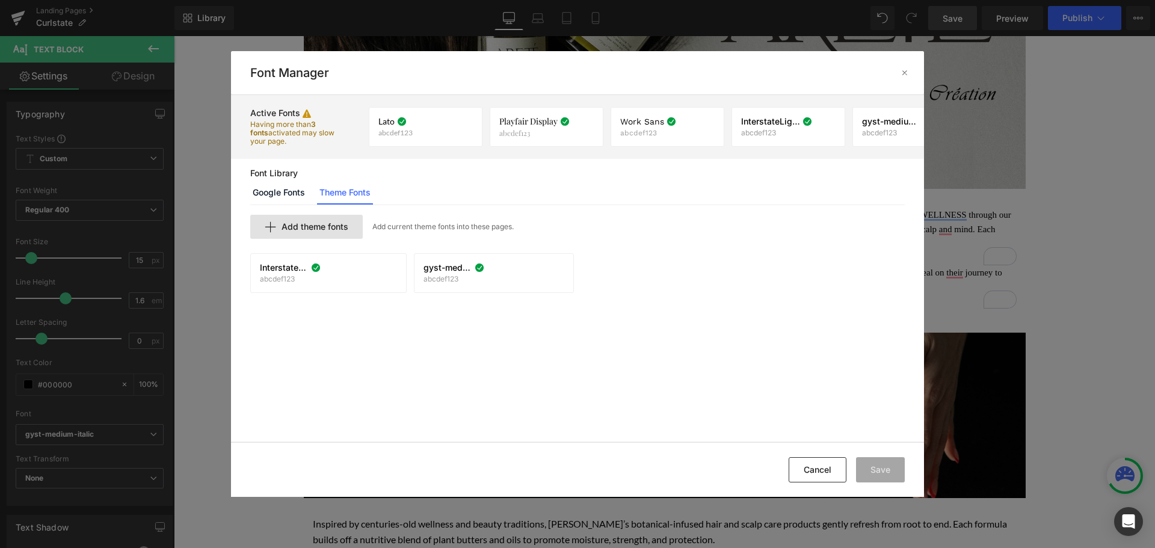
click at [323, 229] on span "Add theme fonts" at bounding box center [315, 227] width 67 height 10
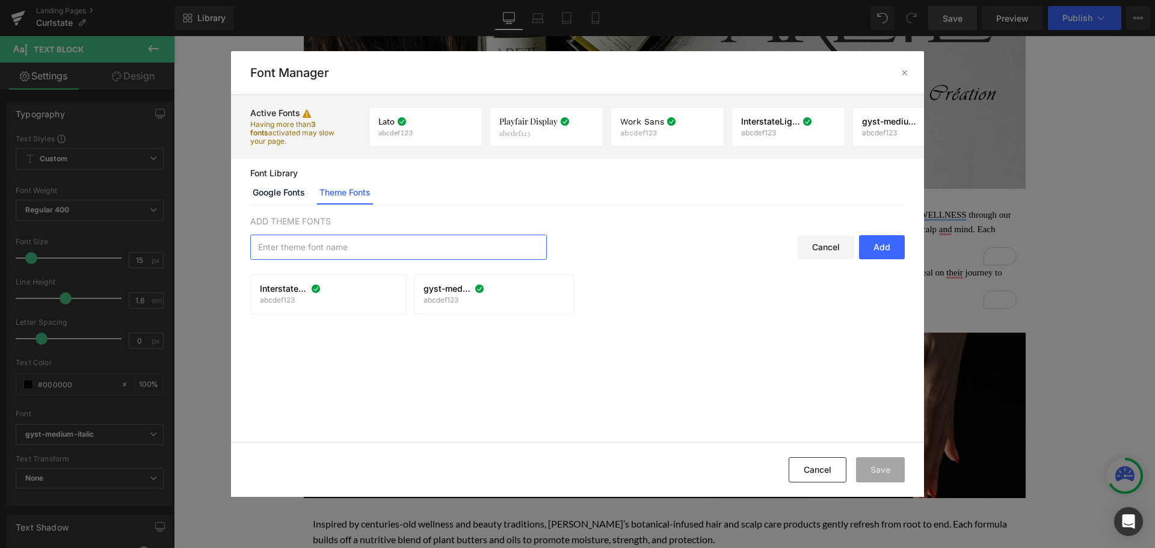
click at [348, 240] on input "text" at bounding box center [398, 247] width 295 height 24
type input "TAN-QUESTION"
click at [885, 241] on div "Add" at bounding box center [882, 247] width 46 height 24
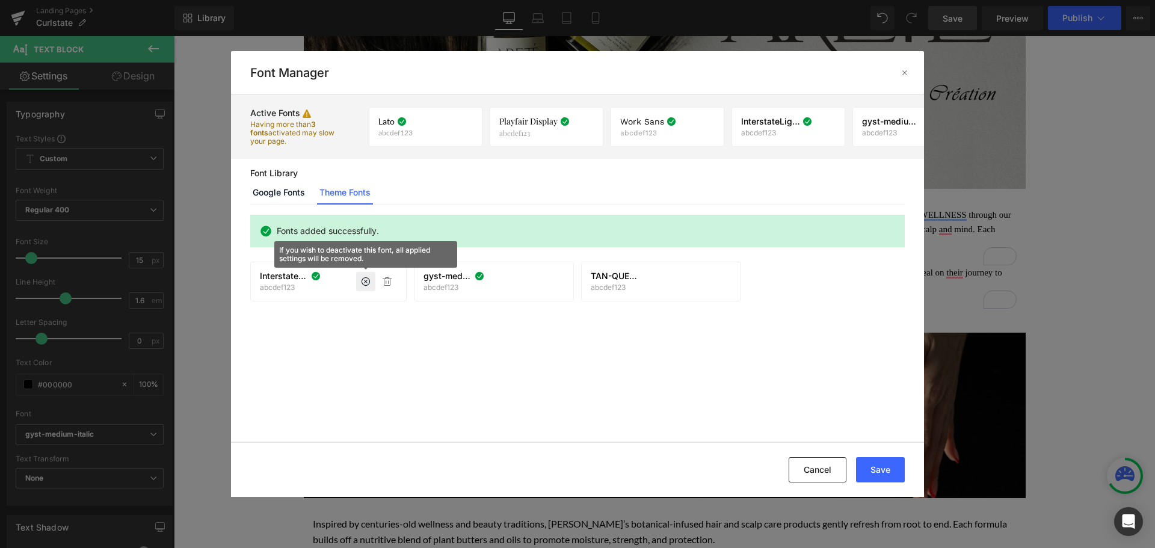
click at [367, 282] on icon at bounding box center [366, 282] width 10 height 10
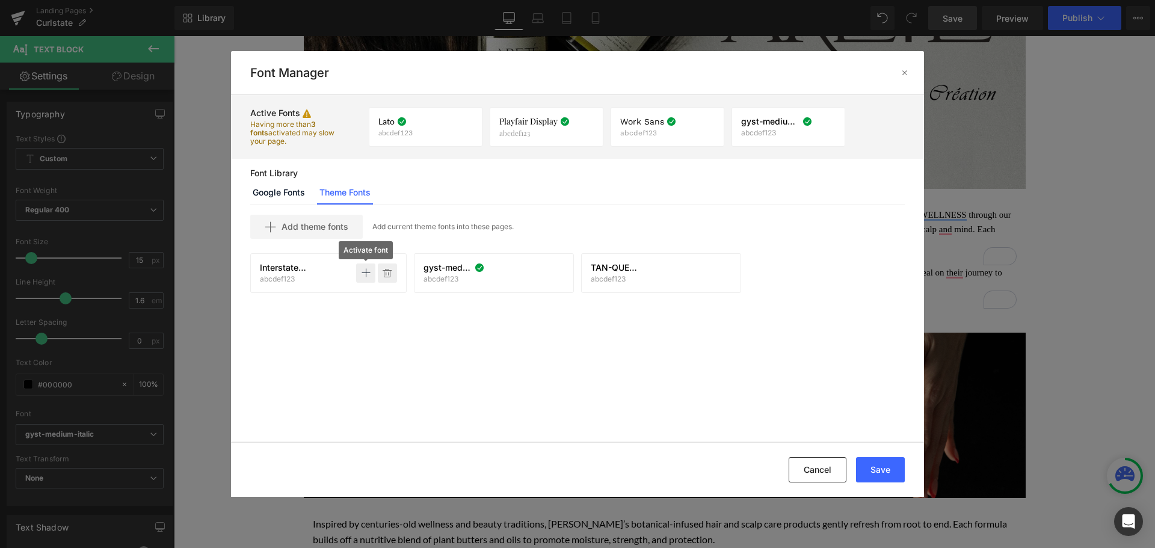
click at [391, 280] on p at bounding box center [387, 273] width 19 height 19
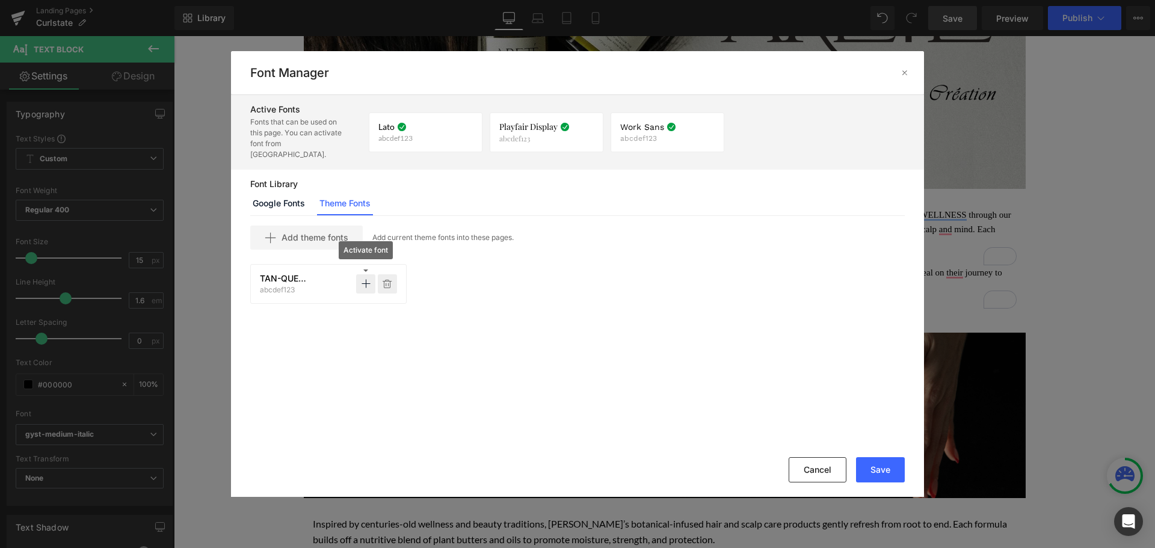
click at [391, 280] on p at bounding box center [387, 283] width 19 height 19
click at [843, 470] on button "Cancel" at bounding box center [818, 469] width 58 height 25
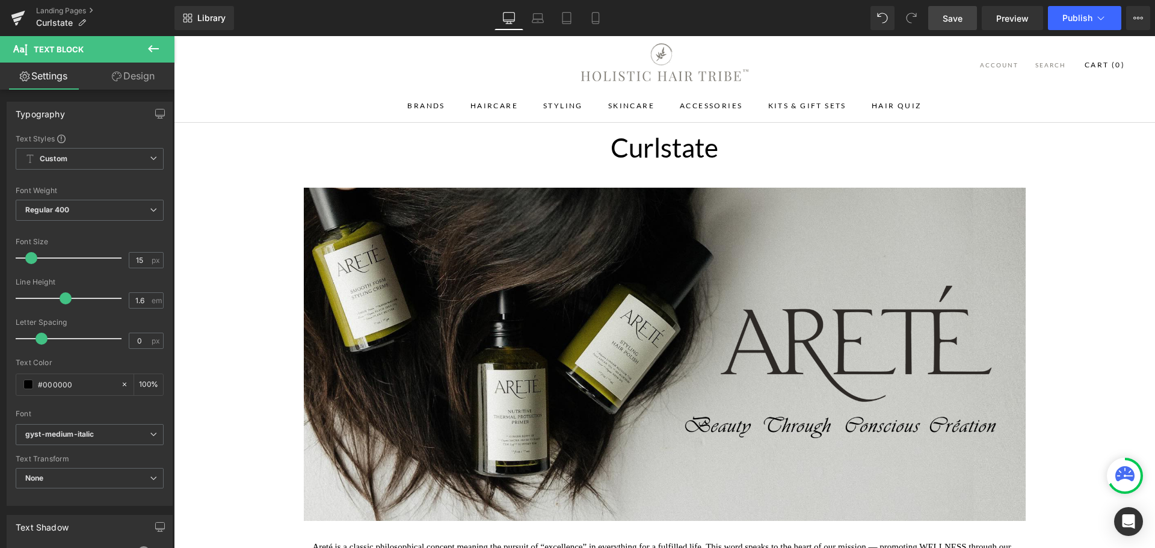
scroll to position [0, 0]
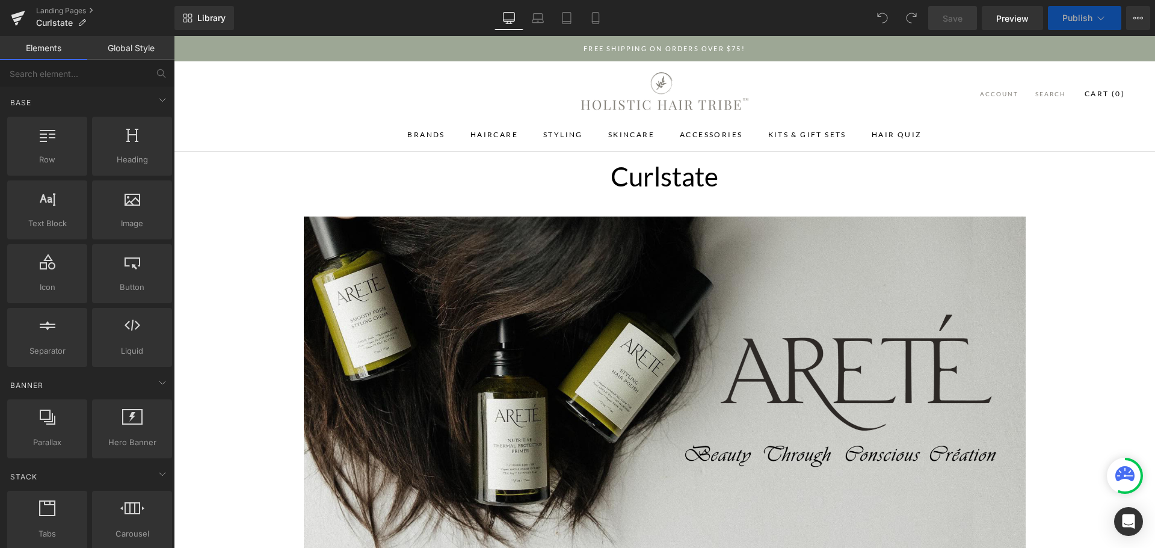
scroll to position [481, 0]
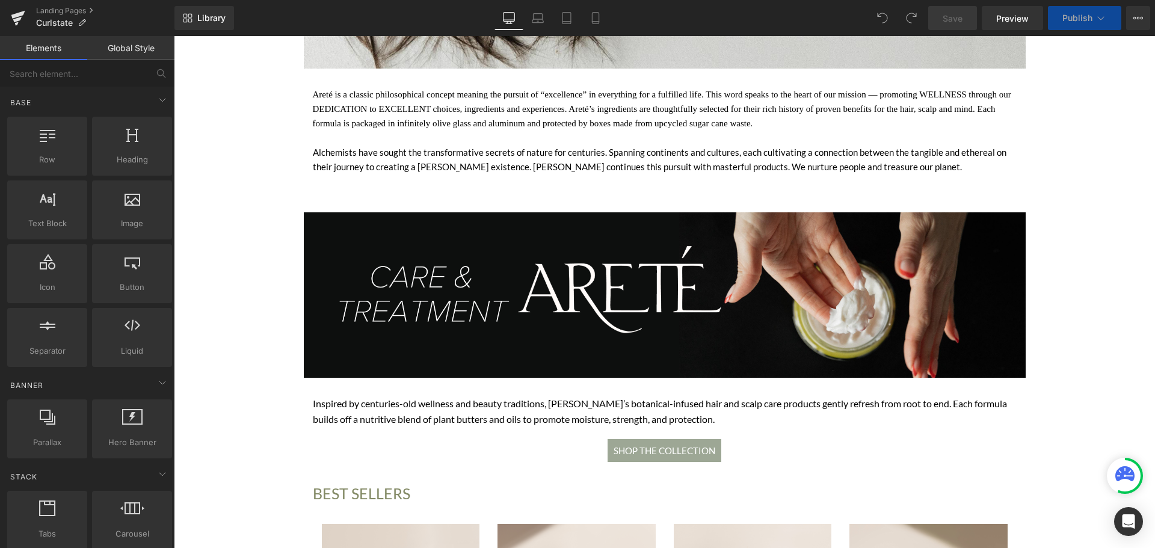
click at [569, 82] on div "Areté is a classic philosophical concept meaning the pursuit of “excellence” in…" at bounding box center [665, 135] width 722 height 120
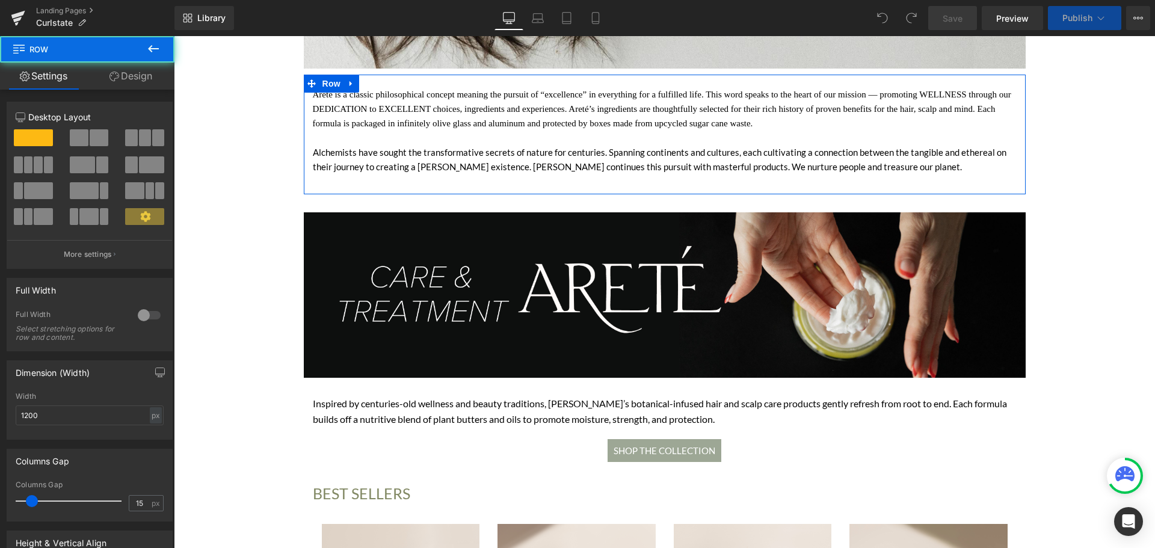
click at [525, 105] on div "Areté is a classic philosophical concept meaning the pursuit of “excellence” in…" at bounding box center [665, 116] width 704 height 58
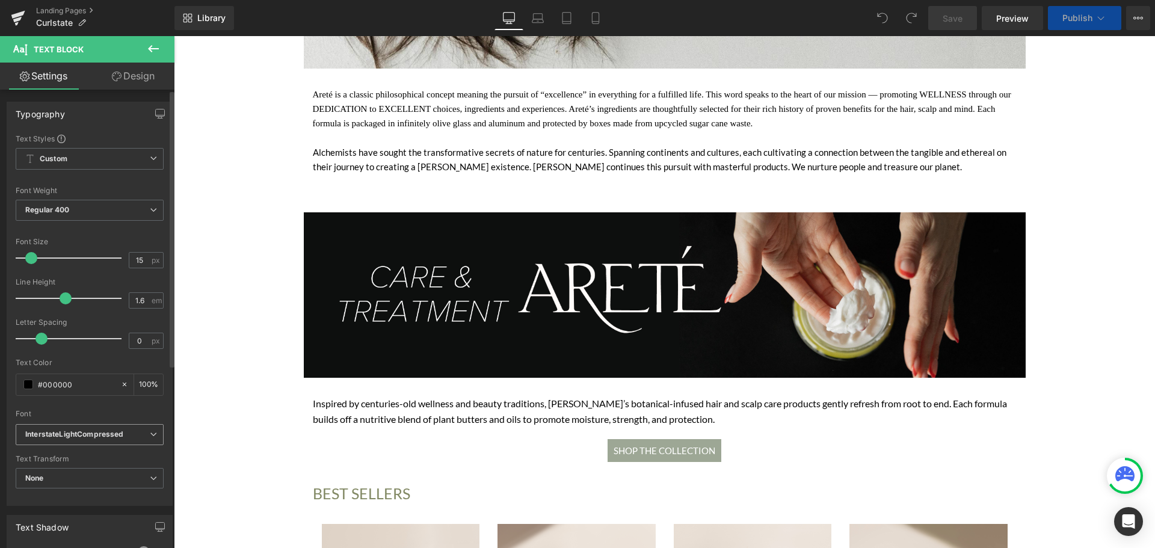
click at [83, 439] on icon "InterstateLightCompressed" at bounding box center [74, 435] width 99 height 10
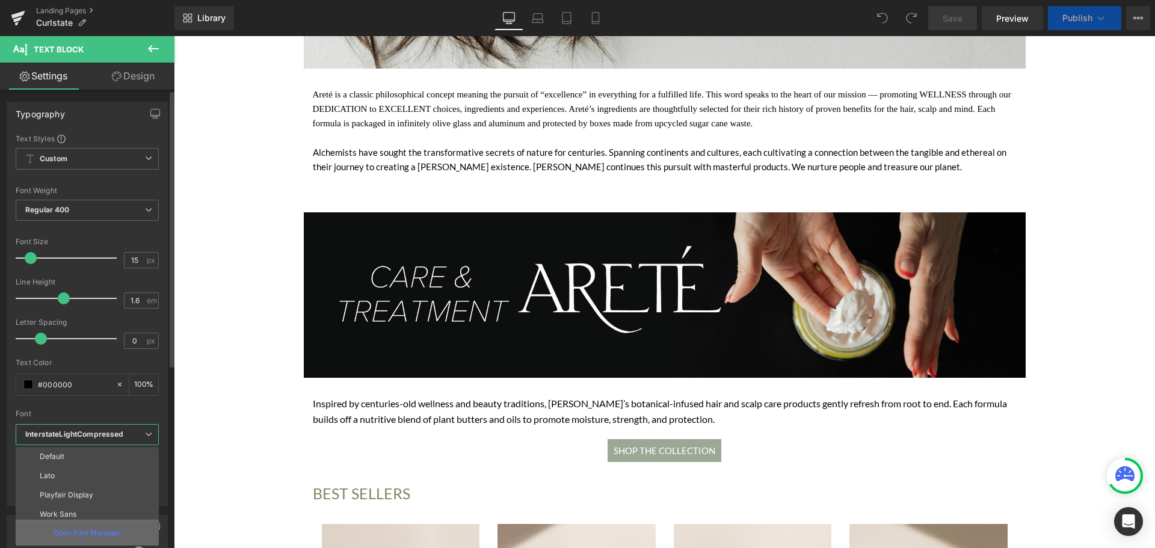
click at [90, 531] on p "Open Font Manager" at bounding box center [87, 533] width 67 height 11
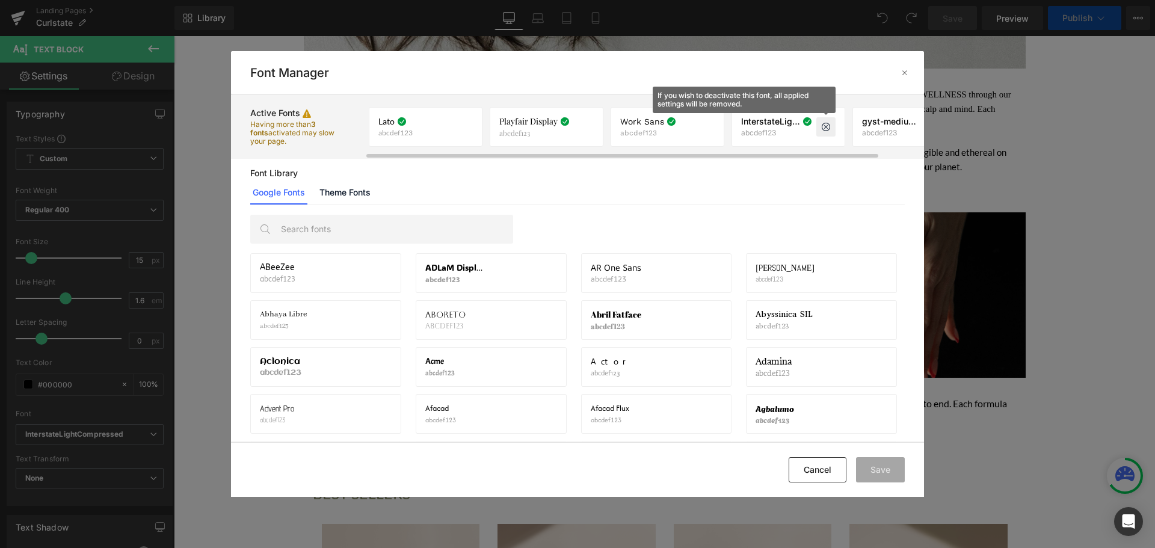
click at [828, 122] on icon at bounding box center [826, 127] width 10 height 10
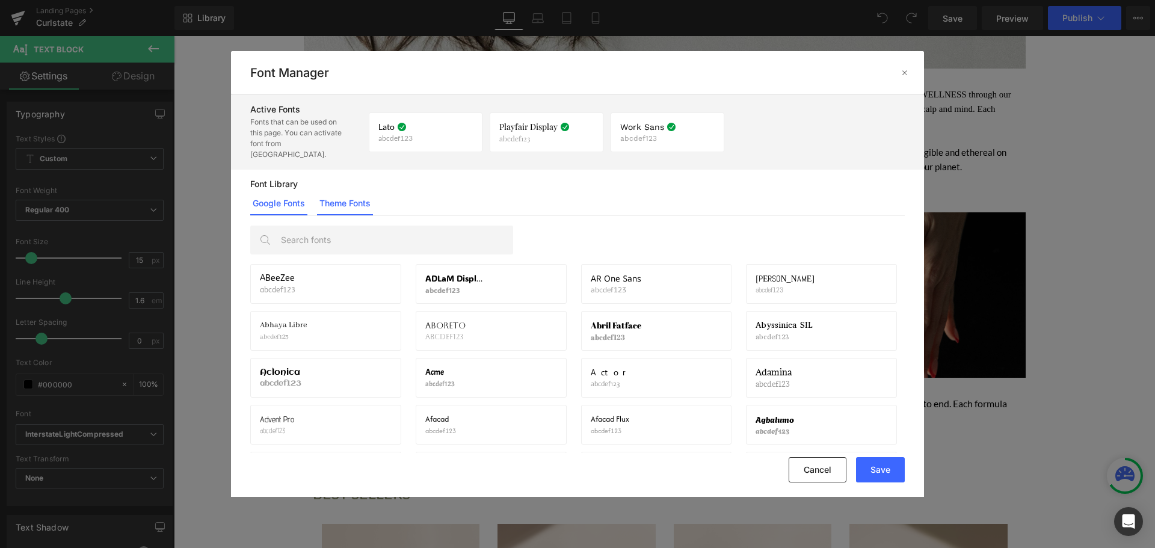
click at [341, 195] on link "Theme Fonts" at bounding box center [345, 203] width 56 height 24
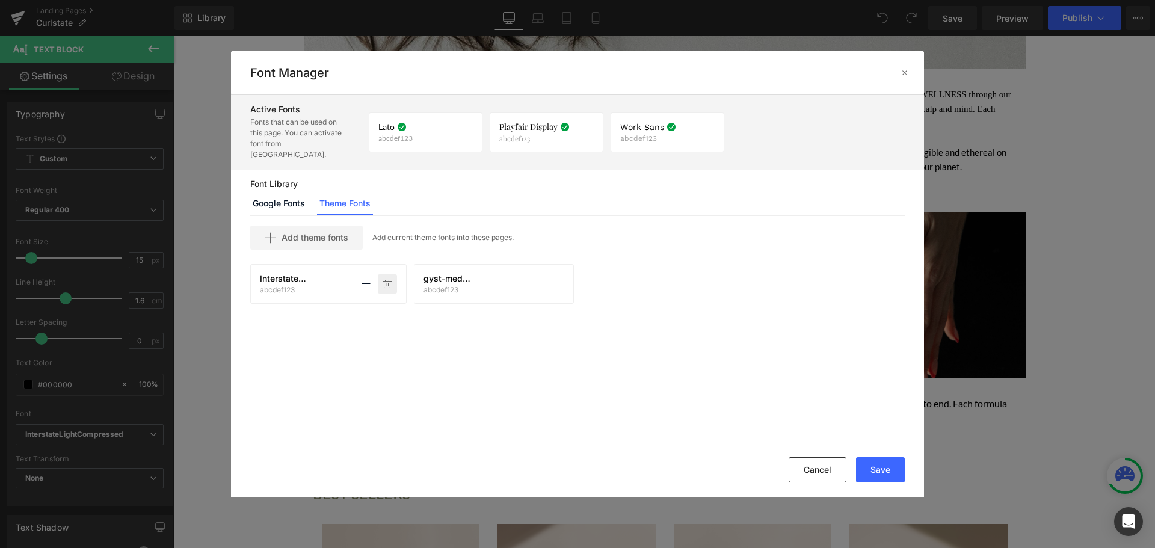
click at [392, 274] on p at bounding box center [387, 283] width 19 height 19
click at [879, 461] on button "Save" at bounding box center [880, 469] width 49 height 25
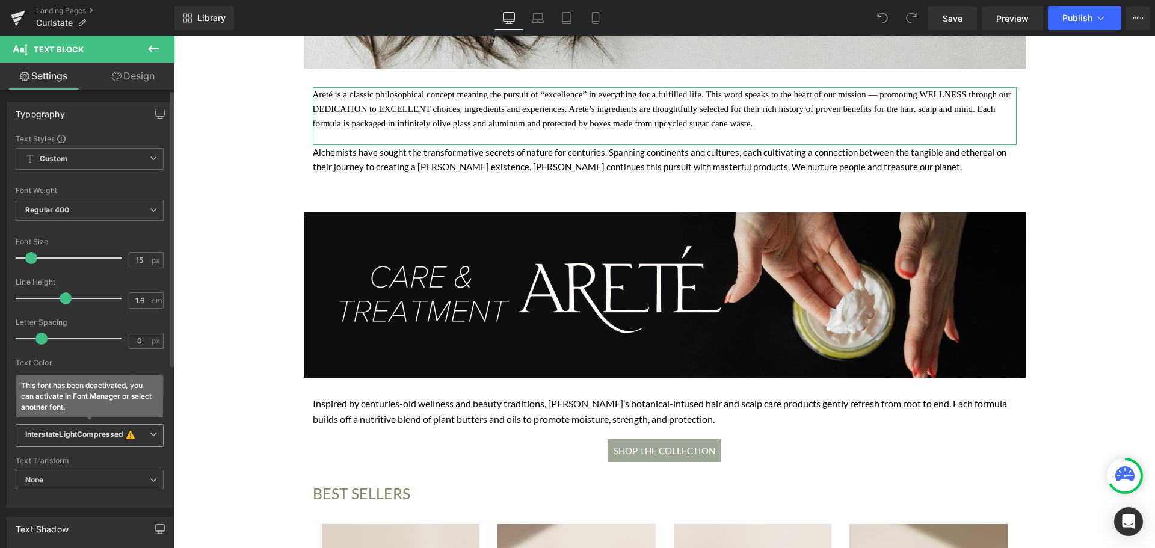
click at [126, 430] on icon at bounding box center [130, 435] width 8 height 10
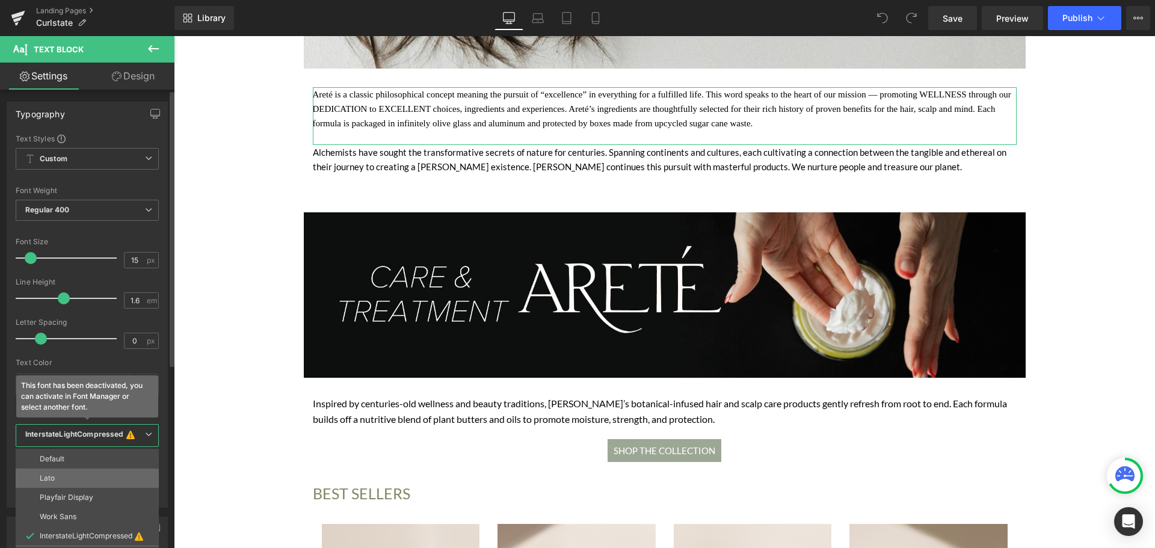
click at [114, 479] on li "Lato" at bounding box center [87, 478] width 143 height 19
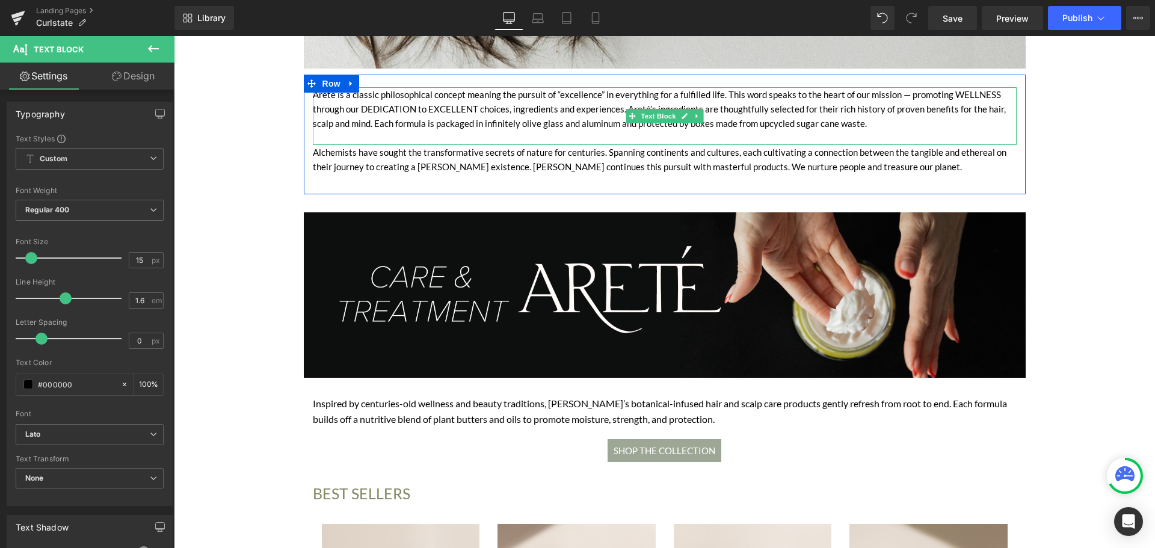
click at [359, 123] on div "Areté is a classic philosophical concept meaning the pursuit of “excellence” in…" at bounding box center [665, 116] width 704 height 58
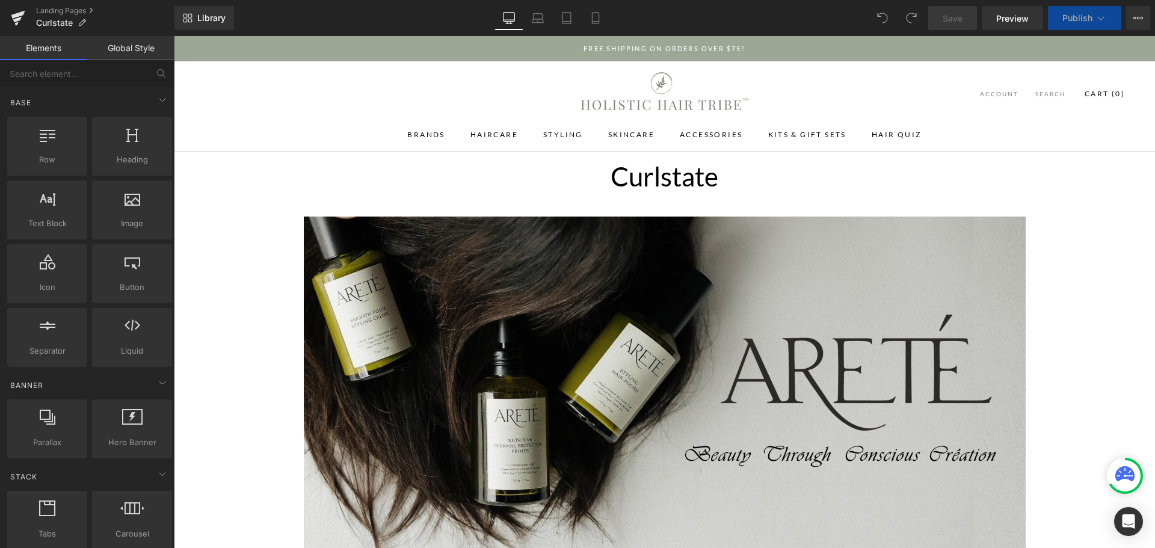
scroll to position [301, 0]
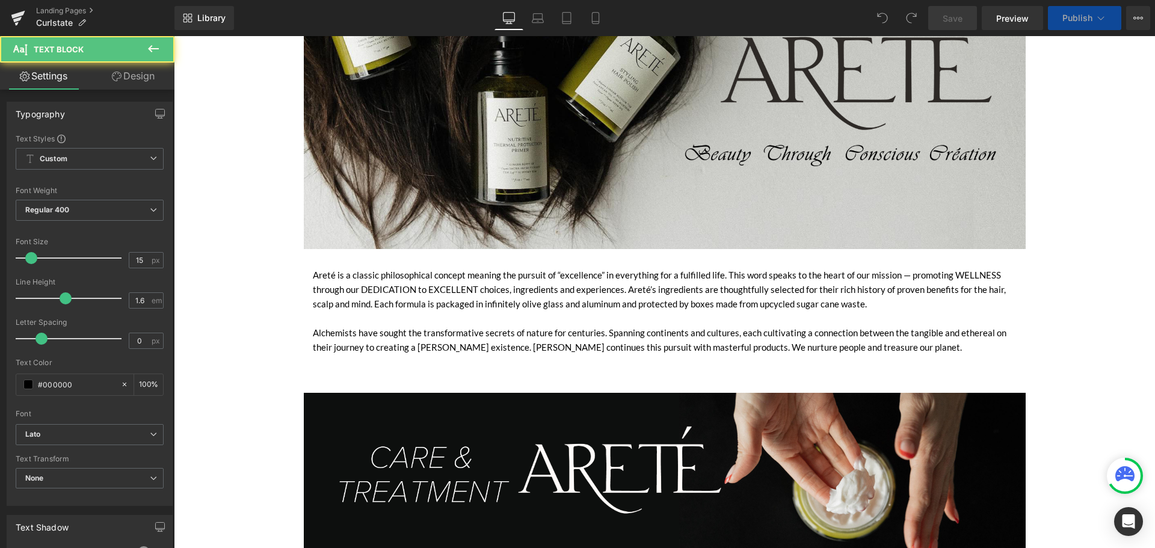
click at [487, 291] on div "Areté is a classic philosophical concept meaning the pursuit of “excellence” in…" at bounding box center [665, 297] width 704 height 58
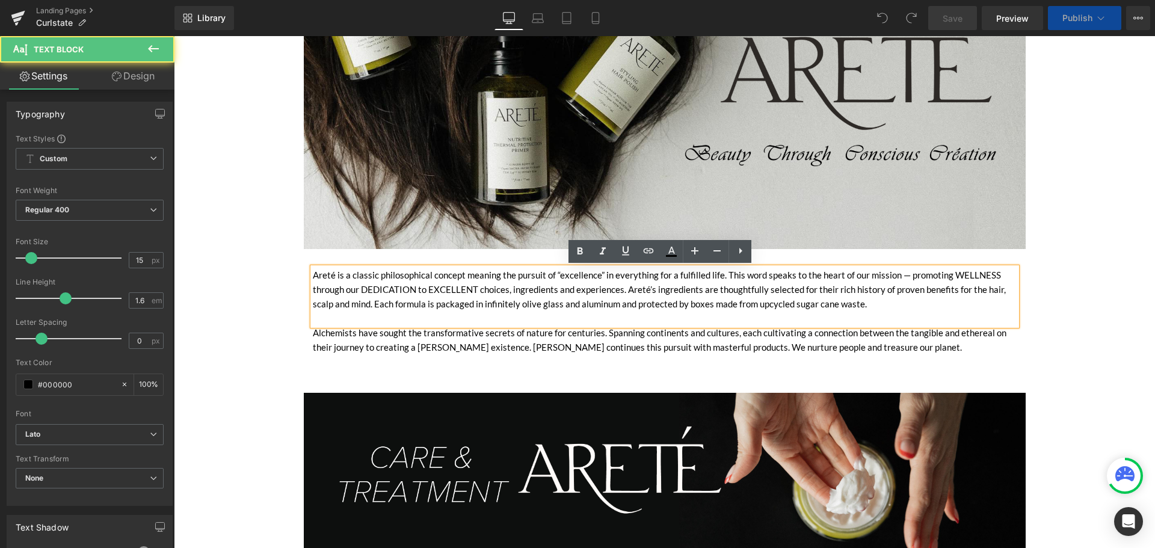
click at [487, 291] on div "Areté is a classic philosophical concept meaning the pursuit of “excellence” in…" at bounding box center [665, 297] width 704 height 58
click at [111, 436] on b "Lato" at bounding box center [87, 435] width 125 height 10
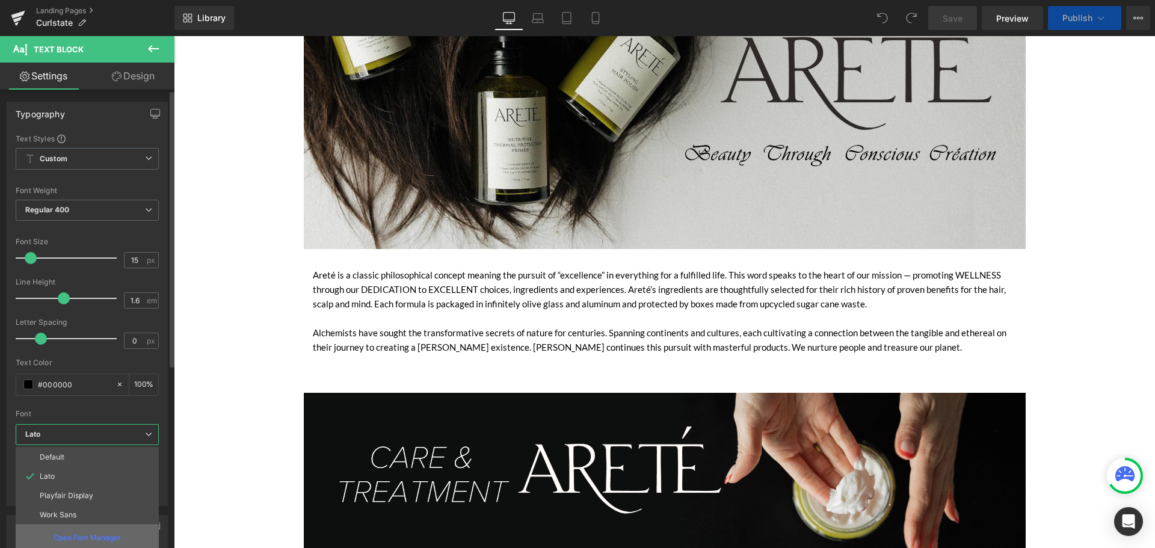
click at [98, 537] on p "Open Font Manager" at bounding box center [87, 538] width 67 height 11
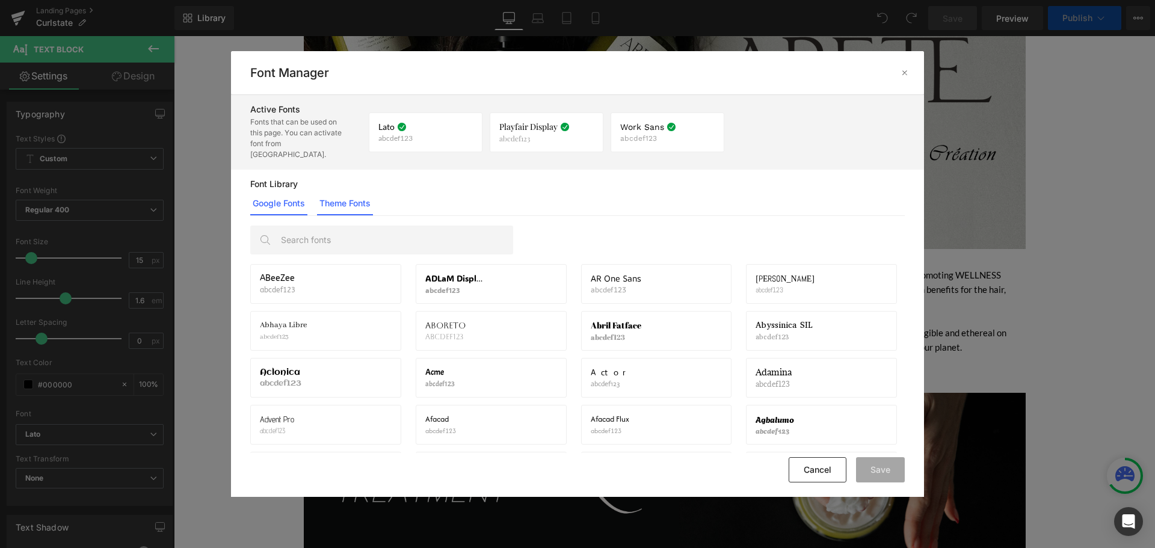
click at [340, 191] on link "Theme Fonts" at bounding box center [345, 203] width 56 height 24
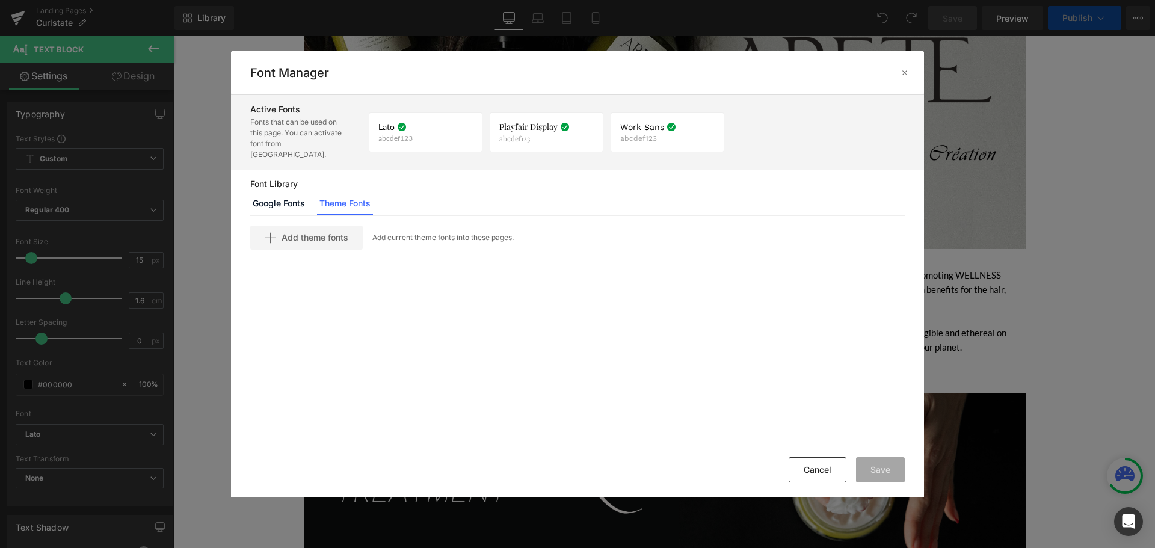
click at [333, 233] on span "Add theme fonts" at bounding box center [315, 238] width 67 height 10
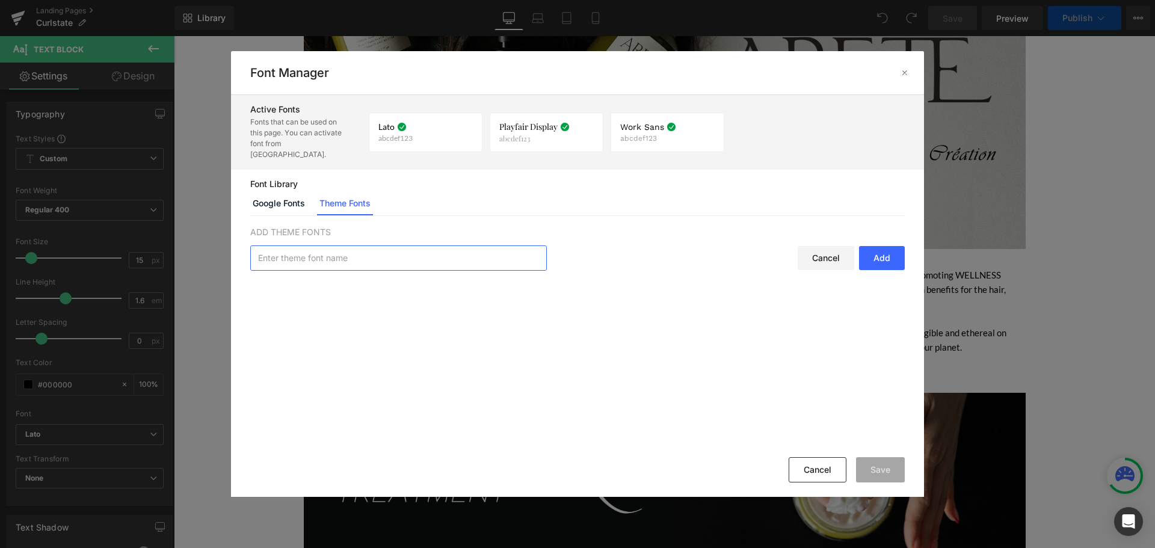
click at [360, 246] on input "text" at bounding box center [398, 258] width 295 height 24
type input "InterstateLightCompressed"
click at [883, 246] on div "Add" at bounding box center [882, 258] width 46 height 24
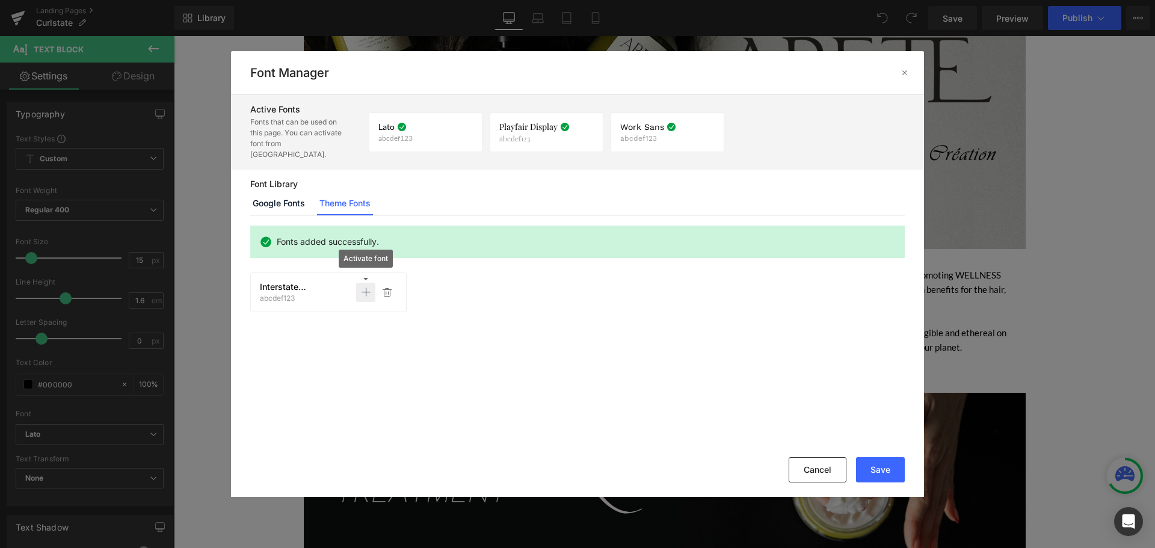
click at [368, 288] on icon at bounding box center [366, 293] width 10 height 10
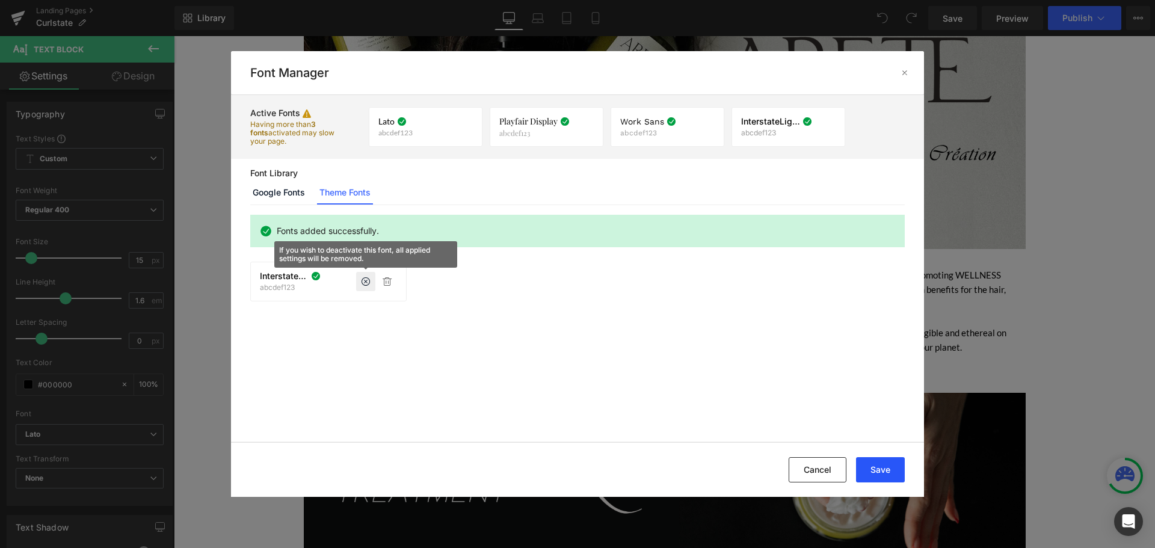
click at [877, 469] on button "Save" at bounding box center [880, 469] width 49 height 25
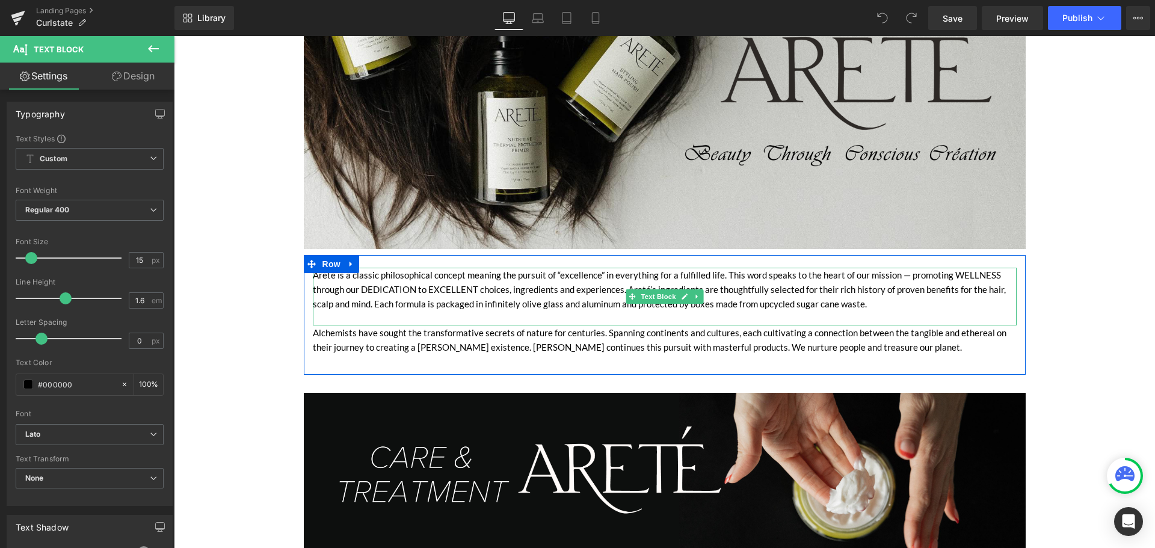
click at [499, 278] on div "Areté is a classic philosophical concept meaning the pursuit of “excellence” in…" at bounding box center [665, 297] width 704 height 58
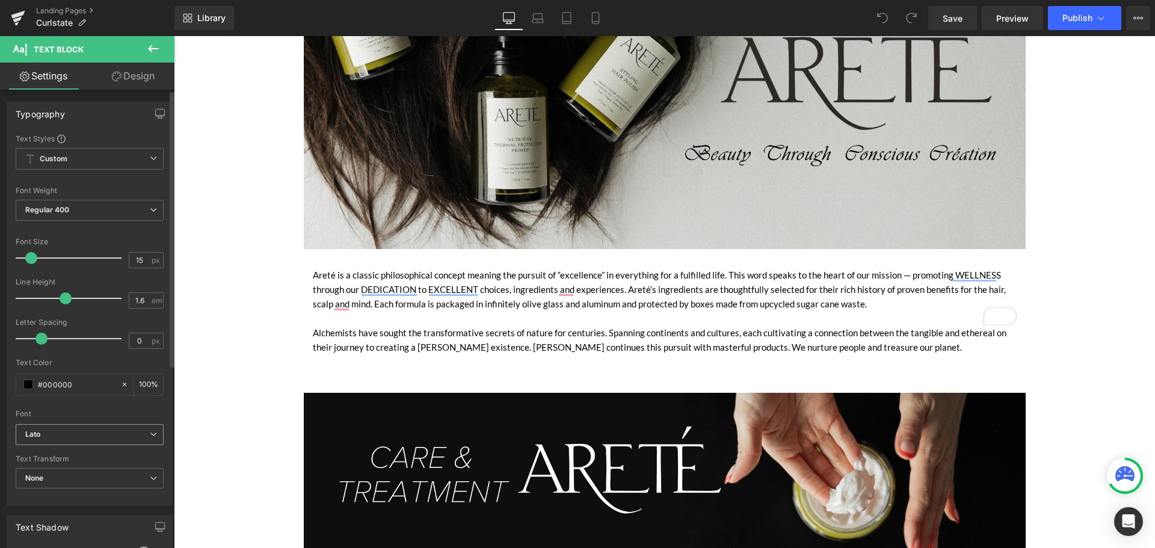
click at [102, 433] on b "Lato" at bounding box center [87, 435] width 125 height 10
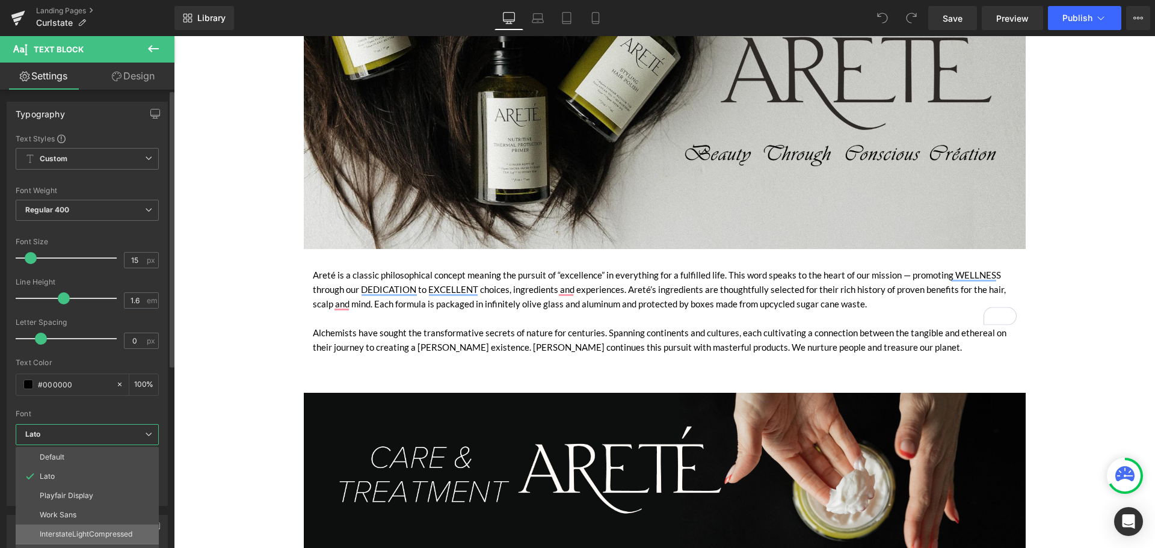
click at [91, 530] on p "InterstateLightCompressed" at bounding box center [86, 534] width 93 height 8
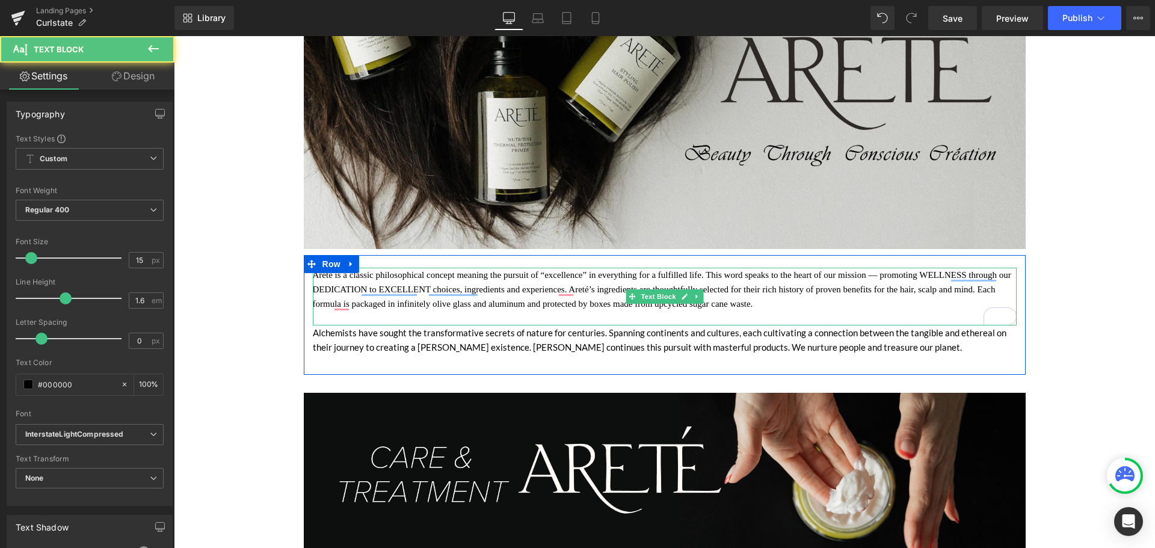
click at [384, 273] on div "Areté is a classic philosophical concept meaning the pursuit of “excellence” in…" at bounding box center [665, 297] width 704 height 58
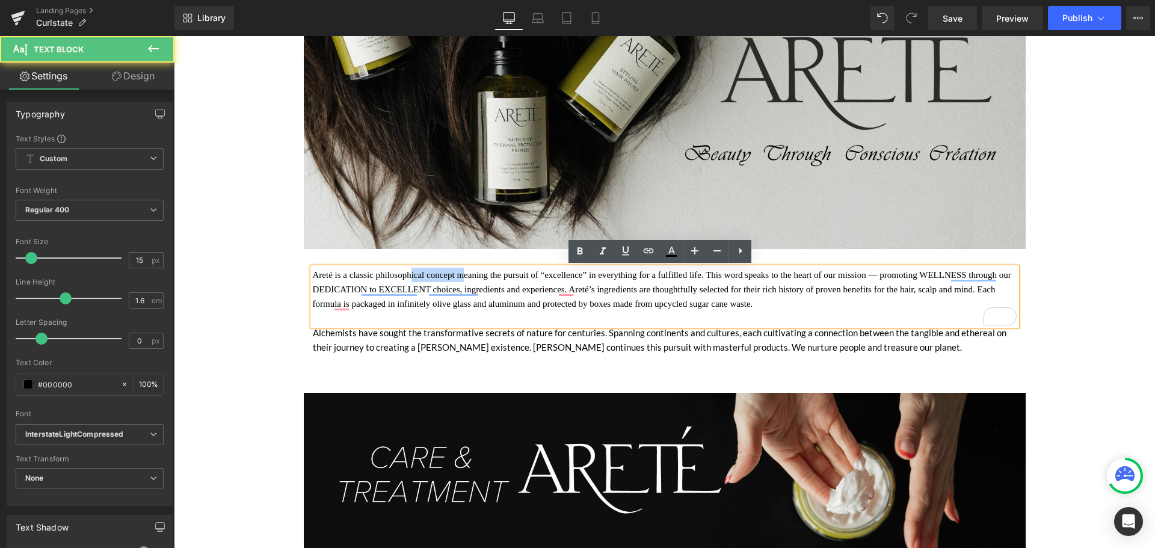
drag, startPoint x: 405, startPoint y: 280, endPoint x: 460, endPoint y: 271, distance: 56.1
click at [460, 271] on div "Areté is a classic philosophical concept meaning the pursuit of “excellence” in…" at bounding box center [665, 297] width 704 height 58
click at [464, 286] on div "Areté is a classic philosophical concept meaning the pursuit of “excellence” in…" at bounding box center [665, 297] width 704 height 58
click at [625, 284] on div "Areté is a classic philosophical concept meaning the pursuit of “excellence” in…" at bounding box center [665, 297] width 704 height 58
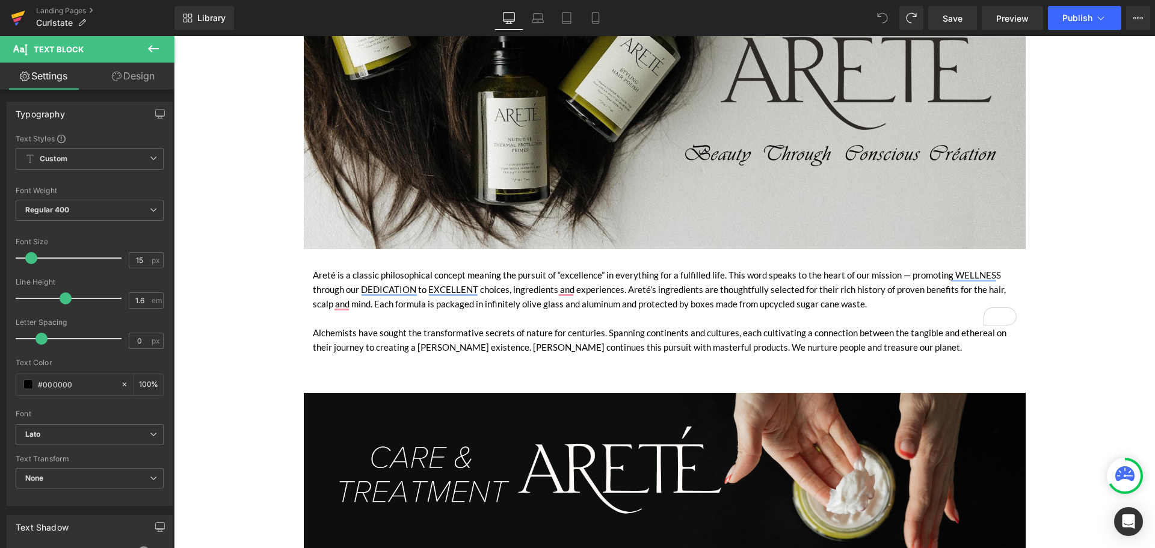
click at [20, 25] on icon at bounding box center [18, 18] width 14 height 30
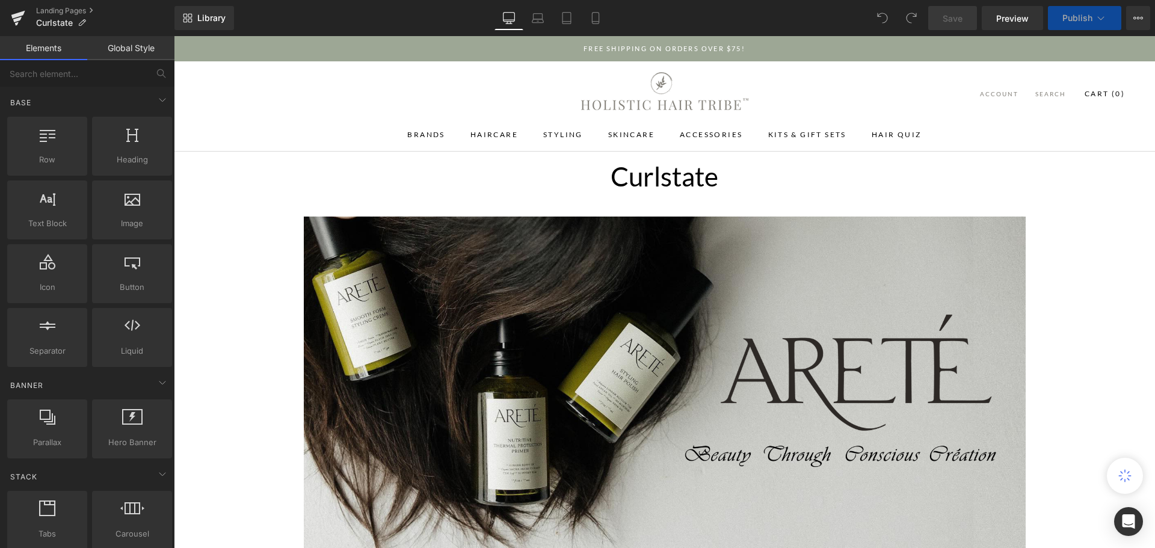
scroll to position [481, 0]
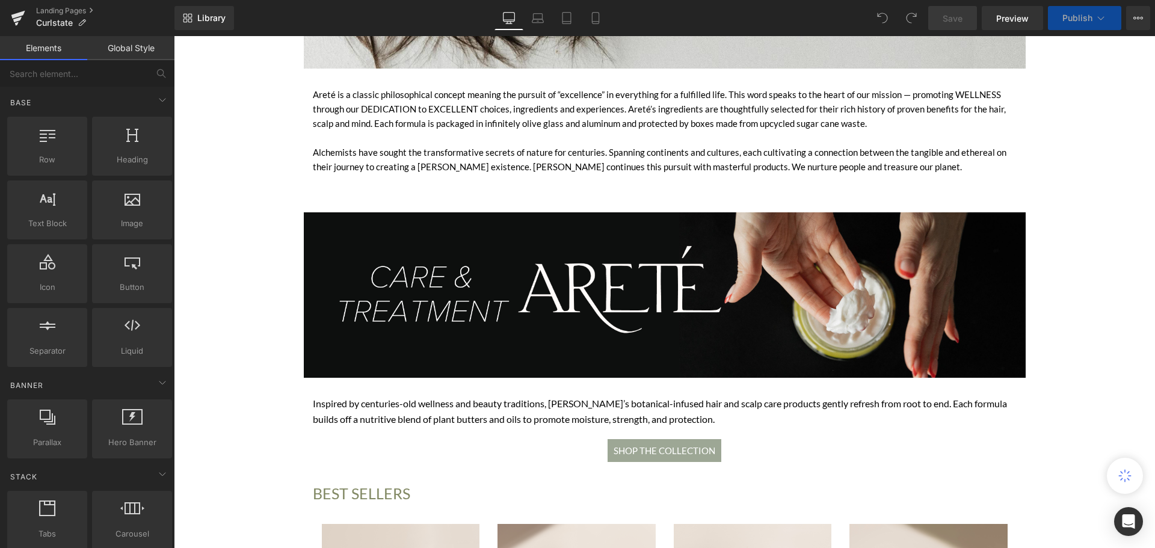
click at [514, 113] on div "Areté is a classic philosophical concept meaning the pursuit of “excellence” in…" at bounding box center [665, 116] width 704 height 58
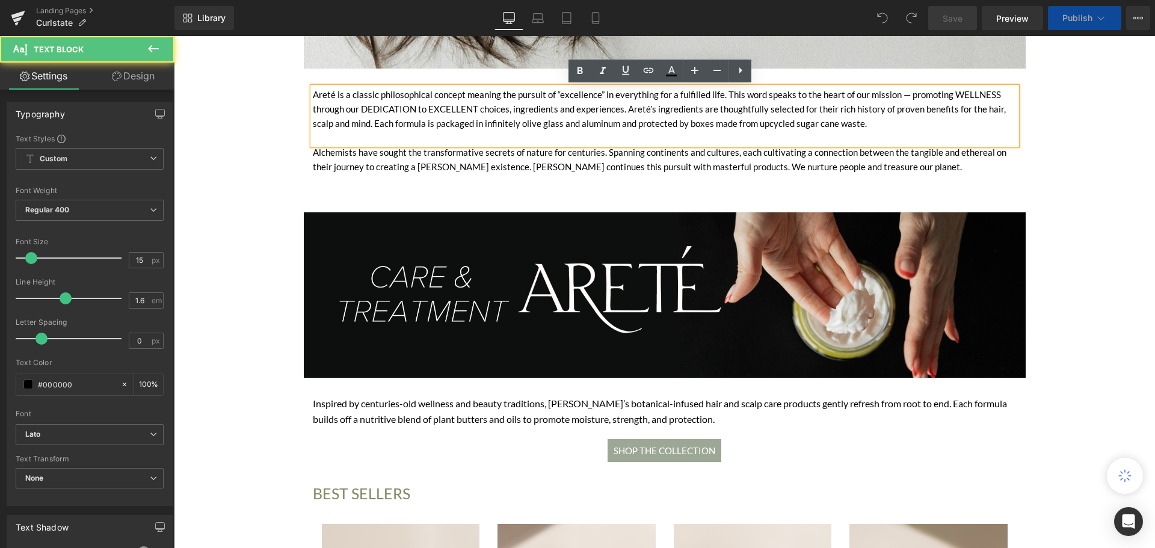
click at [487, 97] on div "Areté is a classic philosophical concept meaning the pursuit of “excellence” in…" at bounding box center [665, 116] width 704 height 58
click at [99, 434] on b "Lato" at bounding box center [87, 435] width 125 height 10
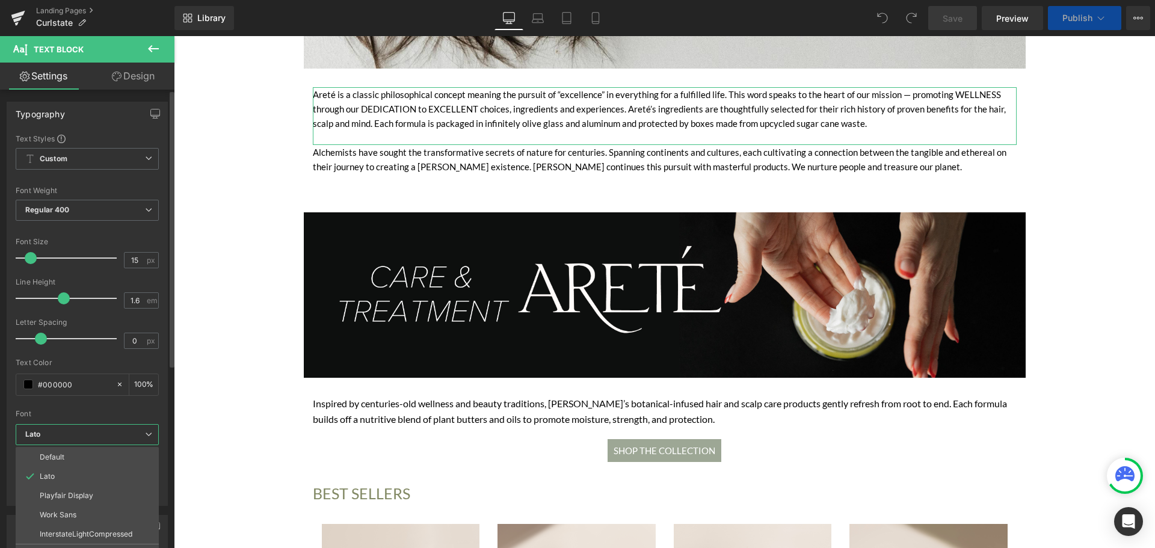
click at [162, 397] on div "Text Styles Custom Custom Setup Global Style Custom Setup Global Style Thin 100…" at bounding box center [87, 320] width 160 height 372
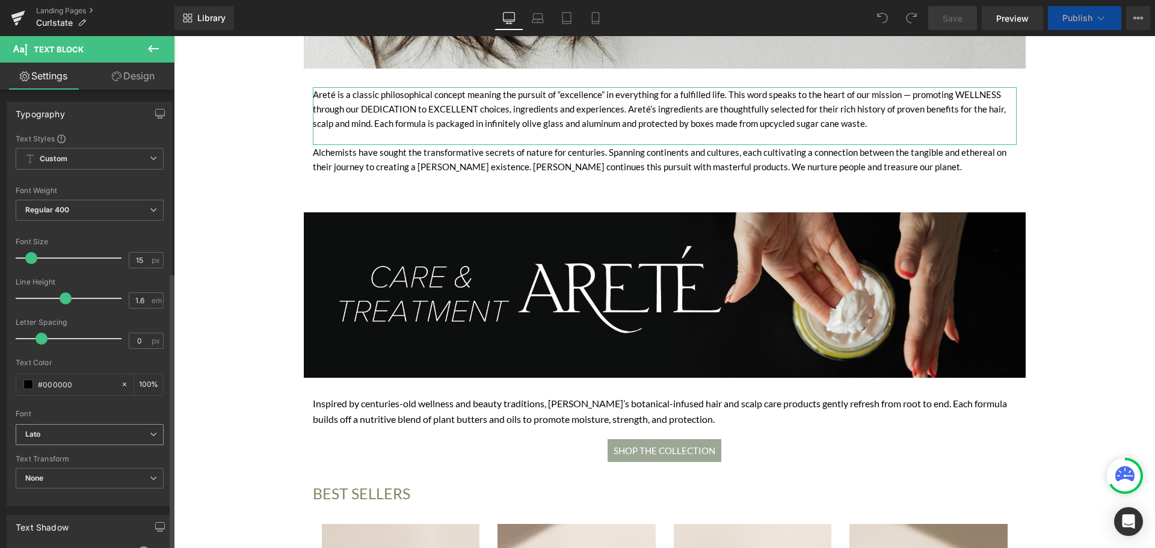
scroll to position [303, 0]
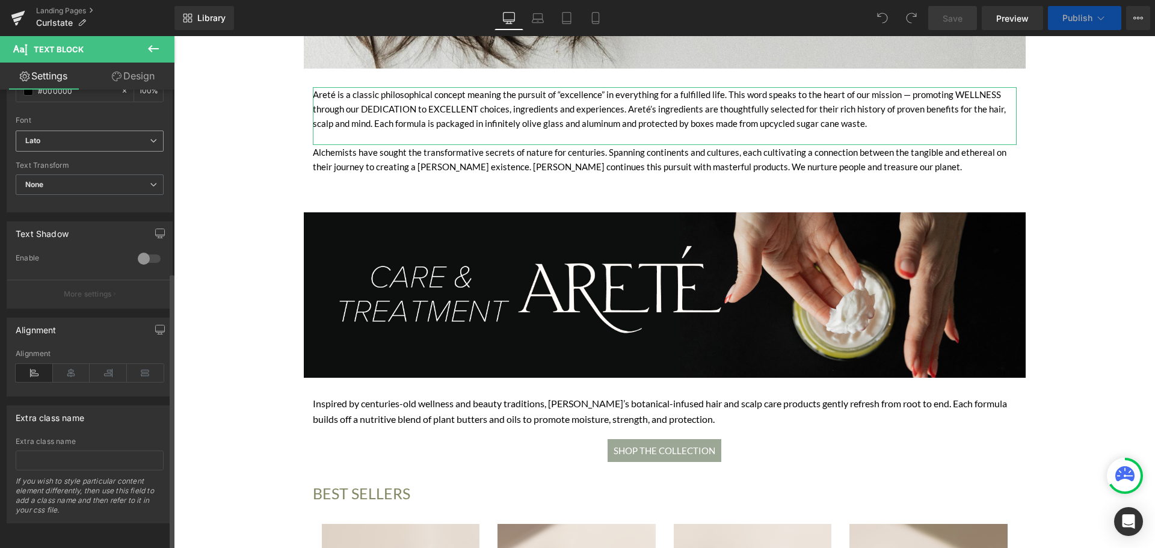
click at [125, 136] on b "Lato" at bounding box center [87, 141] width 125 height 10
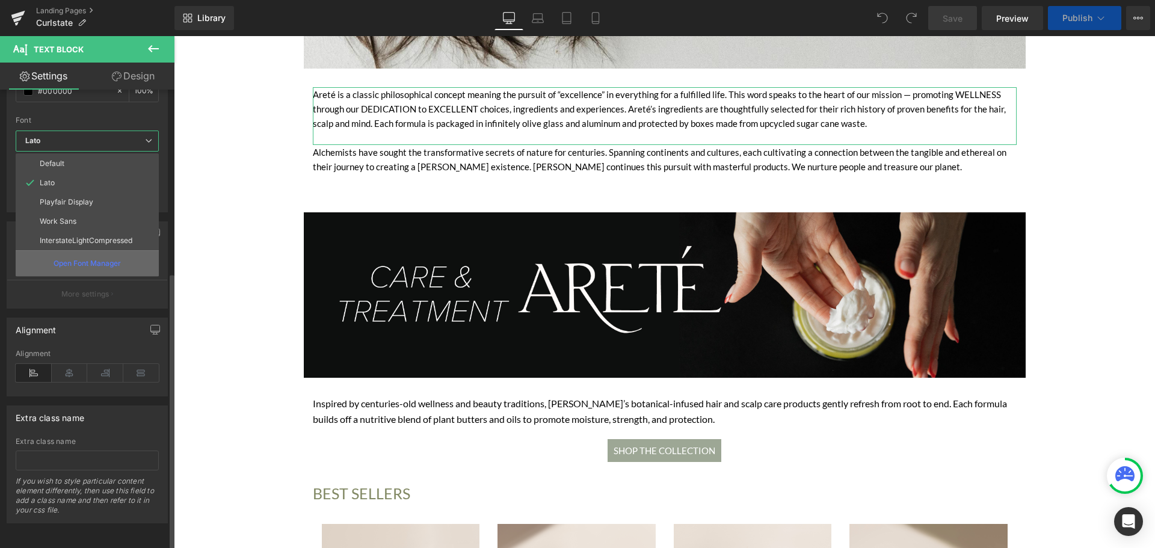
click at [107, 258] on p "Open Font Manager" at bounding box center [87, 263] width 67 height 11
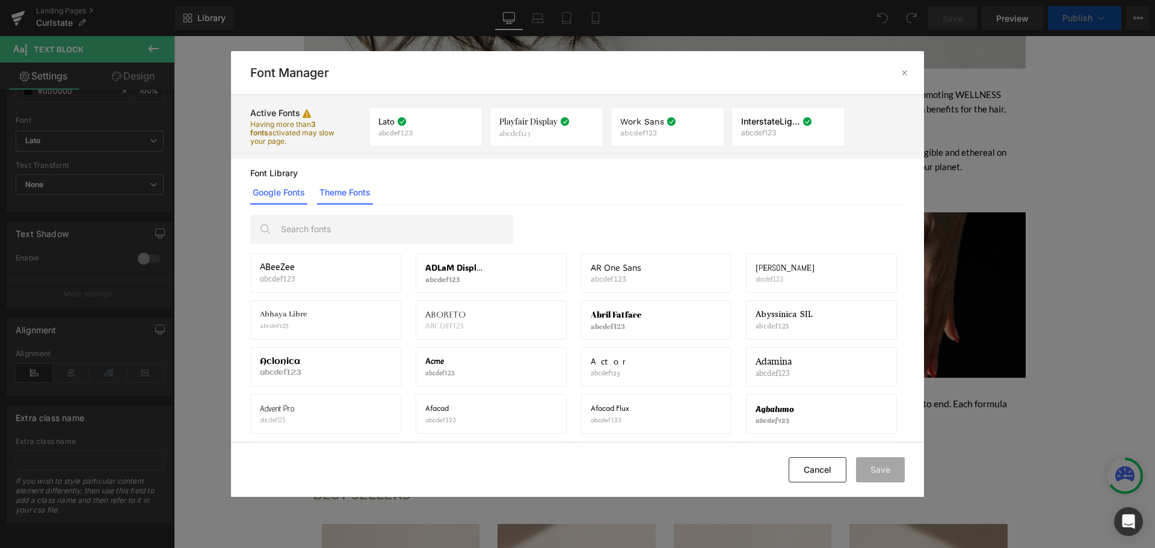
click at [323, 185] on link "Theme Fonts" at bounding box center [345, 193] width 56 height 24
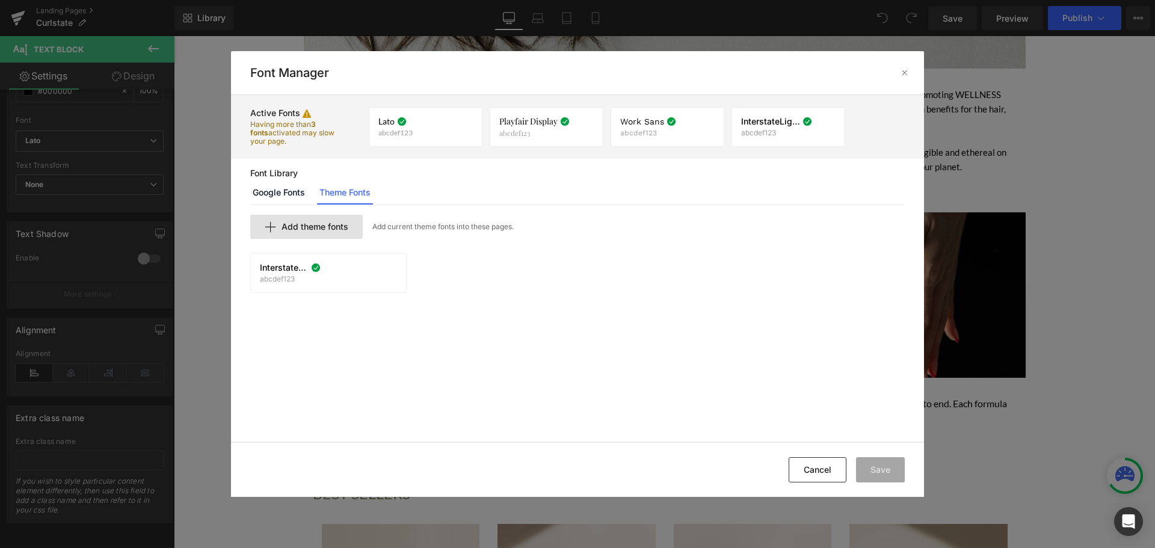
click at [323, 233] on div "Add theme fonts" at bounding box center [306, 227] width 113 height 24
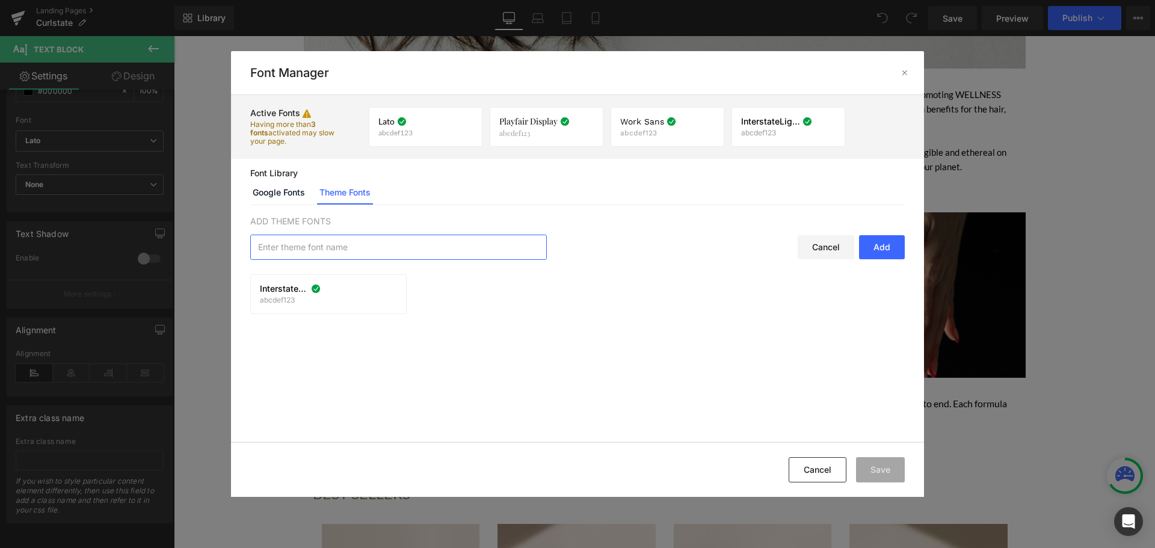
click at [486, 254] on input "text" at bounding box center [398, 247] width 295 height 24
type input "CurleverRegular"
click at [889, 251] on div "Add" at bounding box center [882, 247] width 46 height 24
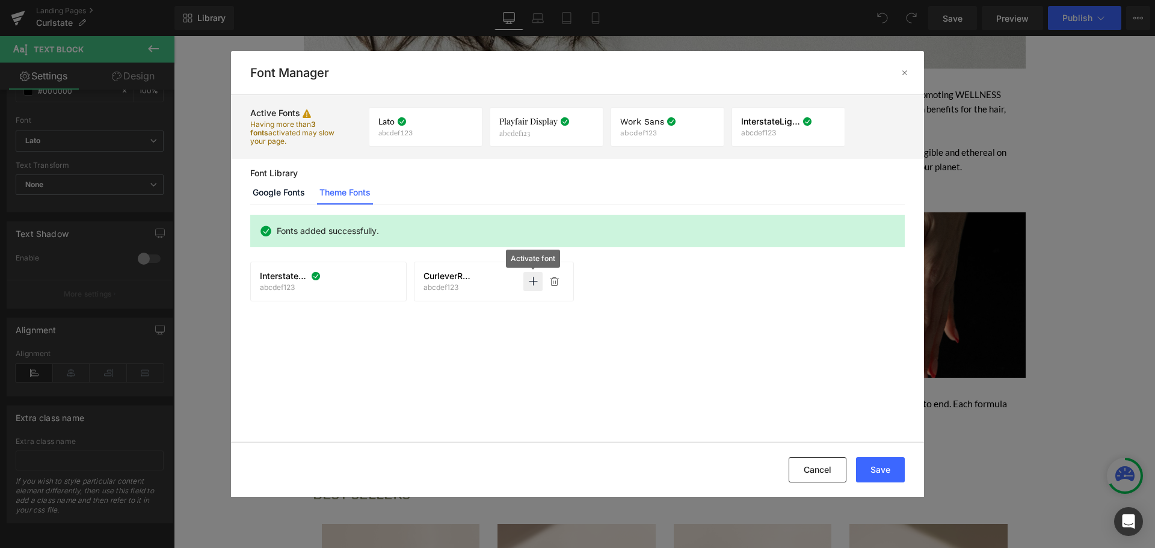
click at [536, 280] on icon at bounding box center [533, 282] width 10 height 10
click at [875, 469] on button "Save" at bounding box center [880, 469] width 49 height 25
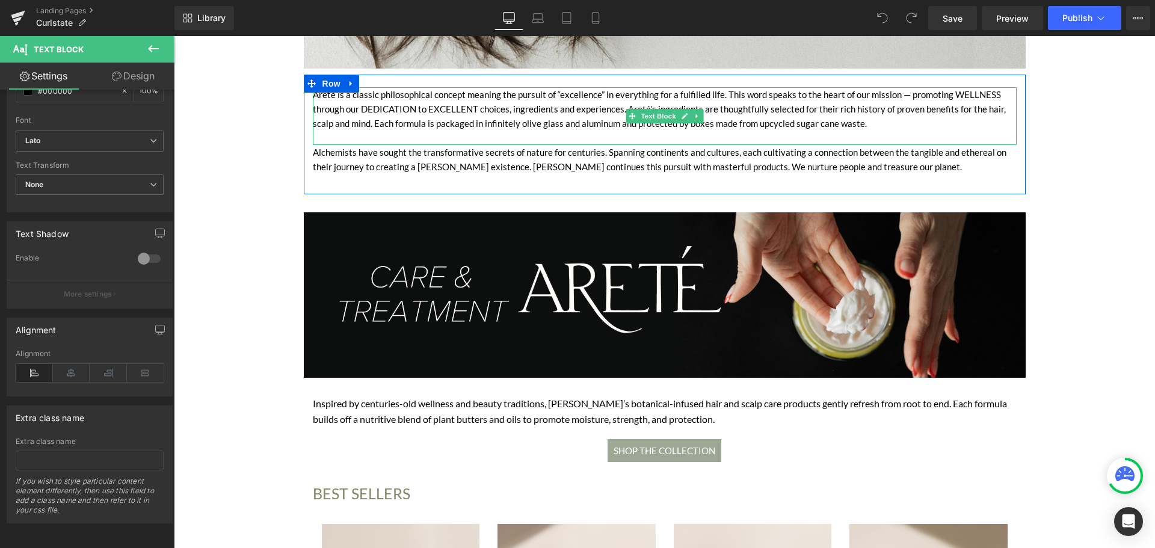
click at [448, 109] on div "Areté is a classic philosophical concept meaning the pursuit of “excellence” in…" at bounding box center [665, 116] width 704 height 58
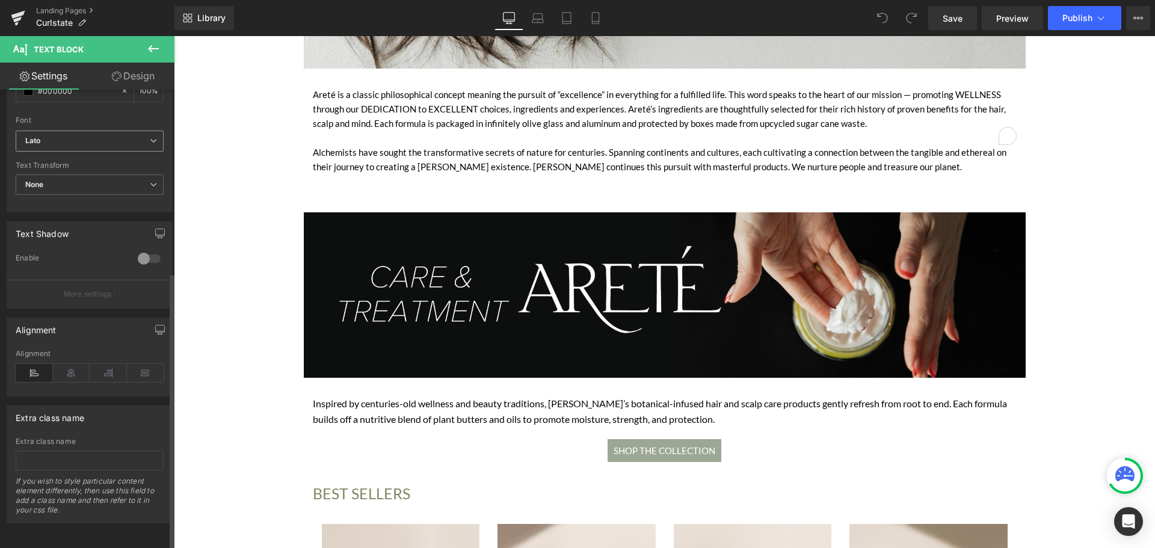
click at [70, 136] on b "Lato" at bounding box center [87, 141] width 125 height 10
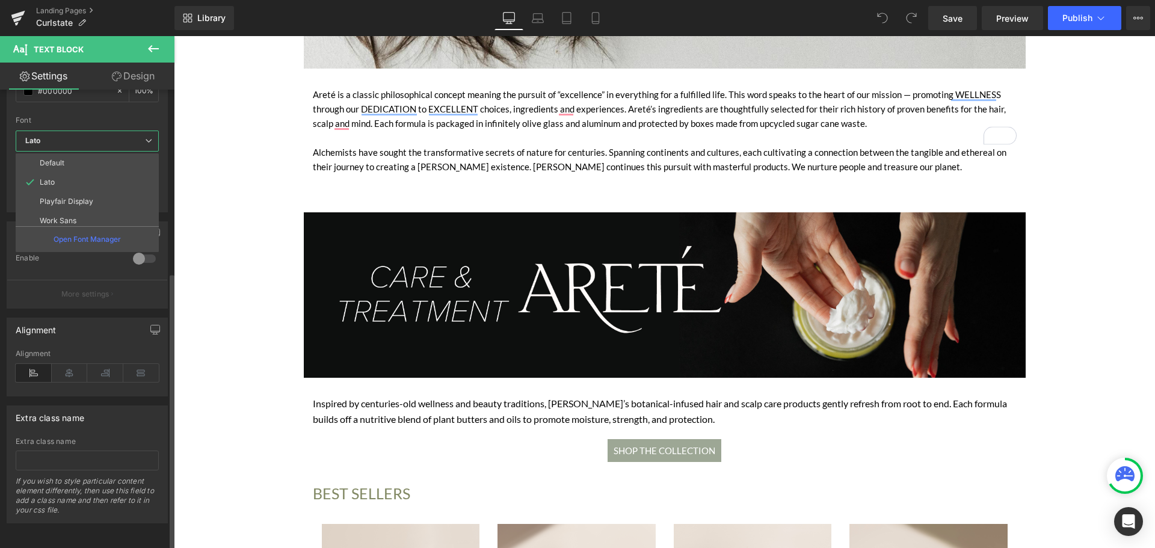
scroll to position [43, 0]
click at [81, 212] on p "CurleverRegular" at bounding box center [68, 216] width 57 height 8
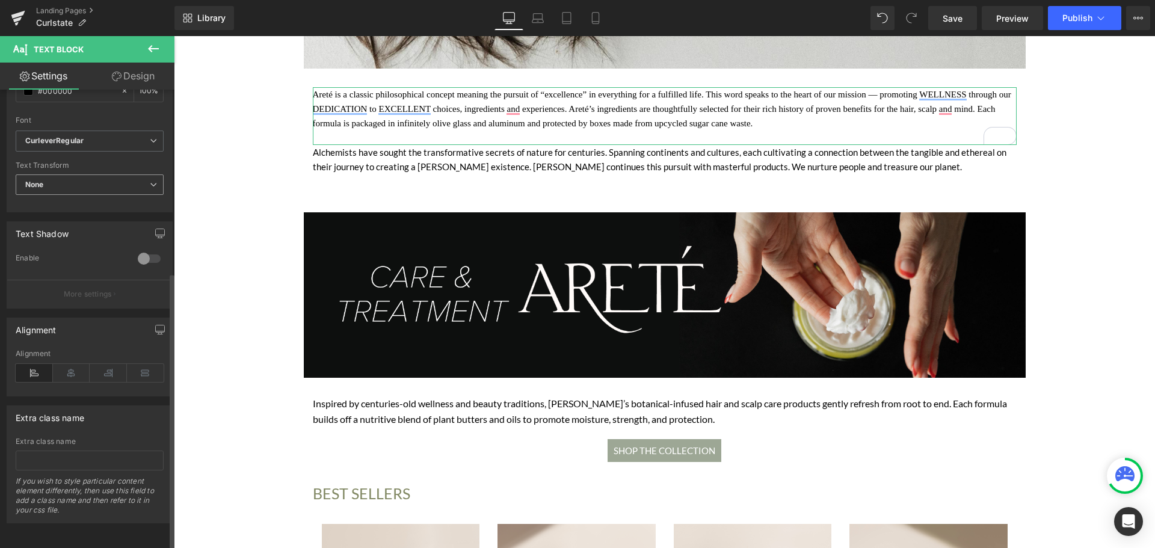
click at [72, 179] on span "None" at bounding box center [90, 185] width 148 height 21
click at [90, 149] on div "Default Lato Playfair Display Work Sans InterstateLightCompressed CurleverRegul…" at bounding box center [90, 146] width 148 height 31
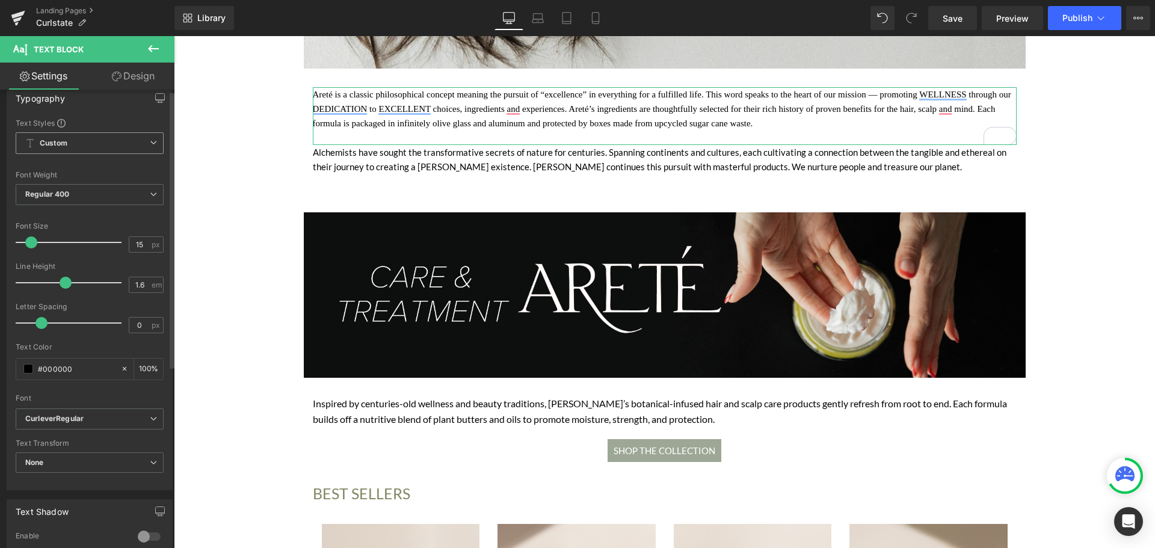
scroll to position [2, 0]
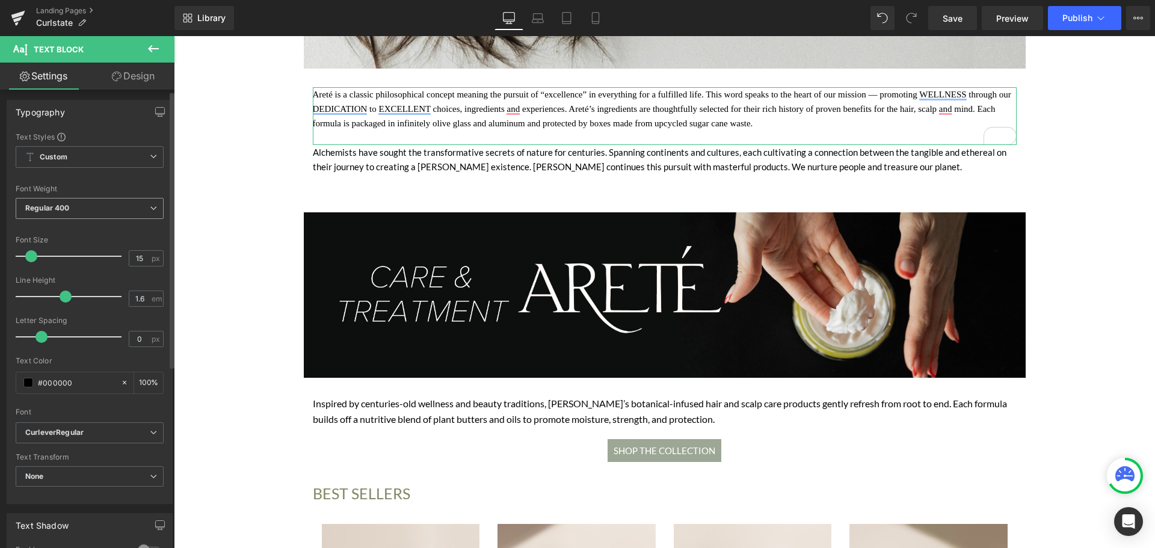
click at [72, 220] on div "Regular 400 Thin 100 Semi Thin 200 Light 300 Regular 400 Medium 500 Semi Bold 6…" at bounding box center [90, 211] width 148 height 27
click at [75, 196] on div "Font Weight Regular 400 Thin 100 Semi Thin 200 Light 300 Regular 400 Medium 500…" at bounding box center [90, 209] width 148 height 48
click at [78, 210] on span "Regular 400" at bounding box center [90, 208] width 148 height 21
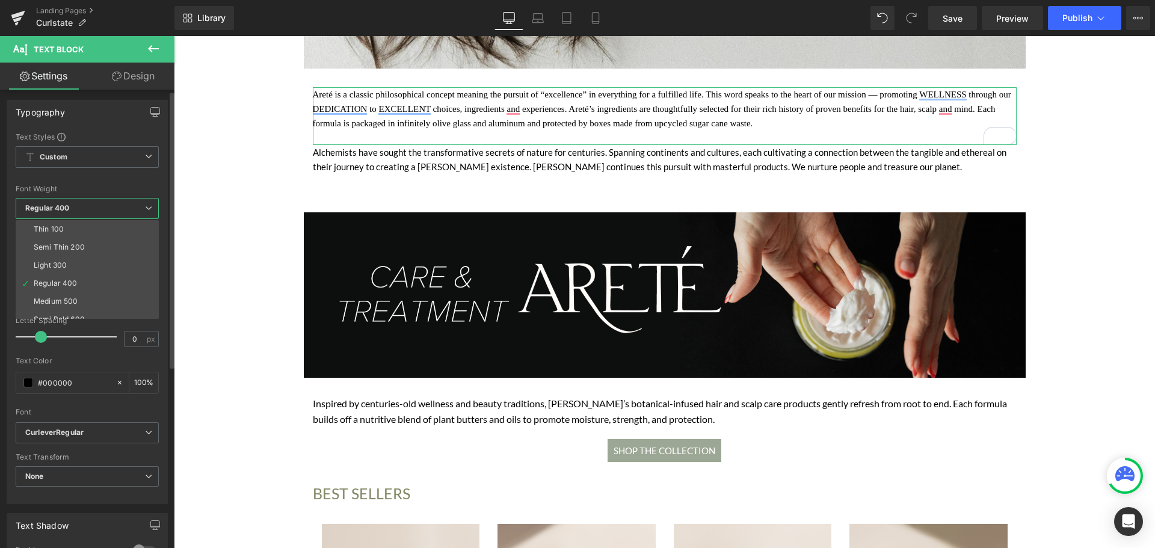
click at [90, 174] on div at bounding box center [87, 178] width 143 height 8
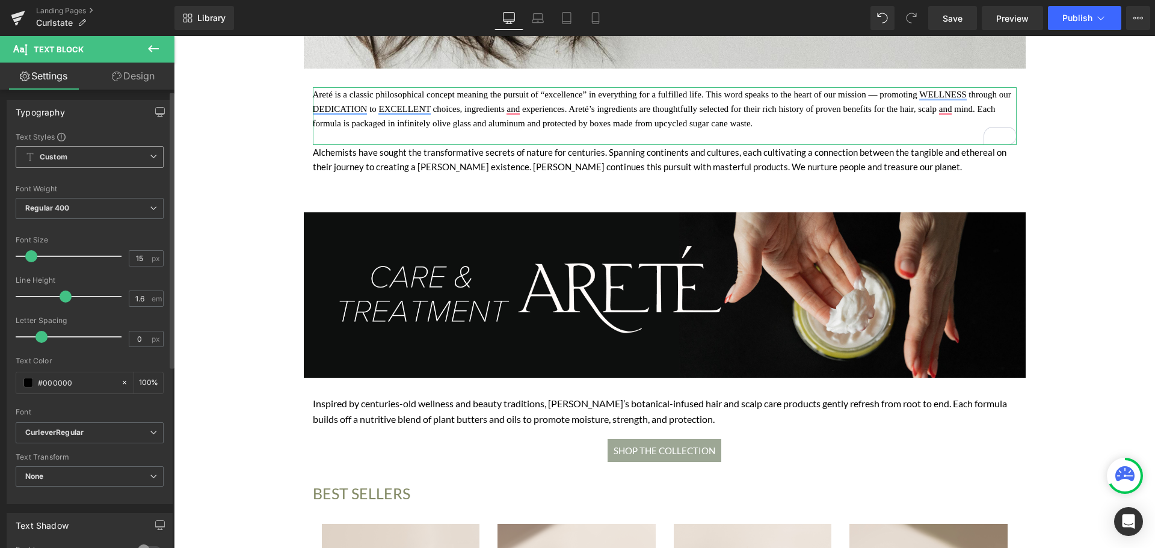
click at [91, 164] on span "Custom Setup Global Style" at bounding box center [90, 157] width 148 height 22
click at [91, 164] on span "Custom Setup Global Style" at bounding box center [87, 157] width 143 height 22
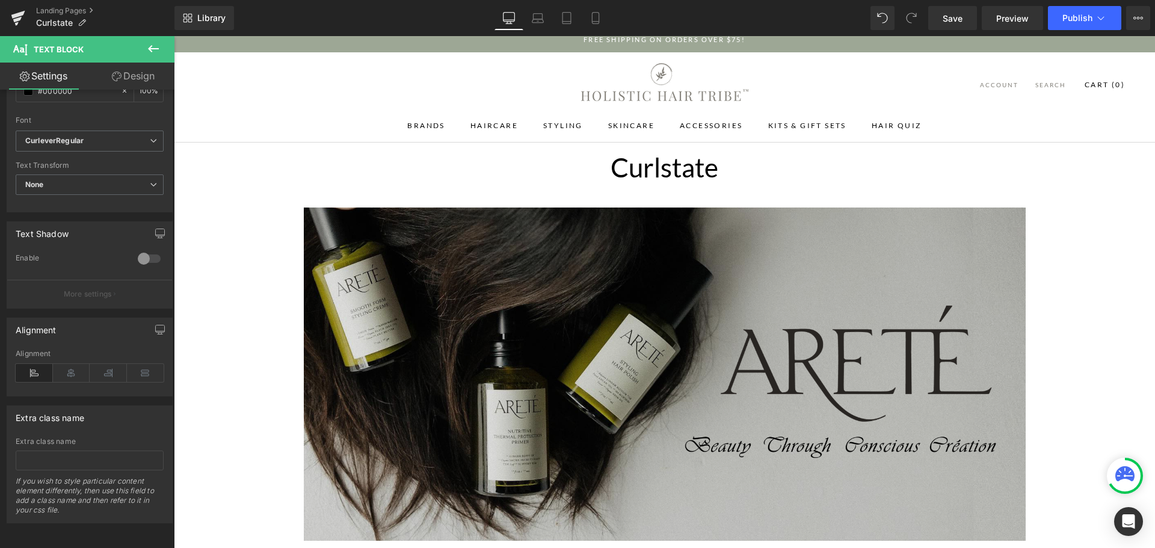
scroll to position [0, 0]
